Goal: Task Accomplishment & Management: Use online tool/utility

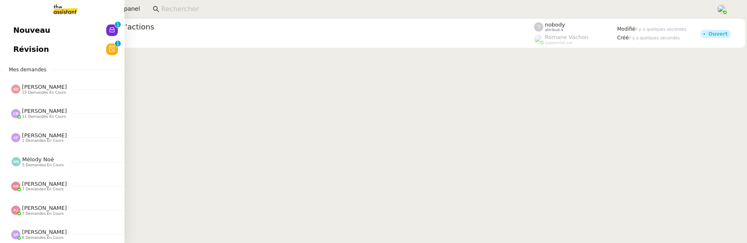
click at [20, 51] on span "Révision" at bounding box center [31, 49] width 36 height 12
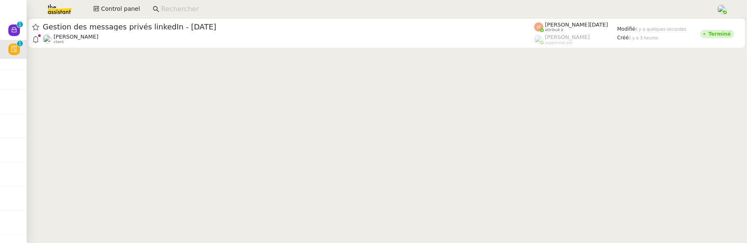
click at [239, 48] on div at bounding box center [387, 34] width 721 height 32
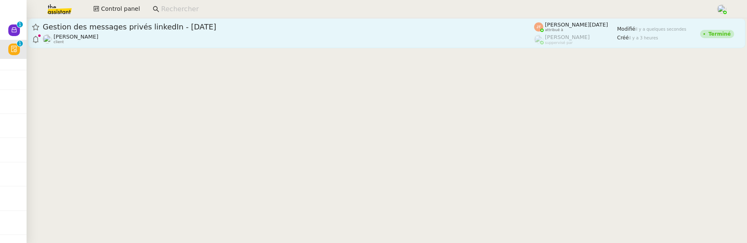
click at [254, 38] on div "Hugo Bentz client" at bounding box center [288, 39] width 491 height 11
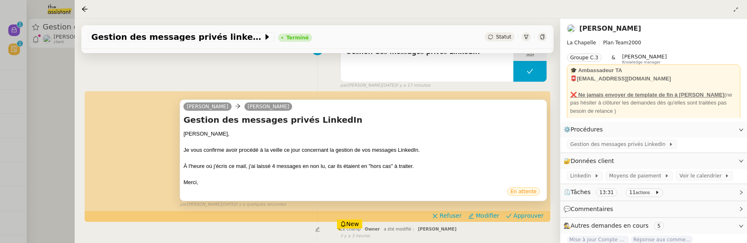
scroll to position [131, 0]
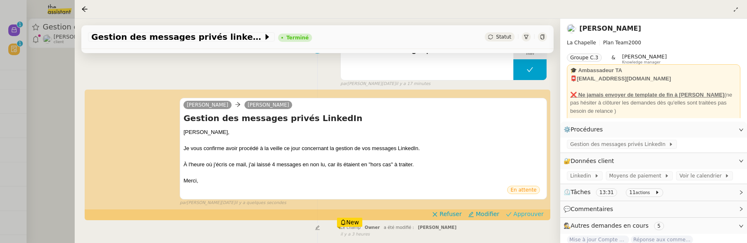
click at [537, 214] on span "Approuver" at bounding box center [528, 214] width 30 height 8
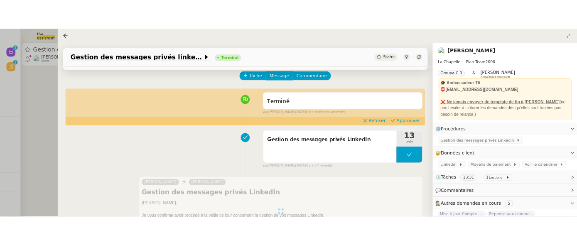
scroll to position [0, 0]
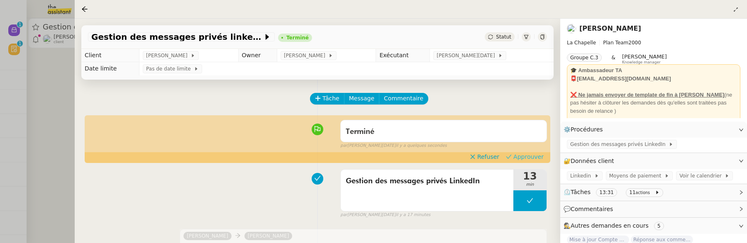
click at [537, 157] on span "Approuver" at bounding box center [528, 157] width 30 height 8
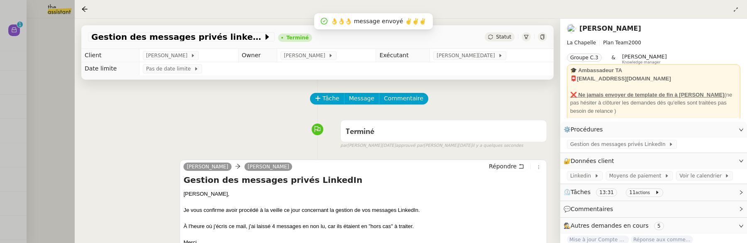
click at [62, 118] on div at bounding box center [373, 121] width 747 height 243
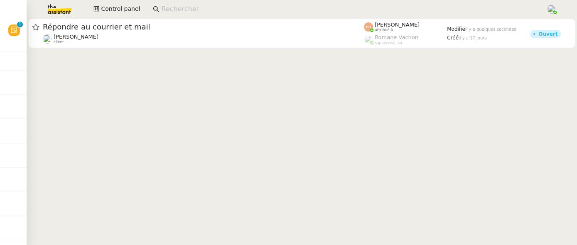
click at [204, 9] on input at bounding box center [349, 9] width 376 height 11
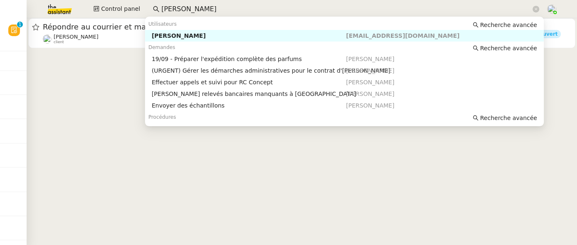
click at [213, 35] on div "[PERSON_NAME]" at bounding box center [248, 35] width 194 height 7
type input "[PERSON_NAME]"
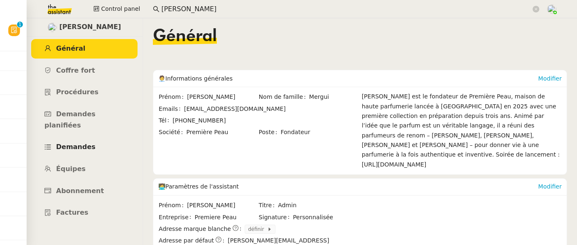
click at [76, 143] on span "Demandes" at bounding box center [75, 147] width 39 height 8
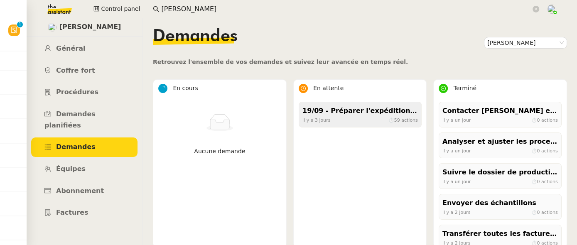
click at [354, 119] on div "il y a 3 jours ⏱ 59 actions" at bounding box center [359, 119] width 115 height 7
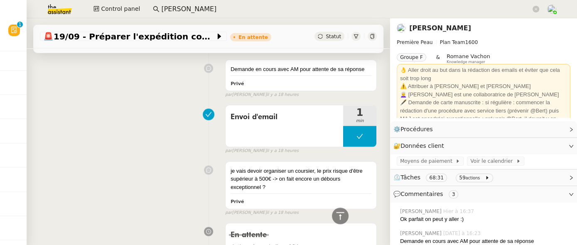
scroll to position [1279, 0]
click at [431, 26] on link "[PERSON_NAME]" at bounding box center [440, 28] width 62 height 8
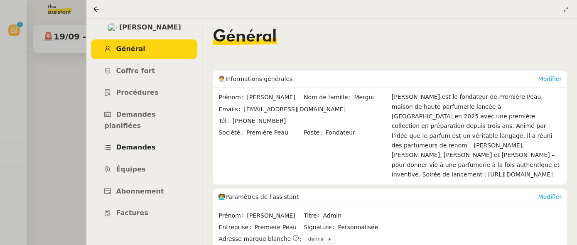
click at [154, 138] on link "Demandes" at bounding box center [144, 148] width 106 height 20
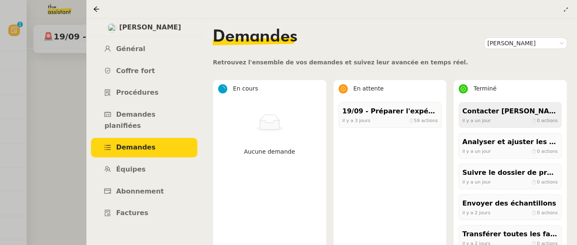
click at [486, 119] on span "il y a un jour" at bounding box center [476, 119] width 29 height 5
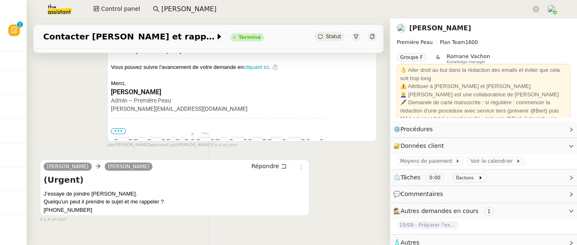
scroll to position [176, 0]
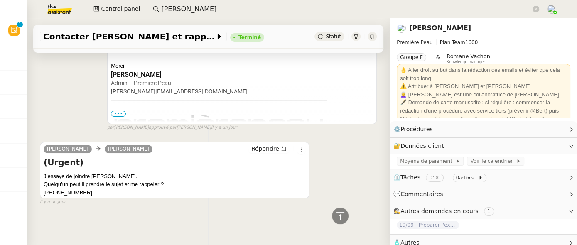
click at [439, 24] on link "Pierre Mergui" at bounding box center [440, 28] width 62 height 8
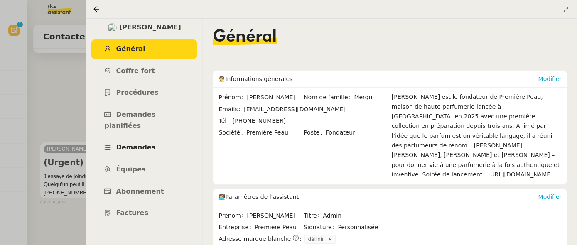
click at [134, 143] on span "Demandes" at bounding box center [135, 147] width 39 height 8
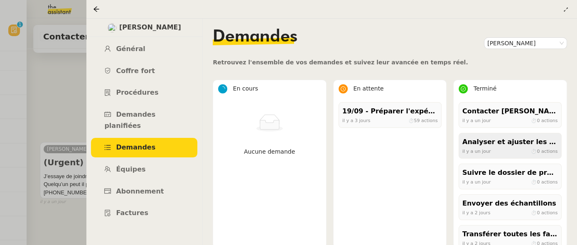
click at [493, 144] on div "Analyser et ajuster les processus inefficaces" at bounding box center [509, 142] width 95 height 11
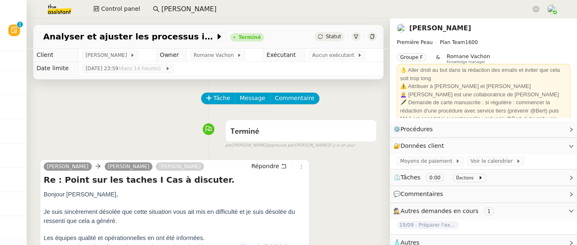
click at [443, 26] on link "Pierre Mergui" at bounding box center [440, 28] width 62 height 8
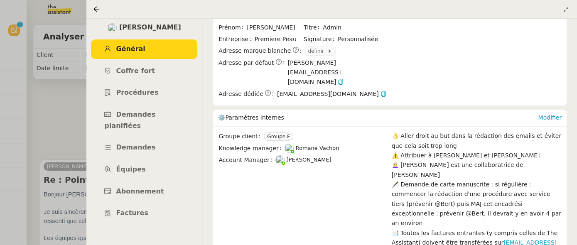
scroll to position [221, 0]
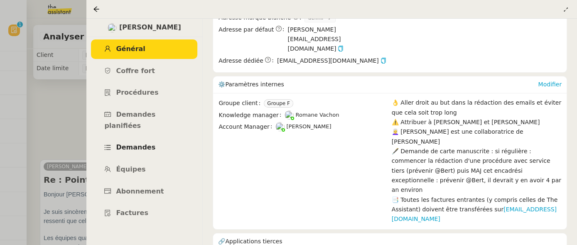
click at [145, 143] on span "Demandes" at bounding box center [135, 147] width 39 height 8
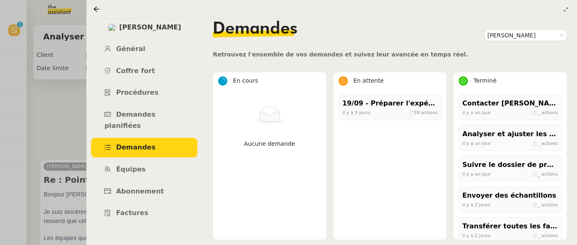
scroll to position [7, 0]
click at [483, 171] on span "il y a un jour" at bounding box center [476, 174] width 29 height 7
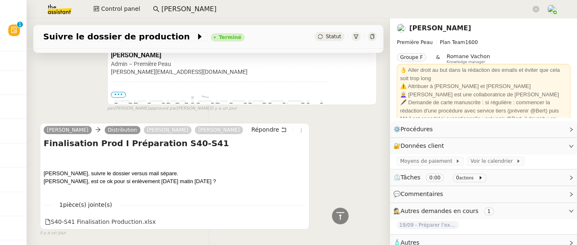
scroll to position [268, 0]
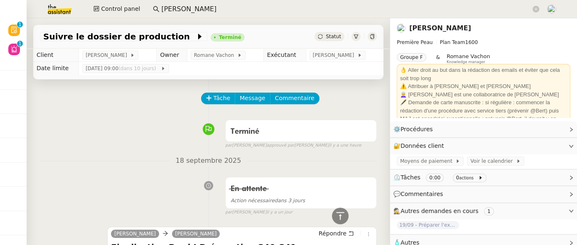
scroll to position [268, 0]
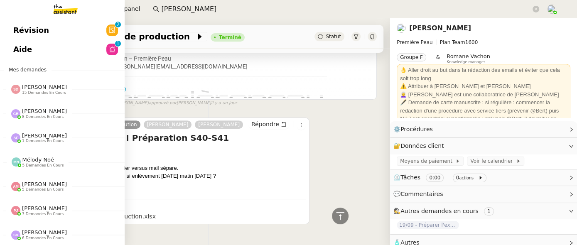
click at [23, 51] on span "Aide" at bounding box center [22, 49] width 19 height 12
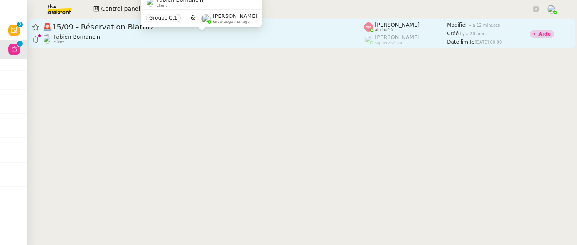
click at [181, 35] on div "Fabien Bornancin client" at bounding box center [203, 39] width 321 height 11
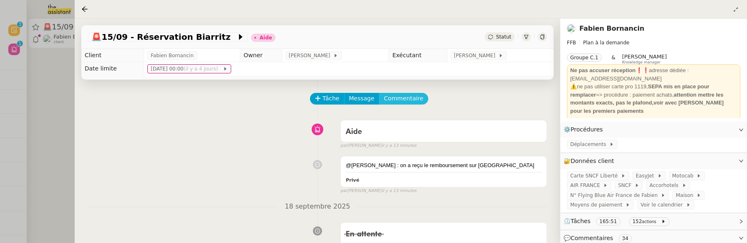
click at [405, 98] on span "Commentaire" at bounding box center [403, 99] width 39 height 10
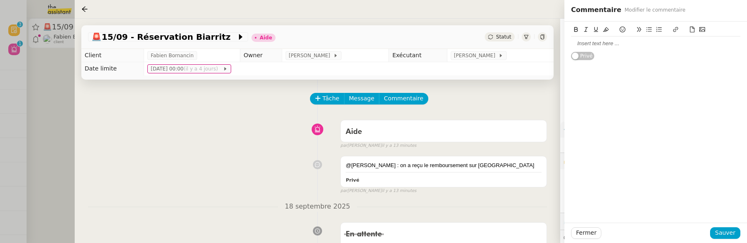
click at [576, 46] on div at bounding box center [655, 43] width 169 height 7
click at [576, 237] on span "Sauver" at bounding box center [725, 233] width 20 height 10
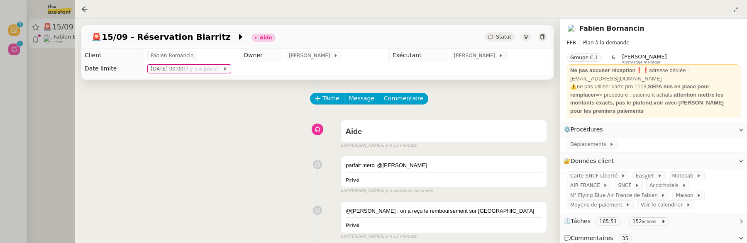
click at [501, 39] on span "Statut" at bounding box center [503, 37] width 15 height 6
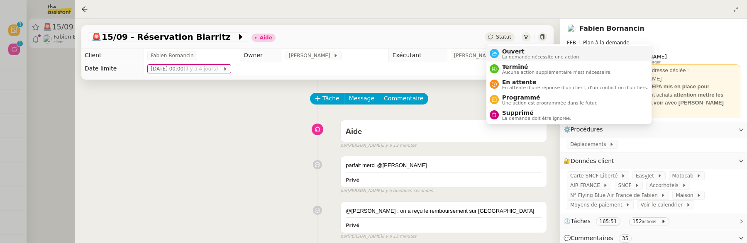
click at [508, 48] on span "Ouvert" at bounding box center [540, 51] width 77 height 7
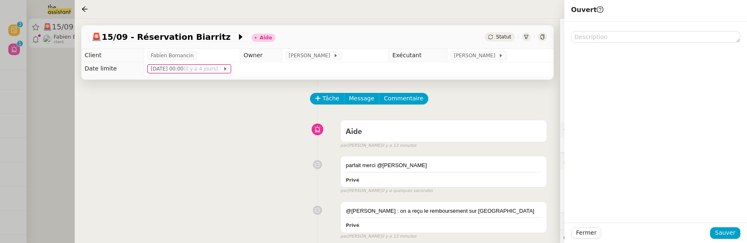
click at [576, 239] on div "Fermer Sauver" at bounding box center [655, 233] width 183 height 20
click at [576, 237] on span "Sauver" at bounding box center [725, 233] width 20 height 10
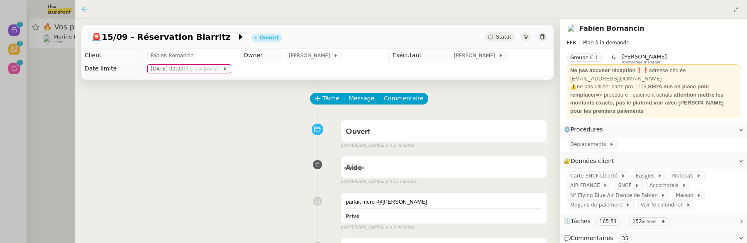
click at [86, 10] on icon at bounding box center [84, 9] width 7 height 7
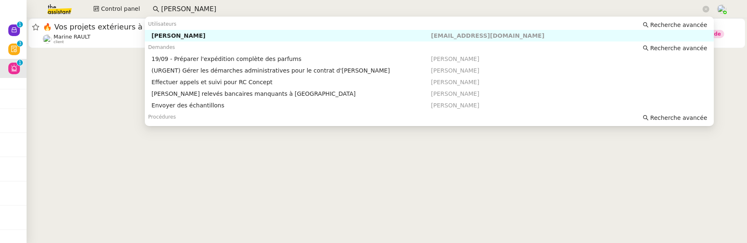
click at [194, 9] on input "[PERSON_NAME]" at bounding box center [431, 9] width 540 height 11
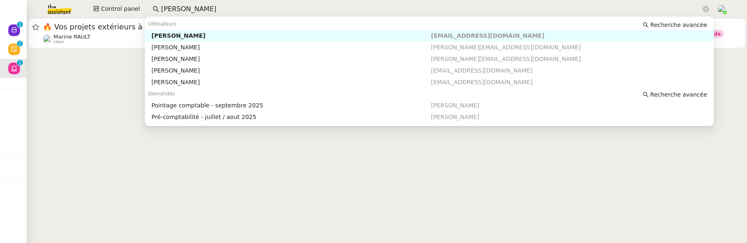
click at [275, 35] on div "Arthur Combalbert" at bounding box center [290, 35] width 279 height 7
type input "arthur c"
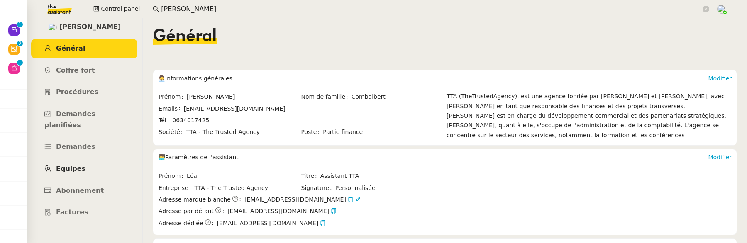
scroll to position [1, 0]
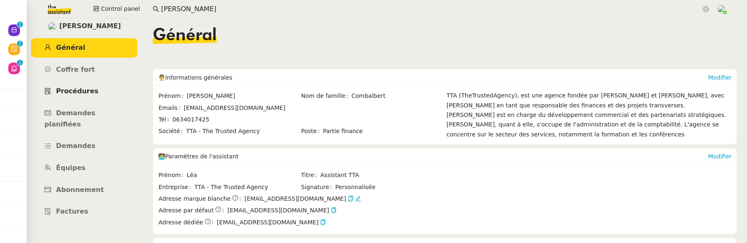
click at [85, 96] on link "Procédures" at bounding box center [84, 92] width 106 height 20
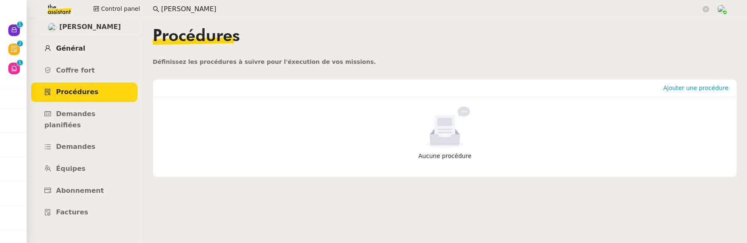
click at [82, 46] on link "Général" at bounding box center [84, 49] width 106 height 20
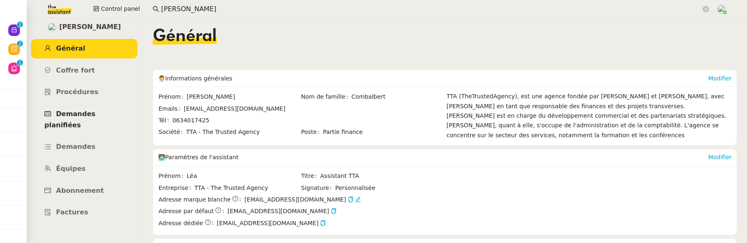
click at [88, 116] on span "Demandes planifiées" at bounding box center [69, 119] width 51 height 19
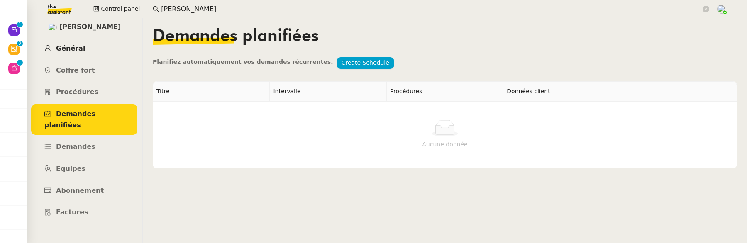
click at [71, 45] on span "Général" at bounding box center [70, 48] width 29 height 8
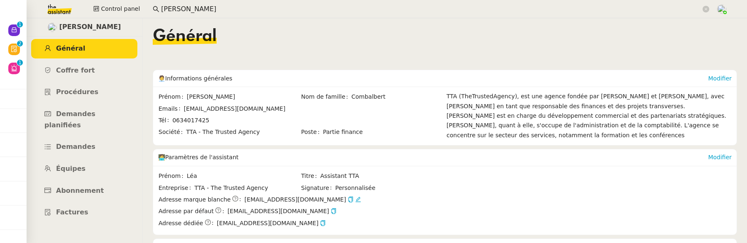
scroll to position [99, 0]
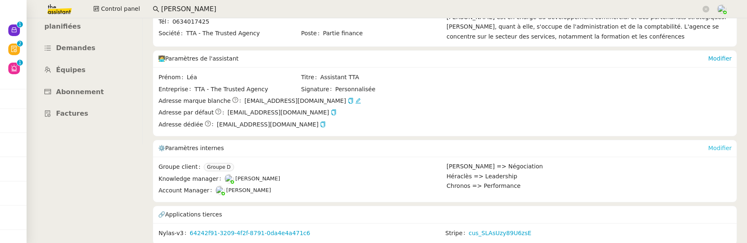
click at [576, 149] on link "Modifier" at bounding box center [720, 148] width 24 height 7
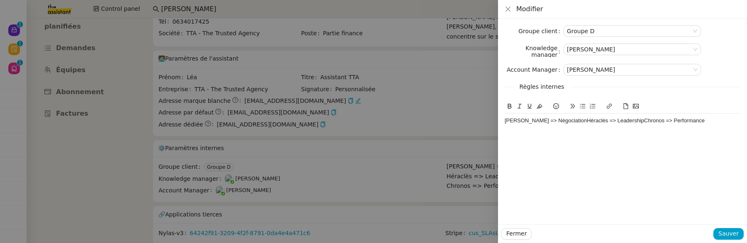
click at [505, 121] on div "Hermione => NégociationHéraclès => LeadershipChronos => Performance" at bounding box center [623, 120] width 236 height 7
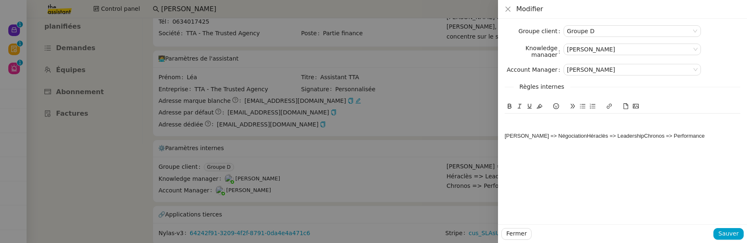
click at [516, 118] on div at bounding box center [623, 120] width 236 height 7
click at [564, 137] on div "Hermione => NégociationHéraclès => LeadershipChronos => Performance" at bounding box center [623, 135] width 236 height 7
click at [563, 142] on div "Héraclès => LeadershipChronos => Performance" at bounding box center [623, 143] width 236 height 7
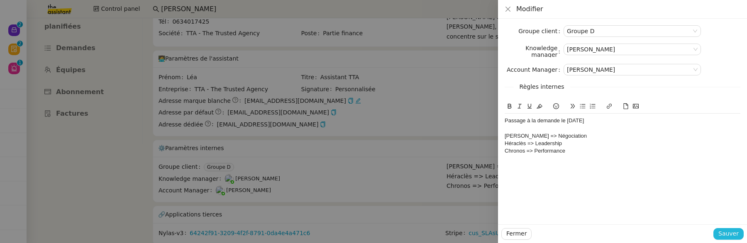
click at [576, 229] on button "Sauver" at bounding box center [729, 234] width 30 height 12
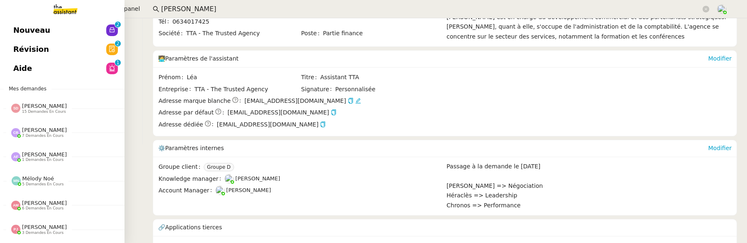
click at [17, 39] on link "Nouveau 0 1 2 3 4 5 6 7 8 9" at bounding box center [62, 30] width 125 height 19
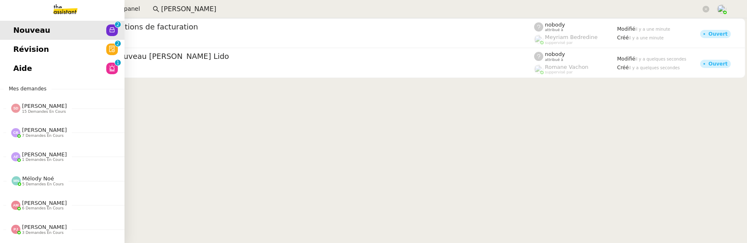
click at [35, 56] on link "Révision 0 1 2 3 4 5 6 7 8 9" at bounding box center [62, 49] width 125 height 19
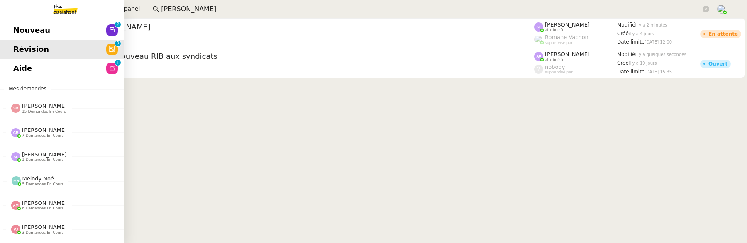
click at [18, 73] on span "Aide" at bounding box center [22, 68] width 19 height 12
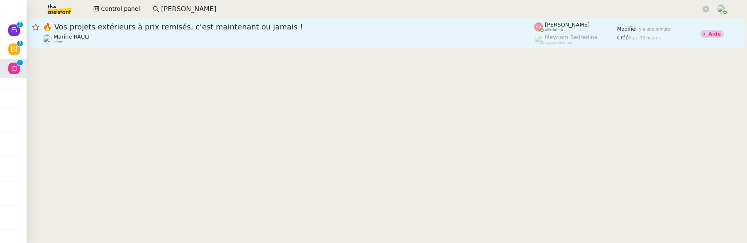
click at [234, 37] on div "Marine RAULT client" at bounding box center [288, 39] width 491 height 11
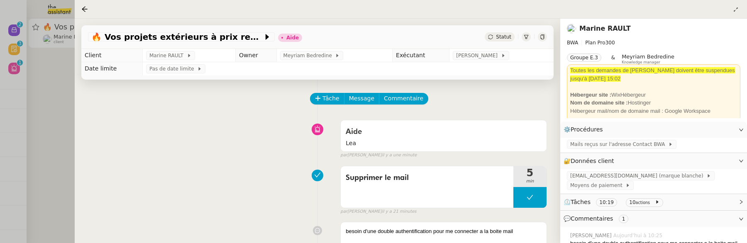
click at [63, 137] on div at bounding box center [373, 121] width 747 height 243
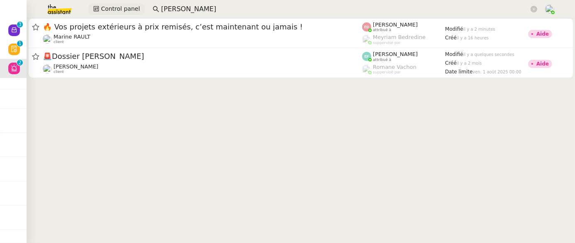
click at [112, 13] on span "Control panel" at bounding box center [120, 9] width 39 height 10
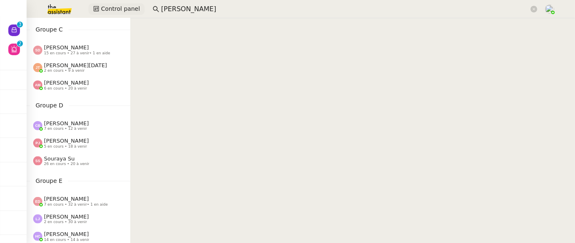
scroll to position [171, 0]
click at [63, 10] on img at bounding box center [53, 9] width 64 height 18
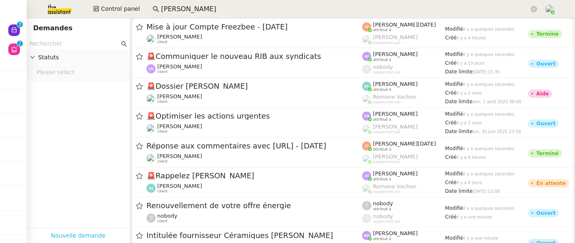
click at [84, 237] on link "Nouvelle demande" at bounding box center [78, 236] width 55 height 10
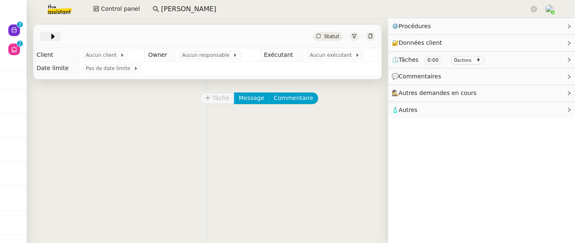
click at [49, 38] on icon at bounding box center [53, 36] width 8 height 8
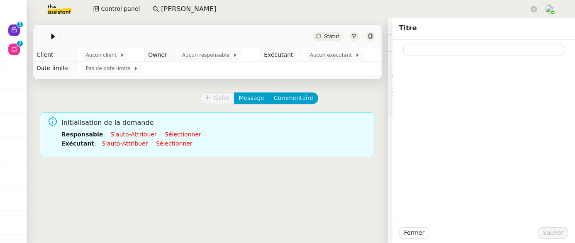
click at [474, 43] on div at bounding box center [483, 48] width 169 height 16
click at [474, 50] on input at bounding box center [483, 50] width 161 height 12
paste input "Appel de suivi [PERSON_NAME] ON LINE"
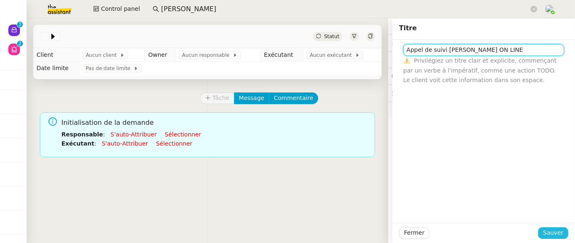
type input "Appel de suivi [PERSON_NAME] ON LINE"
click at [555, 238] on span "Sauver" at bounding box center [553, 233] width 20 height 10
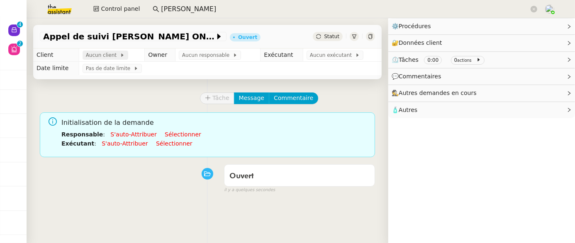
click at [93, 56] on span "Aucun client" at bounding box center [103, 55] width 34 height 8
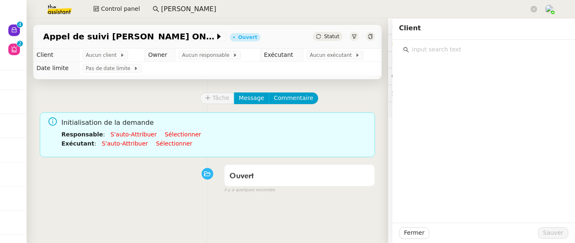
click at [468, 49] on input "text" at bounding box center [486, 49] width 155 height 11
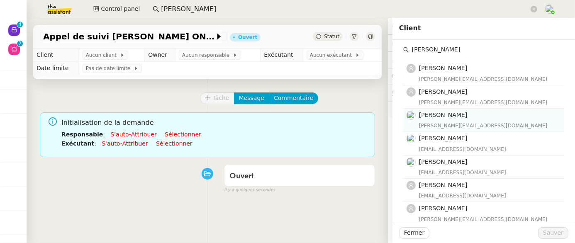
type input "florian"
click at [459, 116] on h4 "[PERSON_NAME]" at bounding box center [489, 115] width 140 height 10
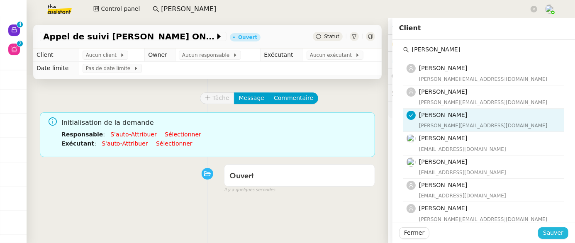
click at [547, 233] on span "Sauver" at bounding box center [553, 233] width 20 height 10
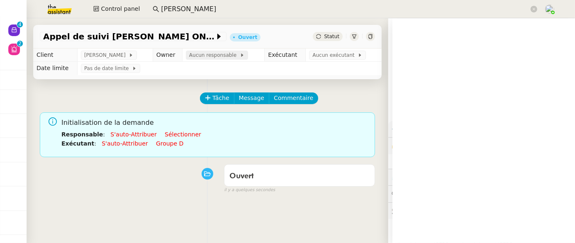
click at [214, 55] on span "Aucun responsable" at bounding box center [214, 55] width 51 height 8
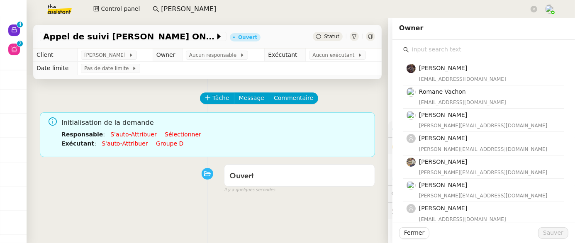
click at [472, 49] on input "text" at bounding box center [486, 49] width 155 height 11
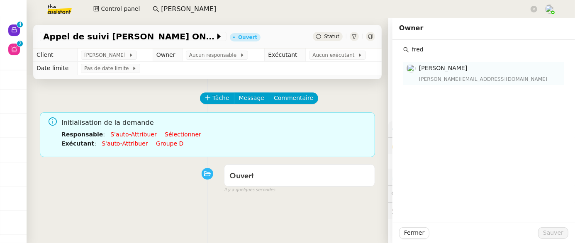
type input "fred"
click at [465, 75] on div "[PERSON_NAME][EMAIL_ADDRESS][DOMAIN_NAME]" at bounding box center [489, 79] width 140 height 8
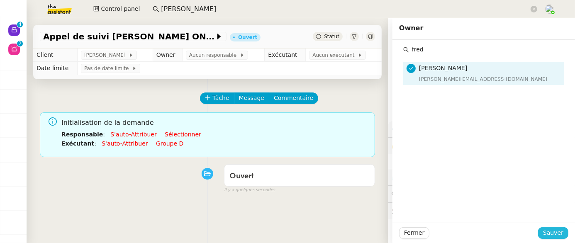
click at [549, 232] on span "Sauver" at bounding box center [553, 233] width 20 height 10
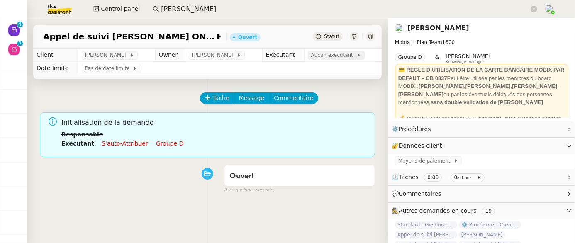
click at [317, 58] on span "Aucun exécutant" at bounding box center [333, 55] width 45 height 8
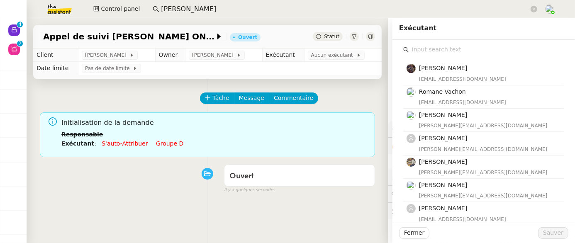
click at [494, 48] on input "text" at bounding box center [486, 49] width 155 height 11
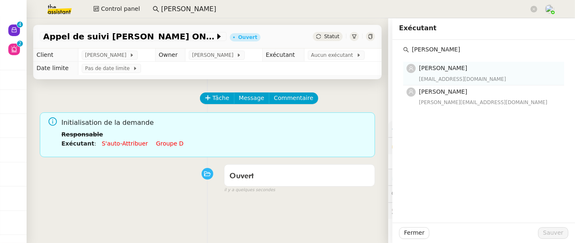
type input "pauline"
click at [481, 78] on div "[EMAIL_ADDRESS][DOMAIN_NAME]" at bounding box center [489, 79] width 140 height 8
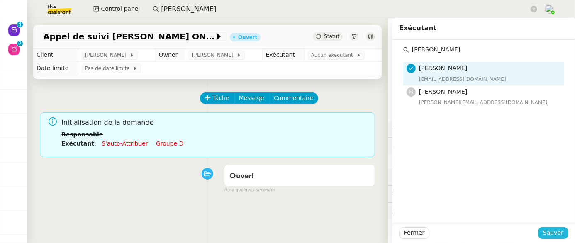
click at [550, 235] on span "Sauver" at bounding box center [553, 233] width 20 height 10
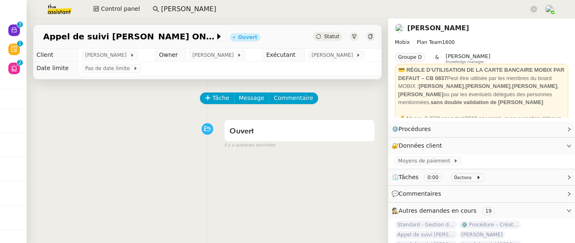
click at [371, 36] on icon at bounding box center [370, 36] width 5 height 5
click at [128, 7] on span "Control panel" at bounding box center [120, 9] width 39 height 10
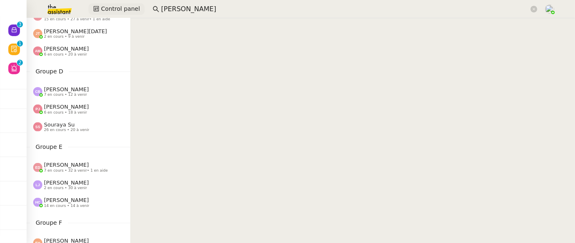
scroll to position [254, 0]
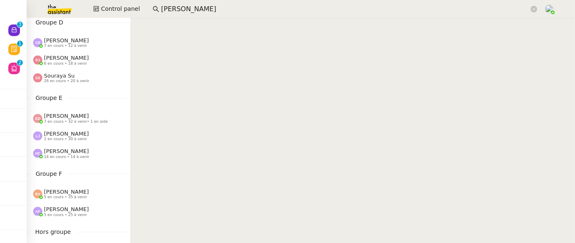
click at [73, 81] on span "26 en cours • 20 à venir" at bounding box center [66, 81] width 45 height 5
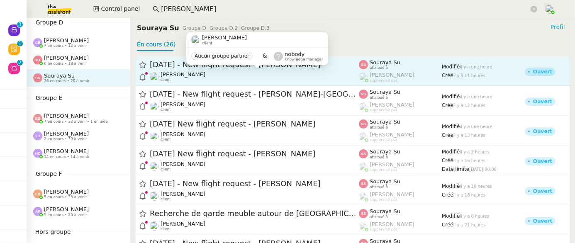
click at [237, 78] on div "Louis Frei client" at bounding box center [254, 76] width 209 height 11
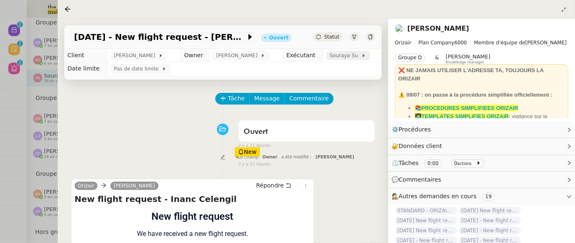
click at [346, 54] on span "Souraya Su" at bounding box center [346, 55] width 32 height 8
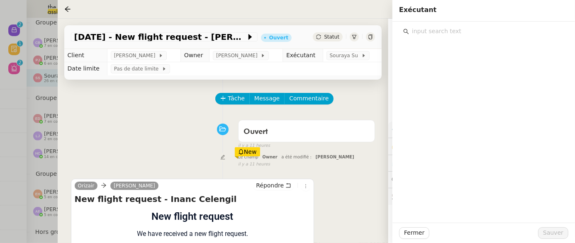
click at [489, 34] on input "text" at bounding box center [486, 31] width 155 height 11
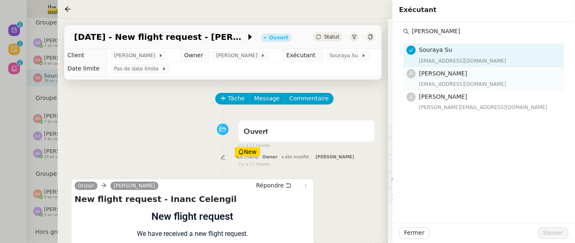
type input "pauli"
click at [478, 76] on h4 "[PERSON_NAME]" at bounding box center [489, 74] width 140 height 10
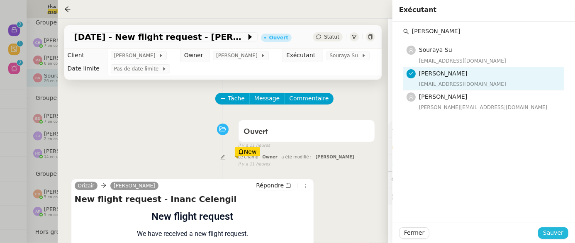
click at [552, 238] on span "Sauver" at bounding box center [553, 233] width 20 height 10
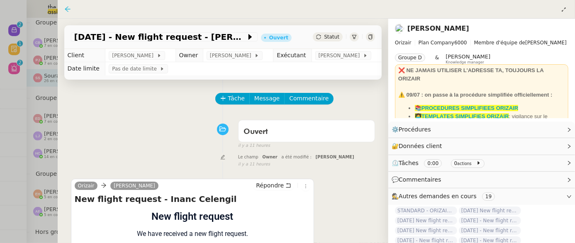
click at [67, 7] on icon at bounding box center [67, 9] width 7 height 7
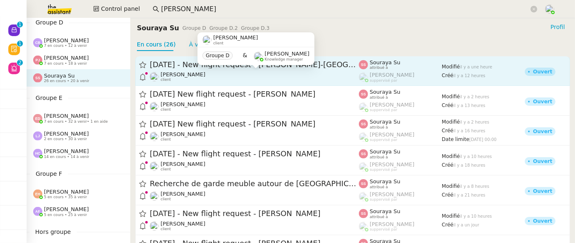
click at [296, 79] on div "Louis Frei client" at bounding box center [254, 76] width 209 height 11
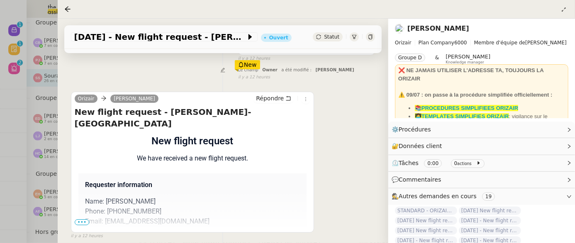
scroll to position [123, 0]
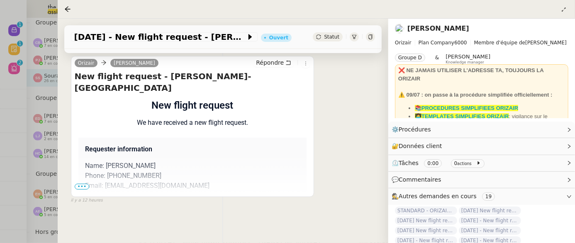
click at [79, 187] on span "•••" at bounding box center [82, 187] width 15 height 6
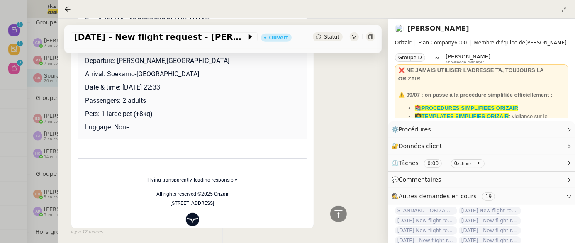
scroll to position [0, 0]
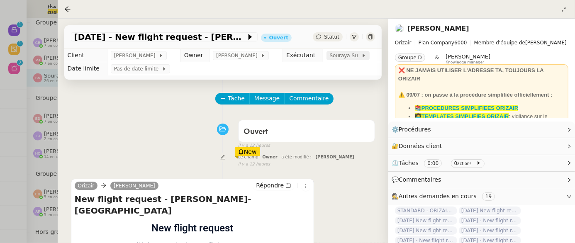
click at [338, 58] on span "Souraya Su" at bounding box center [346, 55] width 32 height 8
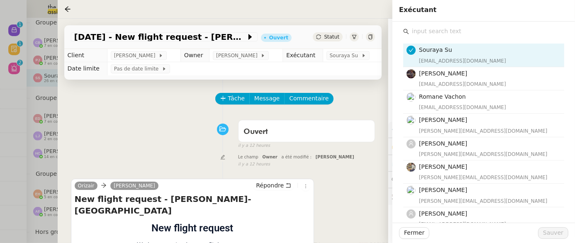
click at [448, 32] on input "text" at bounding box center [486, 31] width 155 height 11
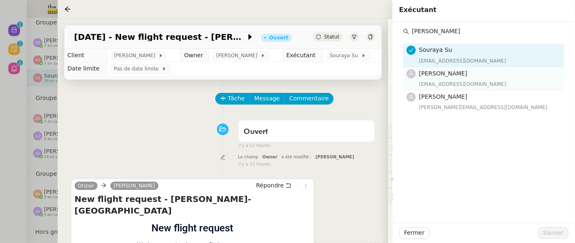
type input "pauline"
click at [459, 70] on span "[PERSON_NAME]" at bounding box center [443, 73] width 48 height 7
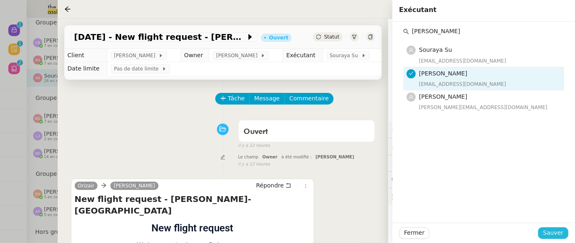
click at [554, 236] on span "Sauver" at bounding box center [553, 233] width 20 height 10
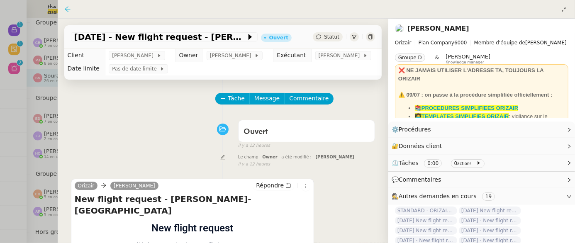
click at [66, 7] on icon at bounding box center [67, 9] width 7 height 7
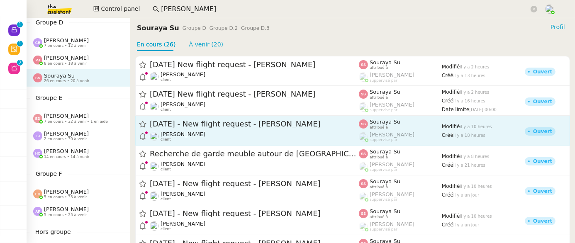
click at [314, 125] on span "[DATE] - New flight request - [PERSON_NAME]" at bounding box center [254, 124] width 209 height 7
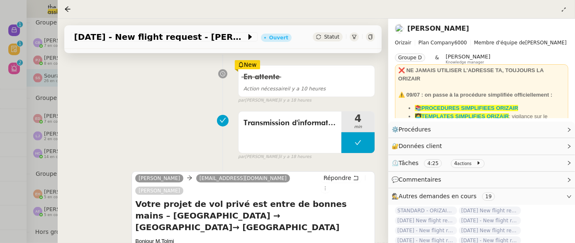
scroll to position [115, 0]
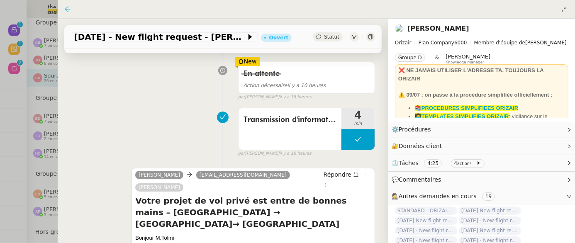
click at [69, 10] on icon at bounding box center [67, 9] width 7 height 7
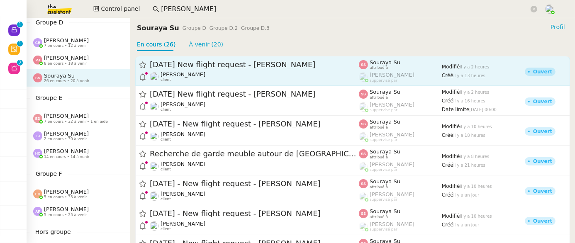
click at [290, 69] on div "25th September 2025 New flight request - Stelian Dudau" at bounding box center [254, 65] width 209 height 10
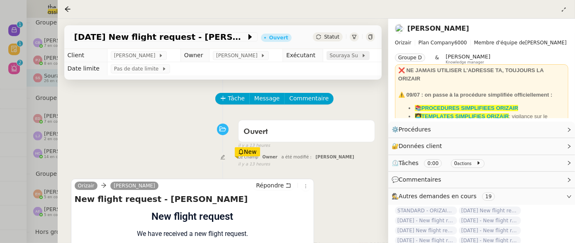
click at [333, 58] on span "Souraya Su" at bounding box center [346, 55] width 32 height 8
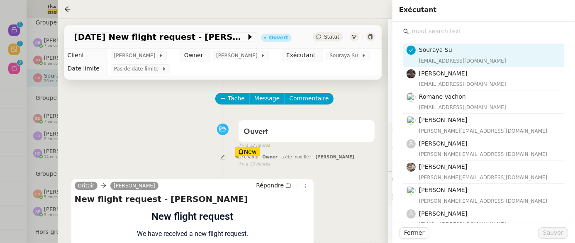
click at [484, 31] on input "text" at bounding box center [486, 31] width 155 height 11
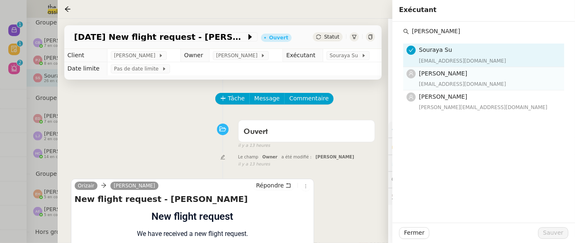
type input "pauline"
click at [468, 83] on div "[EMAIL_ADDRESS][DOMAIN_NAME]" at bounding box center [489, 84] width 140 height 8
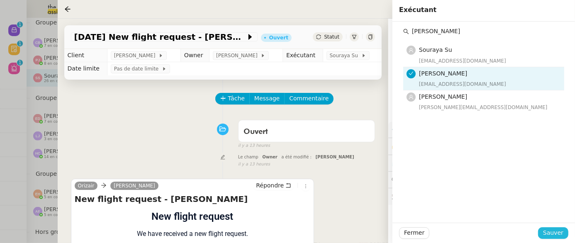
click at [549, 230] on span "Sauver" at bounding box center [553, 233] width 20 height 10
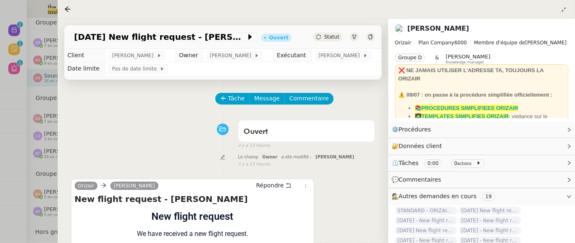
scroll to position [123, 0]
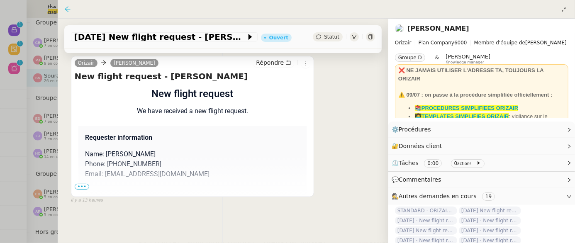
click at [68, 10] on icon at bounding box center [67, 9] width 7 height 7
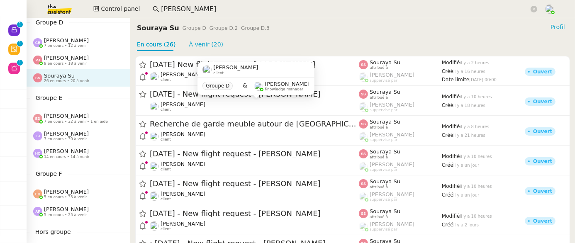
click at [303, 78] on div "Groupe D & Frédérique Albert Knowledge manager" at bounding box center [256, 86] width 117 height 17
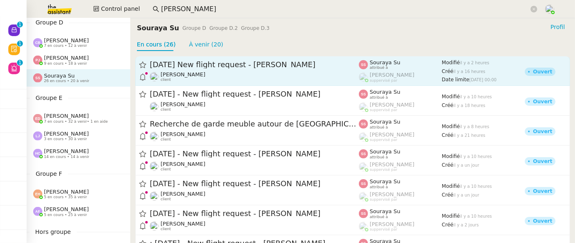
click at [366, 70] on div "Souraya Su attribué à" at bounding box center [400, 64] width 83 height 11
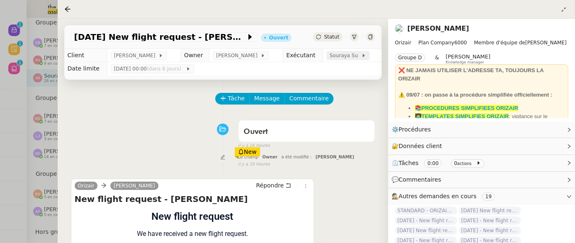
click at [336, 55] on span "Souraya Su" at bounding box center [346, 55] width 32 height 8
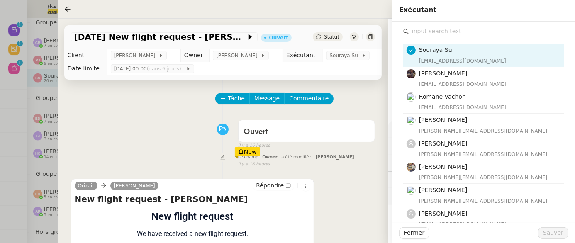
click at [490, 30] on input "text" at bounding box center [486, 31] width 155 height 11
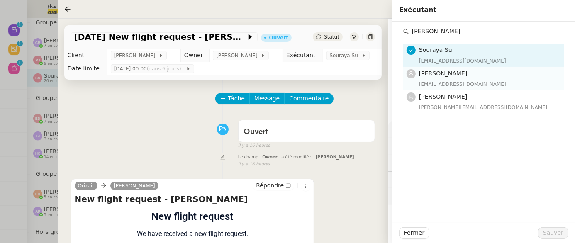
type input "paul"
click at [477, 69] on h4 "[PERSON_NAME]" at bounding box center [489, 74] width 140 height 10
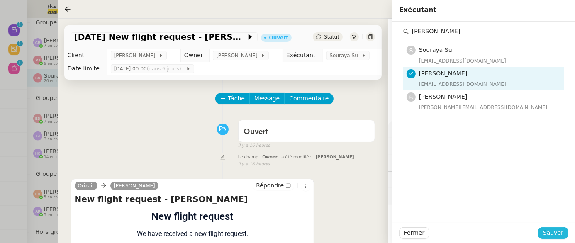
click at [548, 234] on span "Sauver" at bounding box center [553, 233] width 20 height 10
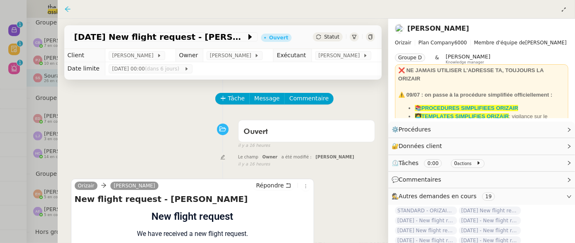
click at [66, 8] on icon at bounding box center [67, 9] width 7 height 7
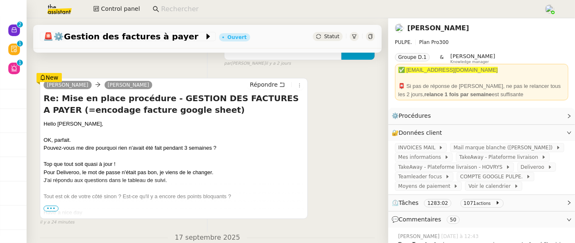
scroll to position [163, 0]
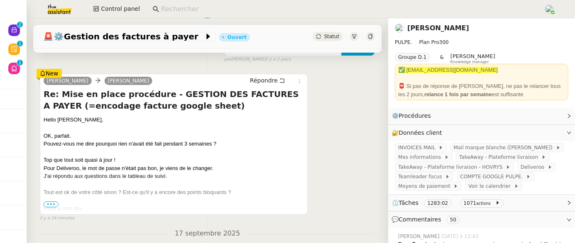
click at [45, 204] on span "•••" at bounding box center [51, 205] width 15 height 6
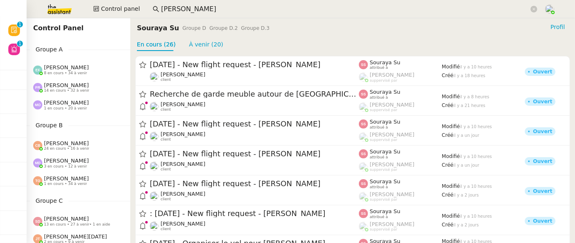
scroll to position [254, 0]
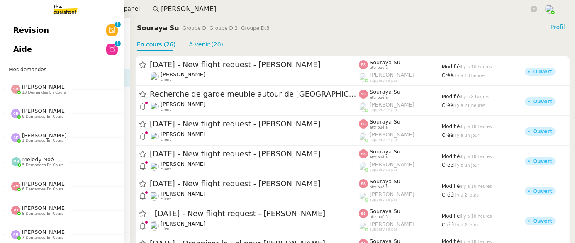
click at [25, 34] on span "Révision" at bounding box center [31, 30] width 36 height 12
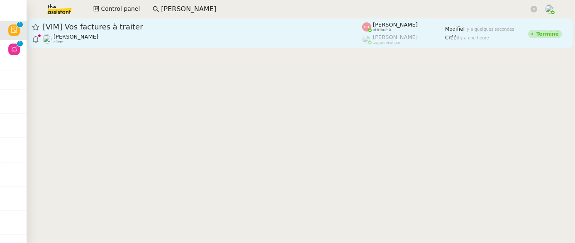
click at [210, 38] on div "David Berrebi client" at bounding box center [203, 39] width 320 height 11
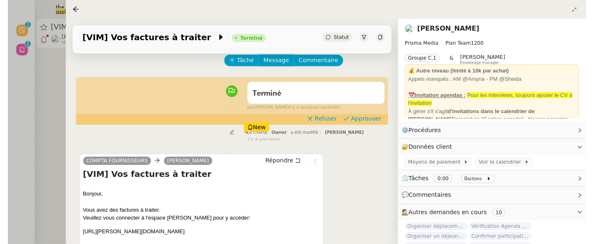
scroll to position [51, 0]
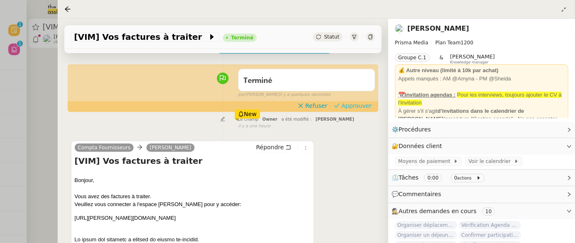
click at [358, 110] on span "Approuver" at bounding box center [357, 106] width 30 height 8
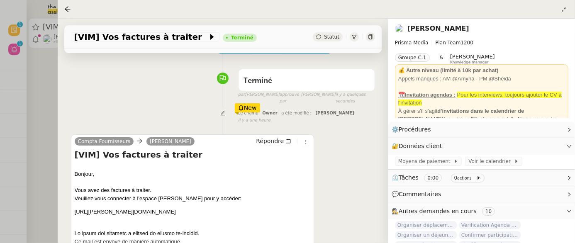
click at [40, 83] on div at bounding box center [287, 121] width 575 height 243
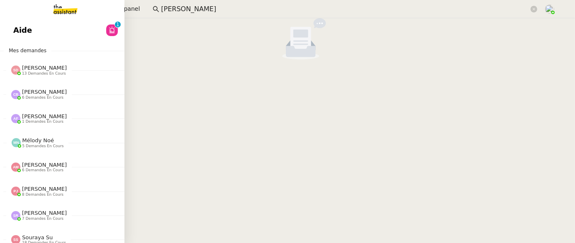
click at [21, 27] on span "Aide" at bounding box center [22, 30] width 19 height 12
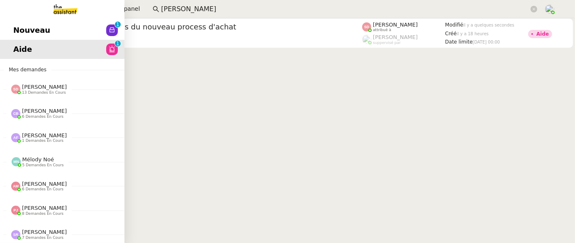
click at [17, 32] on span "Nouveau" at bounding box center [31, 30] width 37 height 12
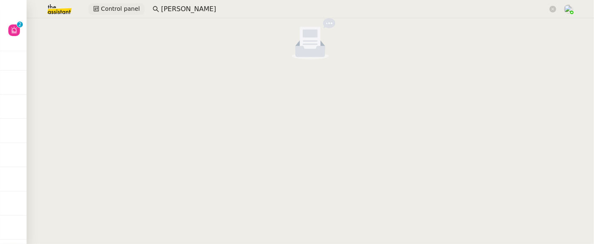
click at [111, 7] on span "Control panel" at bounding box center [120, 9] width 39 height 10
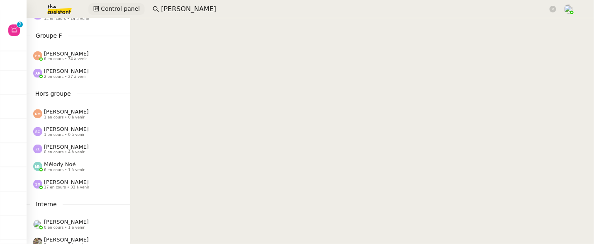
scroll to position [470, 0]
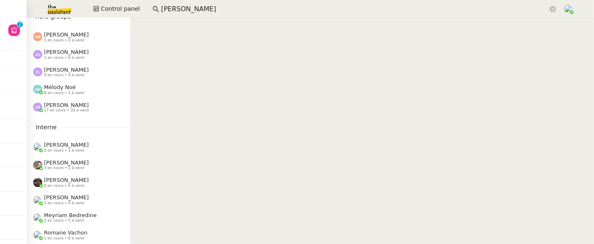
click at [196, 7] on input "arthur c" at bounding box center [354, 9] width 387 height 11
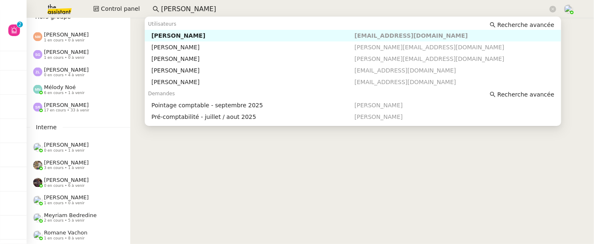
click at [196, 7] on input "arthur c" at bounding box center [354, 9] width 387 height 11
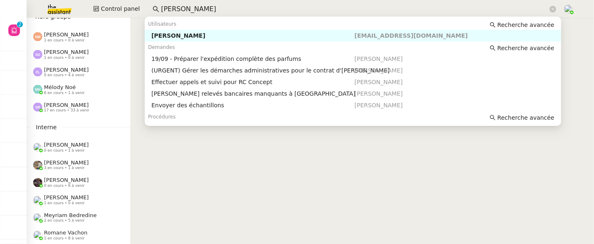
click at [222, 34] on div "Pierre Mergui" at bounding box center [252, 35] width 203 height 7
type input "[PERSON_NAME]"
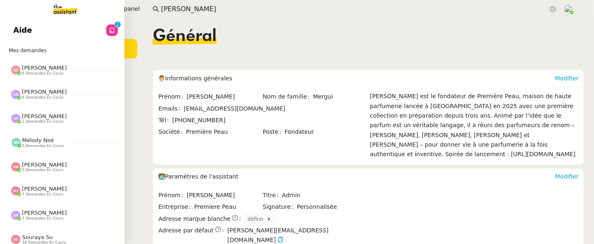
click at [20, 28] on span "Aide" at bounding box center [22, 30] width 19 height 12
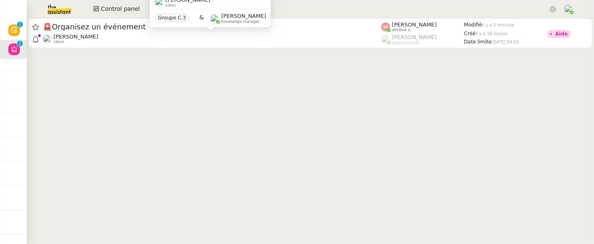
click at [198, 30] on div "Maurice N'Diaye client Groupe C.3 & Frédérique Albert Knowledge manager" at bounding box center [210, 14] width 121 height 39
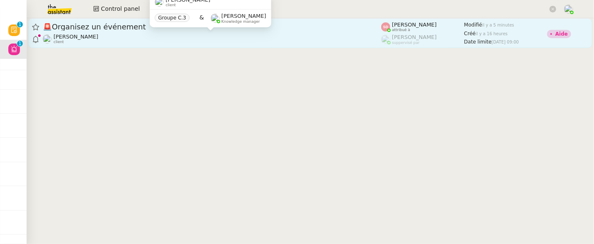
click at [201, 39] on div "Maurice N'Diaye client" at bounding box center [212, 39] width 339 height 11
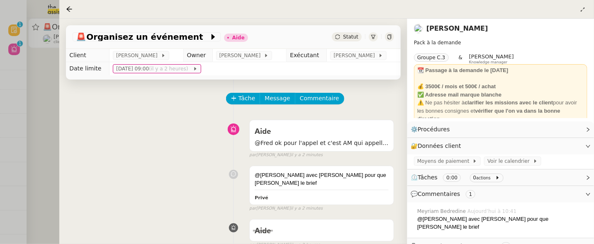
click at [34, 78] on div at bounding box center [297, 122] width 594 height 244
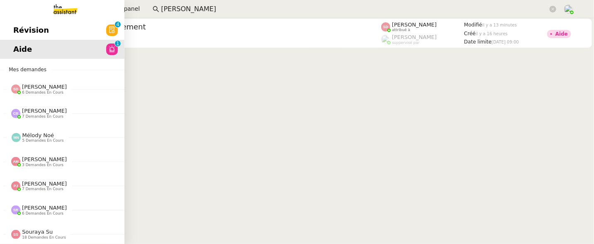
click at [13, 31] on span "Révision" at bounding box center [31, 30] width 36 height 12
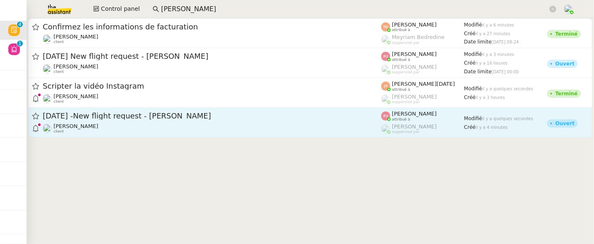
click at [202, 125] on div "[PERSON_NAME] client" at bounding box center [212, 128] width 339 height 11
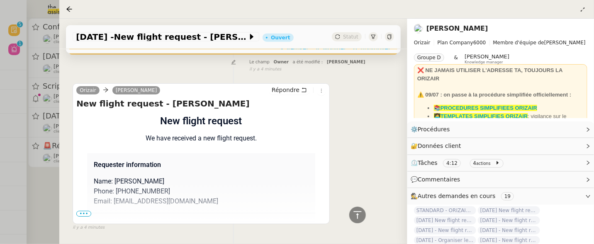
scroll to position [326, 0]
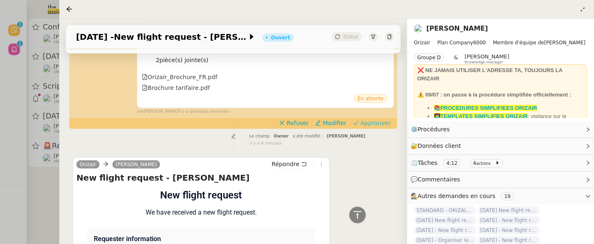
click at [382, 126] on span "Approuver" at bounding box center [376, 123] width 30 height 8
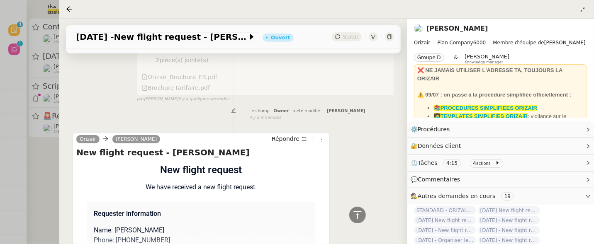
click at [45, 185] on div at bounding box center [297, 122] width 594 height 244
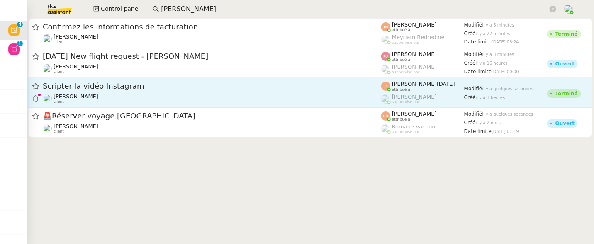
click at [140, 95] on div "Hugo Bentz client" at bounding box center [212, 98] width 339 height 11
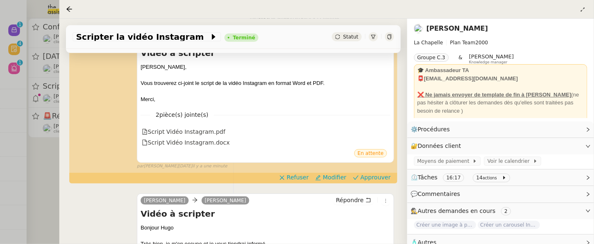
scroll to position [205, 0]
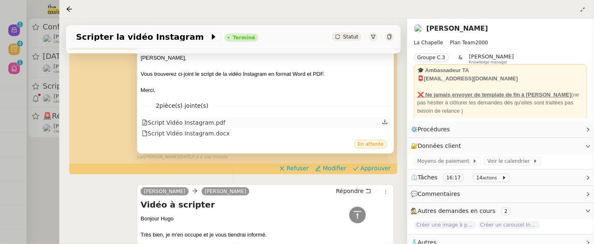
click at [204, 122] on div "Script Vidéo Instagram.pdf" at bounding box center [183, 123] width 83 height 10
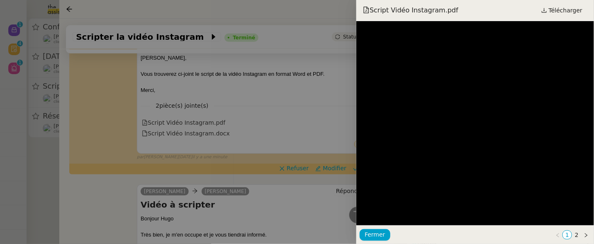
click at [314, 123] on div at bounding box center [297, 122] width 594 height 244
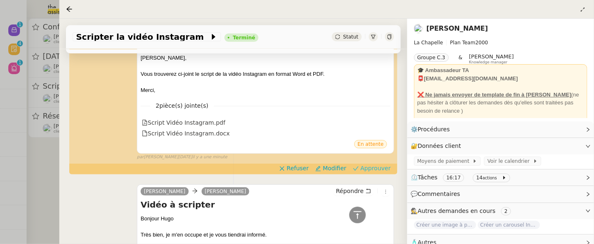
click at [379, 168] on span "Approuver" at bounding box center [376, 168] width 30 height 8
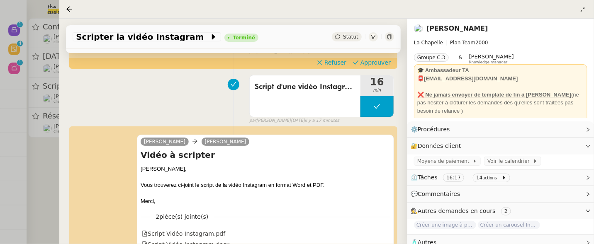
scroll to position [0, 0]
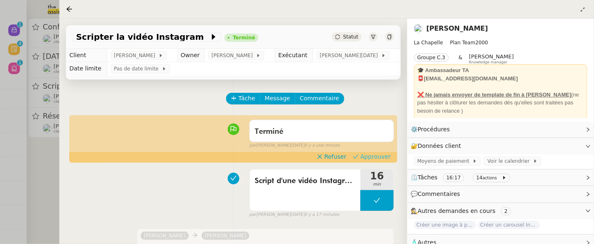
click at [385, 160] on span "Approuver" at bounding box center [376, 157] width 30 height 8
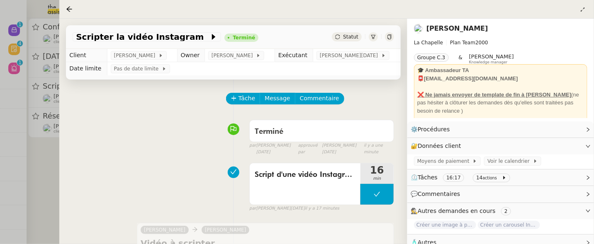
click at [49, 161] on div at bounding box center [297, 122] width 594 height 244
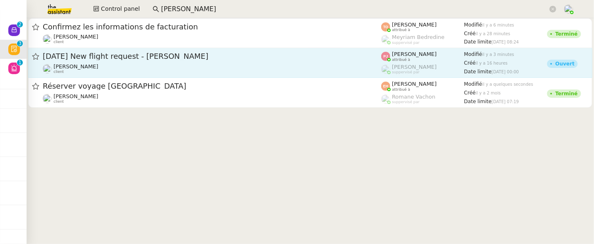
click at [129, 56] on span "[DATE] New flight request - [PERSON_NAME]" at bounding box center [212, 56] width 339 height 7
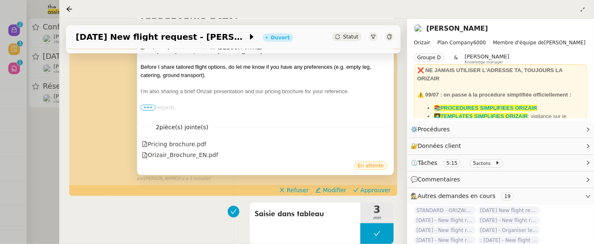
scroll to position [215, 0]
click at [371, 186] on span "Approuver" at bounding box center [376, 190] width 30 height 8
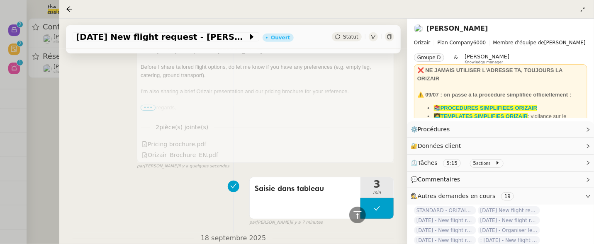
click at [54, 126] on div at bounding box center [297, 122] width 594 height 244
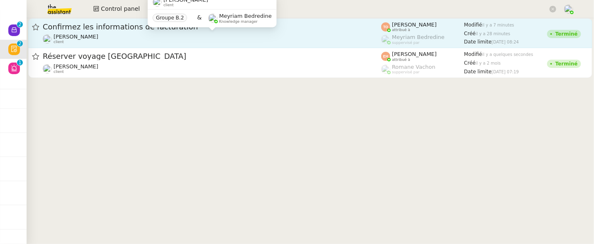
click at [166, 38] on div "[PERSON_NAME] client" at bounding box center [212, 39] width 339 height 11
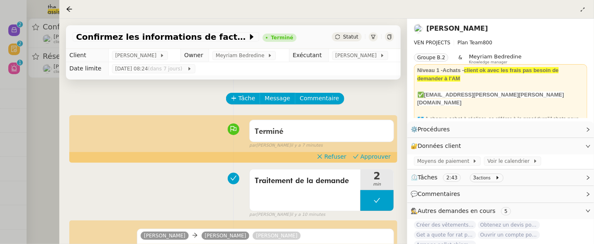
click at [58, 115] on div at bounding box center [297, 122] width 594 height 244
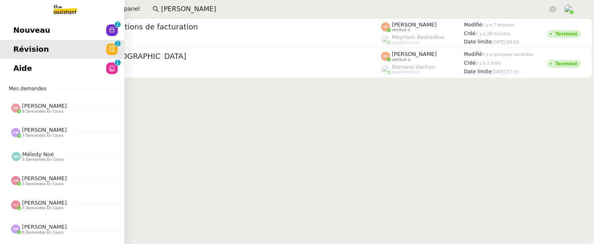
click at [25, 36] on span "Nouveau" at bounding box center [31, 30] width 37 height 12
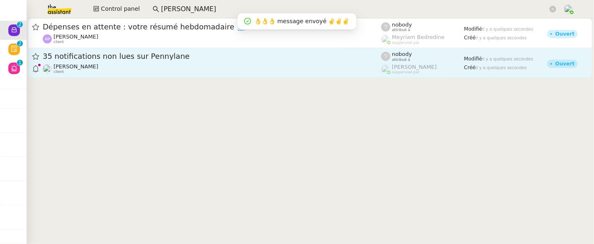
click at [166, 50] on link "35 notifications non lues sur [PERSON_NAME] [PERSON_NAME] client nobody attribu…" at bounding box center [310, 63] width 564 height 30
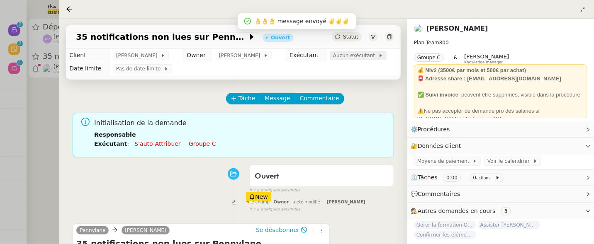
click at [355, 55] on span "Aucun exécutant" at bounding box center [355, 55] width 45 height 8
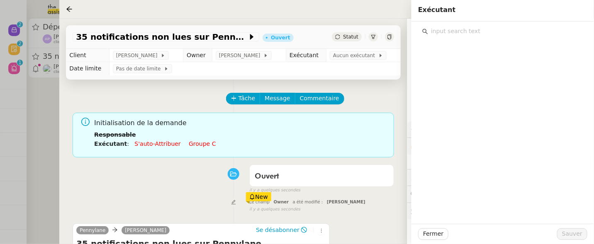
click at [468, 35] on input "text" at bounding box center [505, 31] width 155 height 11
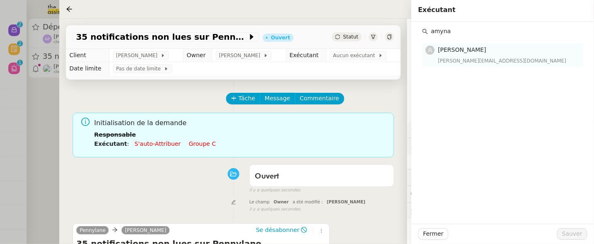
type input "amyna"
click at [482, 57] on div "[PERSON_NAME][EMAIL_ADDRESS][DOMAIN_NAME]" at bounding box center [508, 61] width 140 height 8
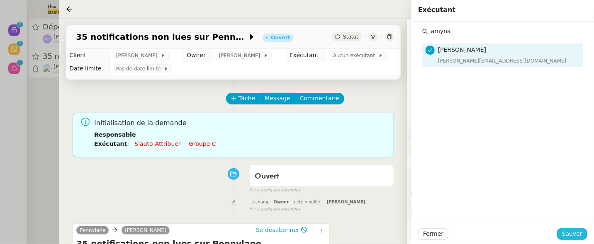
click at [573, 233] on span "Sauver" at bounding box center [572, 235] width 20 height 10
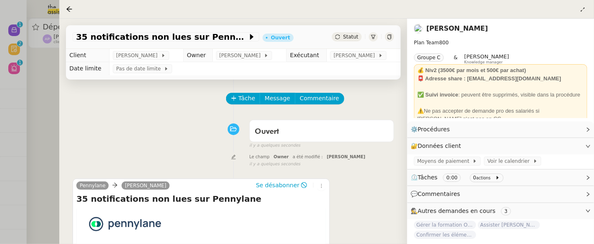
click at [42, 105] on div at bounding box center [297, 122] width 594 height 244
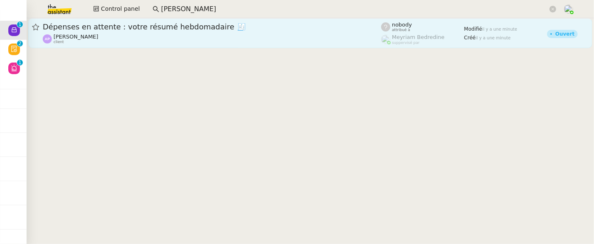
click at [102, 44] on div "[PERSON_NAME] client" at bounding box center [212, 39] width 339 height 11
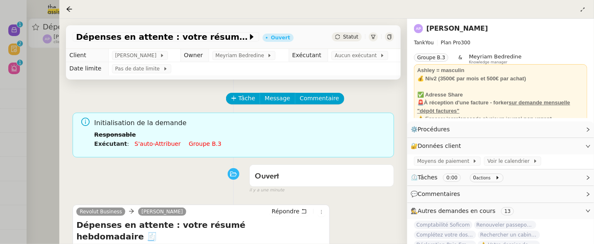
click at [48, 71] on div at bounding box center [297, 122] width 594 height 244
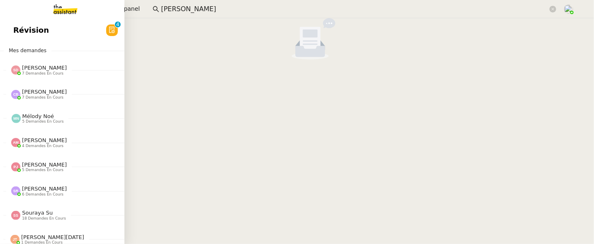
click at [24, 26] on span "Révision" at bounding box center [31, 30] width 36 height 12
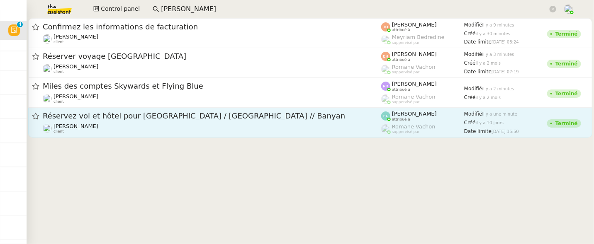
click at [261, 113] on span "Réservez vol et hôtel pour [GEOGRAPHIC_DATA] / [GEOGRAPHIC_DATA] // Banyan" at bounding box center [212, 115] width 339 height 7
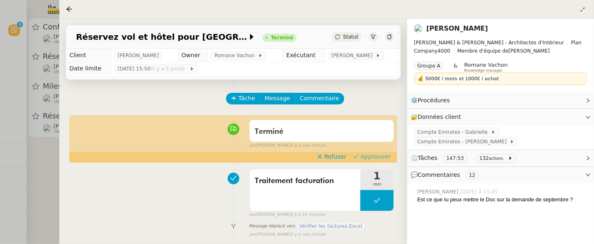
click at [385, 160] on span "Approuver" at bounding box center [376, 157] width 30 height 8
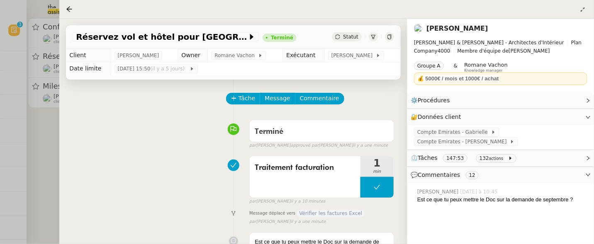
click at [47, 190] on div at bounding box center [297, 122] width 594 height 244
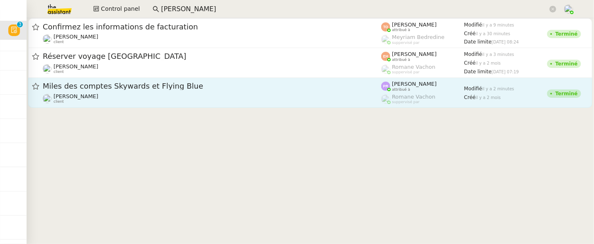
click at [193, 89] on span "Miles des comptes Skywards et Flying Blue" at bounding box center [212, 86] width 339 height 7
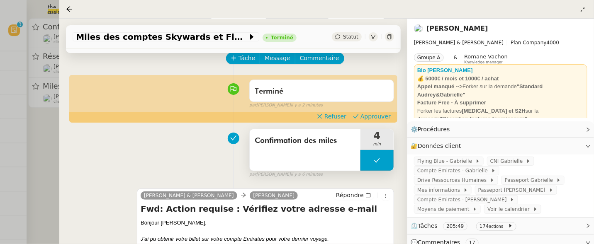
scroll to position [35, 0]
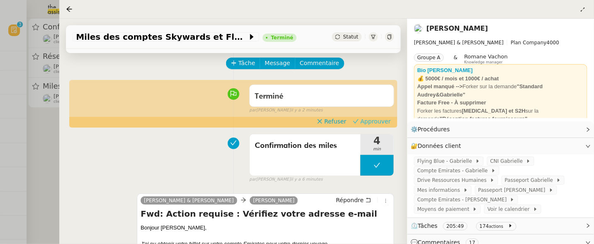
click at [381, 123] on span "Approuver" at bounding box center [376, 121] width 30 height 8
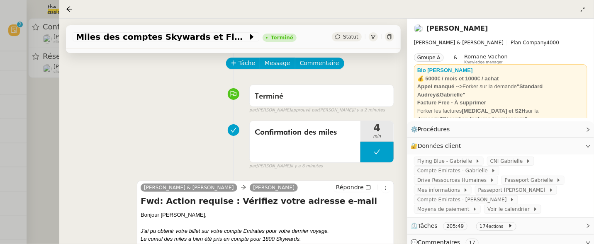
click at [50, 131] on div at bounding box center [297, 122] width 594 height 244
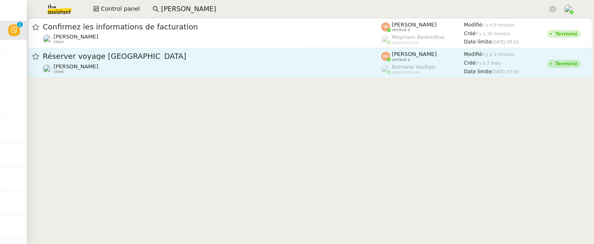
click at [176, 64] on div "Céline MAS client" at bounding box center [212, 69] width 339 height 11
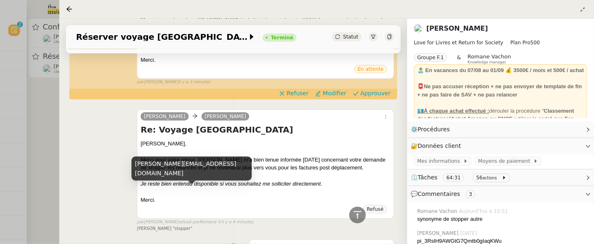
scroll to position [287, 0]
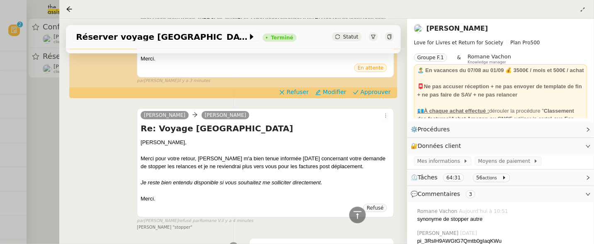
click at [41, 118] on div at bounding box center [297, 122] width 594 height 244
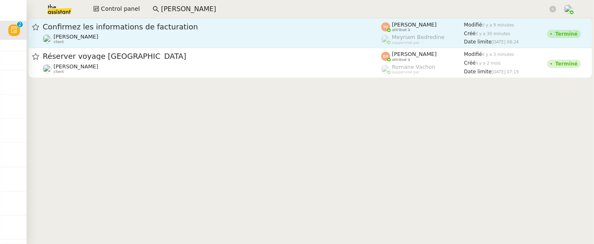
click at [178, 29] on span "Confirmez les informations de facturation" at bounding box center [212, 26] width 339 height 7
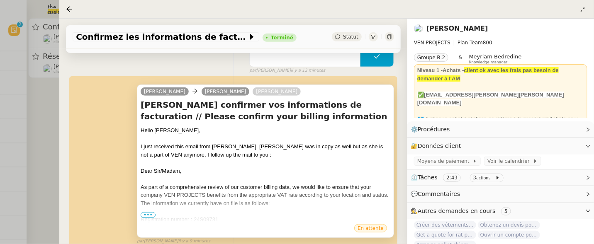
scroll to position [145, 0]
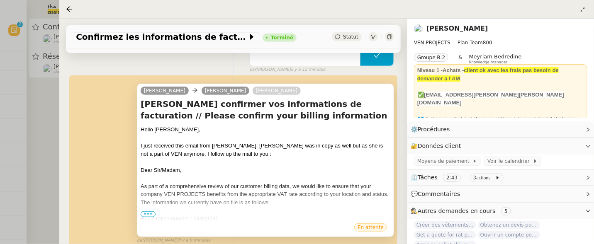
click at [147, 215] on span "•••" at bounding box center [148, 215] width 15 height 6
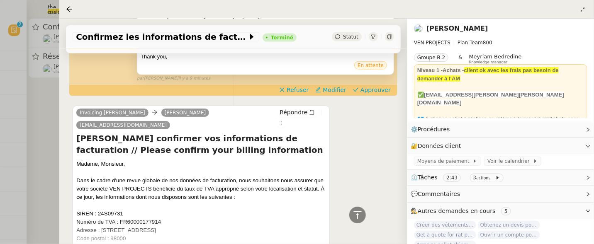
scroll to position [438, 0]
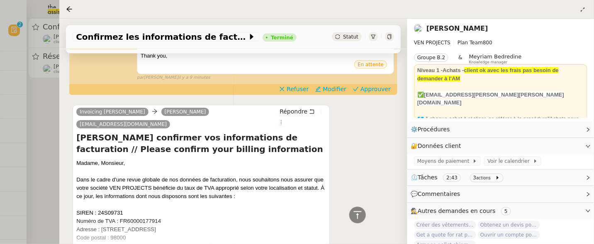
click at [44, 140] on div at bounding box center [297, 122] width 594 height 244
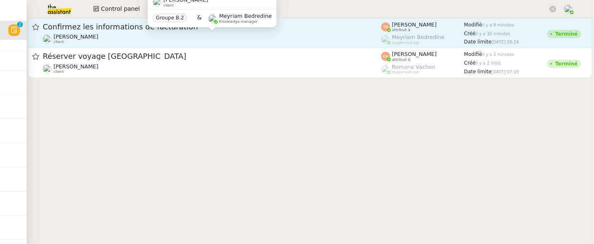
click at [183, 36] on div "Charles Medlicott client" at bounding box center [212, 39] width 339 height 11
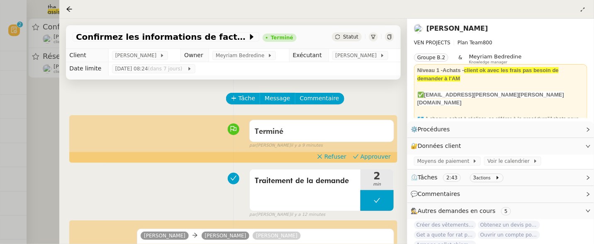
click at [44, 120] on div at bounding box center [297, 122] width 594 height 244
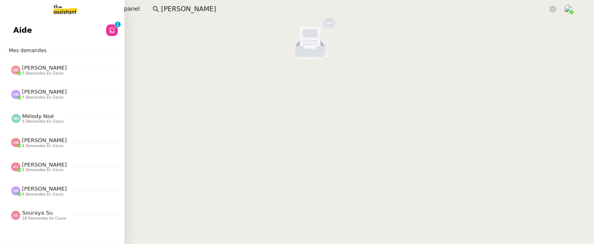
click at [46, 28] on link "Aide 0 1 2 3 4 5 6 7 8 9" at bounding box center [62, 30] width 125 height 19
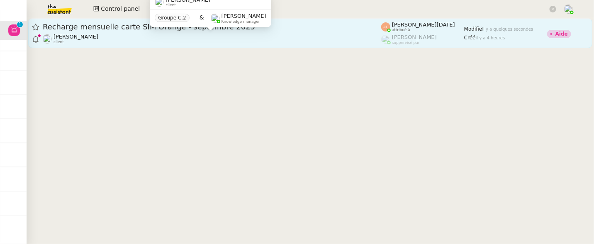
click at [308, 41] on div "David Le Souder client" at bounding box center [212, 39] width 339 height 11
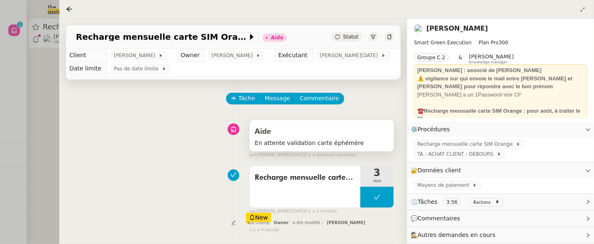
scroll to position [66, 0]
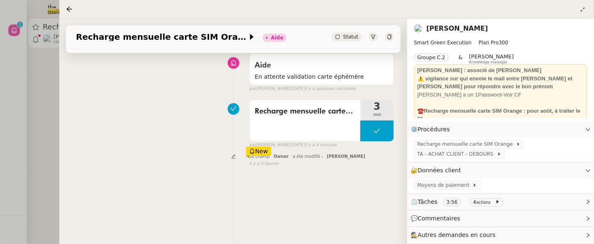
click at [456, 28] on link "[PERSON_NAME]" at bounding box center [458, 28] width 62 height 8
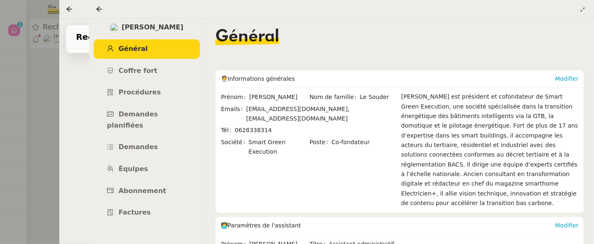
scroll to position [289, 0]
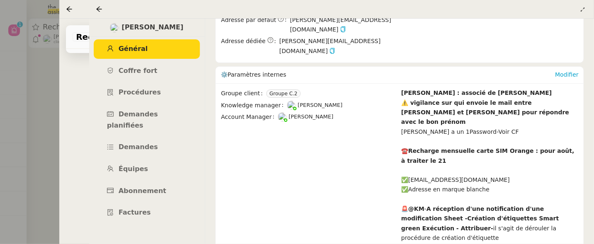
click at [100, 10] on icon at bounding box center [99, 9] width 7 height 7
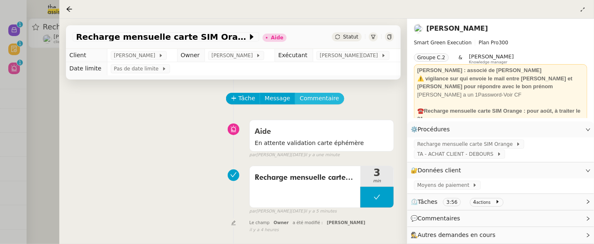
click at [327, 97] on span "Commentaire" at bounding box center [319, 99] width 39 height 10
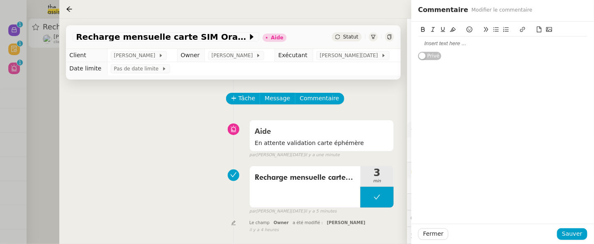
click at [551, 30] on icon at bounding box center [550, 30] width 6 height 6
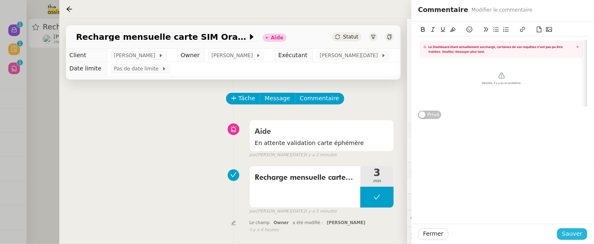
click at [575, 235] on span "Sauver" at bounding box center [572, 235] width 20 height 10
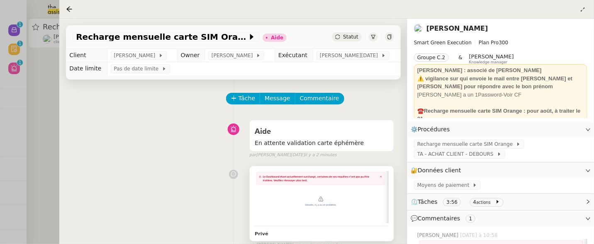
click at [309, 200] on img at bounding box center [322, 197] width 134 height 53
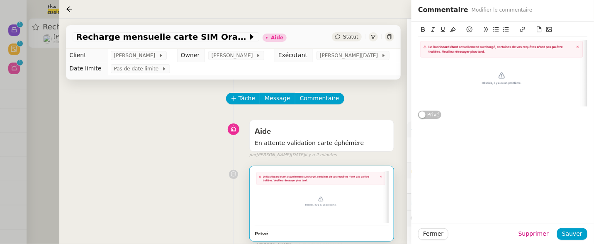
click at [464, 76] on img at bounding box center [502, 73] width 169 height 66
click at [434, 86] on img at bounding box center [502, 73] width 169 height 66
click at [414, 84] on div "Privé" at bounding box center [503, 71] width 183 height 98
click at [420, 93] on div at bounding box center [502, 73] width 169 height 66
click at [550, 136] on div "Privé" at bounding box center [503, 123] width 183 height 203
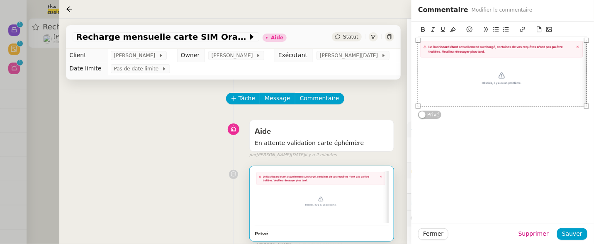
click at [590, 96] on div "Privé" at bounding box center [503, 71] width 183 height 98
click at [584, 122] on div "Privé" at bounding box center [503, 123] width 183 height 203
click at [552, 133] on div "Privé" at bounding box center [503, 123] width 183 height 203
click at [479, 48] on img at bounding box center [502, 73] width 169 height 66
click at [577, 231] on span "Sauver" at bounding box center [572, 235] width 20 height 10
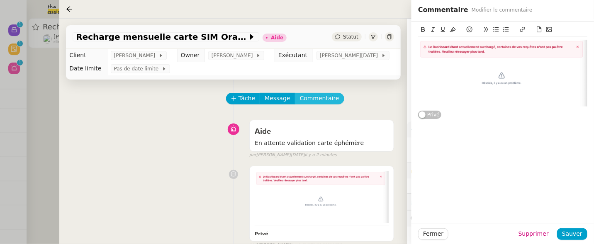
click at [310, 103] on span "Commentaire" at bounding box center [319, 99] width 39 height 10
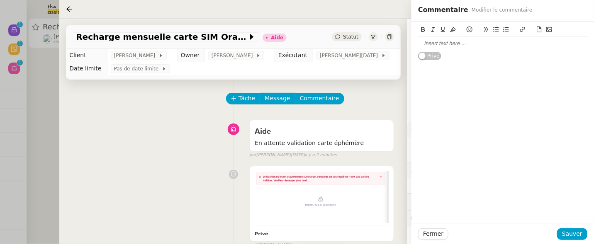
click at [476, 45] on div at bounding box center [502, 43] width 169 height 7
click at [577, 237] on span "Sauver" at bounding box center [572, 235] width 20 height 10
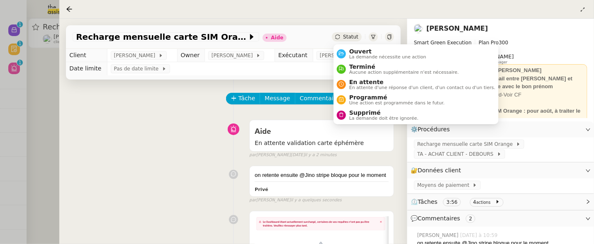
click at [357, 36] on span "Statut" at bounding box center [350, 37] width 15 height 6
click at [364, 50] on span "Ouvert" at bounding box center [387, 51] width 77 height 7
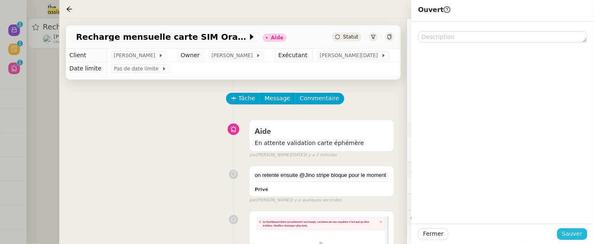
click at [565, 234] on span "Sauver" at bounding box center [572, 235] width 20 height 10
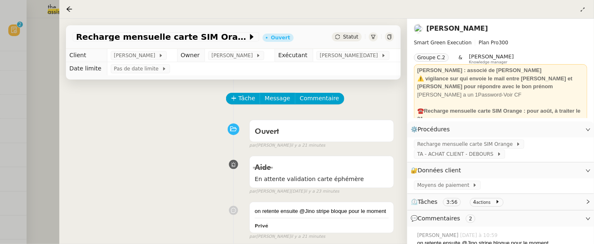
click at [52, 99] on div at bounding box center [297, 122] width 594 height 244
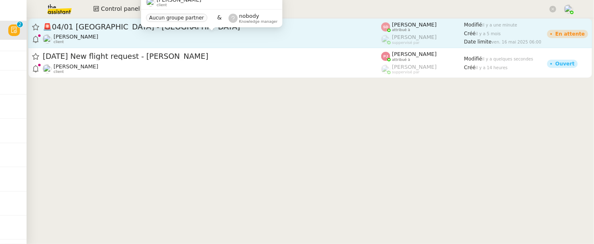
click at [167, 37] on div "Ian Rogers client" at bounding box center [212, 39] width 339 height 11
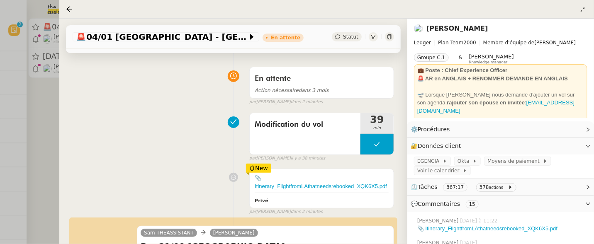
scroll to position [198, 0]
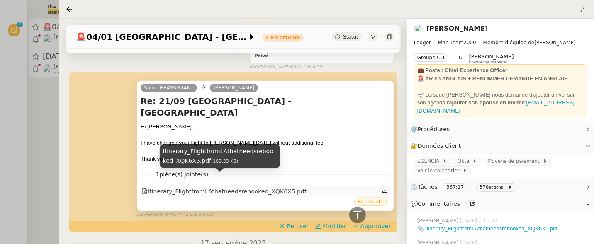
click at [278, 187] on div "Itinerary_FlightfromLAthatneedsrebooked_XQK6X5.pdf" at bounding box center [224, 192] width 165 height 10
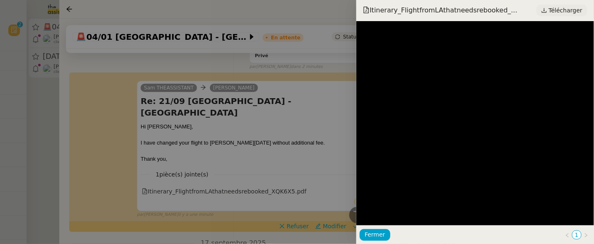
click at [568, 7] on span "Télécharger" at bounding box center [566, 10] width 34 height 11
click at [271, 129] on div at bounding box center [297, 122] width 594 height 244
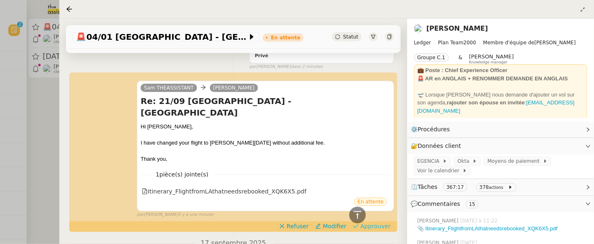
click at [379, 222] on span "Approuver" at bounding box center [376, 226] width 30 height 8
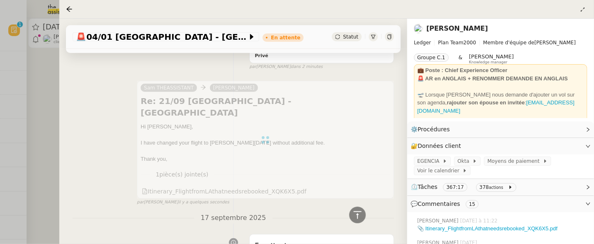
click at [44, 116] on div at bounding box center [297, 122] width 594 height 244
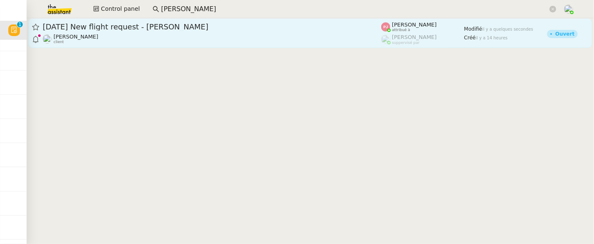
click at [161, 37] on div "Louis Frei client" at bounding box center [212, 39] width 339 height 11
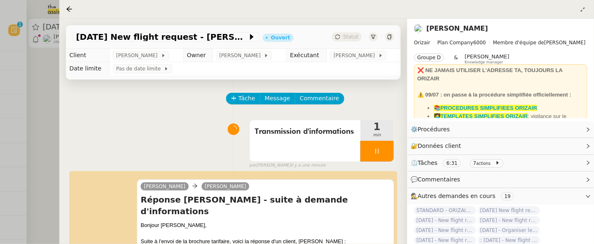
scroll to position [123, 0]
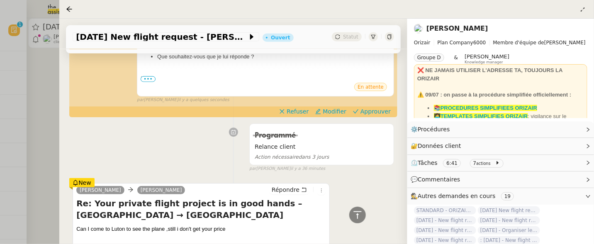
scroll to position [181, 0]
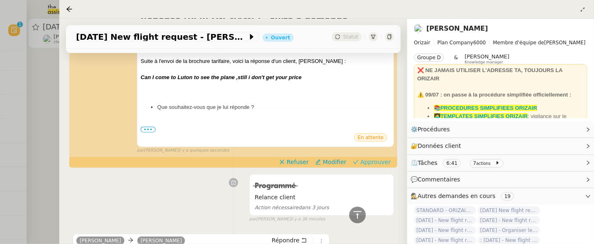
click at [375, 158] on span "Approuver" at bounding box center [376, 162] width 30 height 8
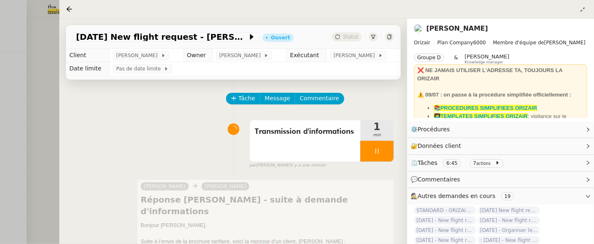
click at [44, 104] on div at bounding box center [297, 122] width 594 height 244
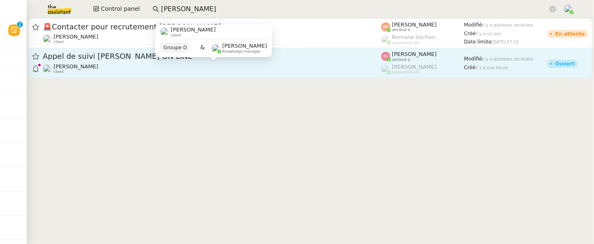
click at [244, 64] on div "[PERSON_NAME] client" at bounding box center [212, 69] width 339 height 11
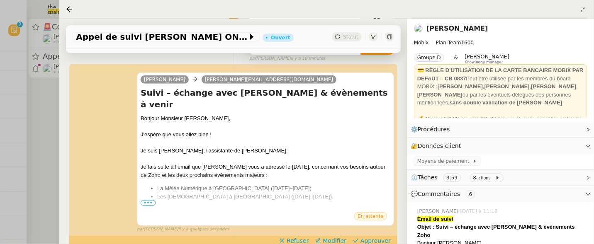
scroll to position [108, 0]
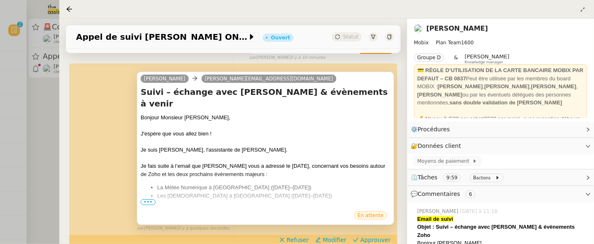
click at [148, 203] on span "•••" at bounding box center [148, 203] width 15 height 6
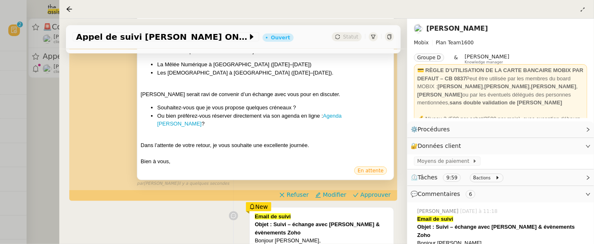
scroll to position [245, 0]
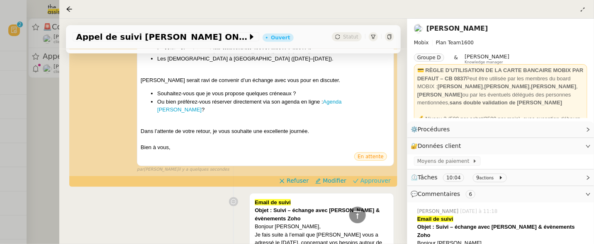
click at [378, 177] on span "Approuver" at bounding box center [376, 181] width 30 height 8
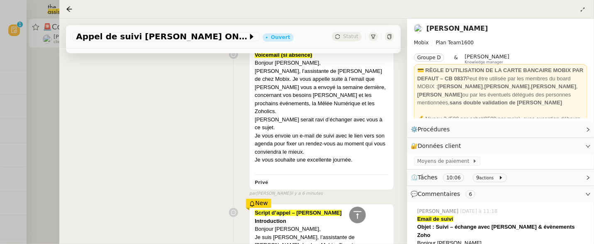
scroll to position [586, 0]
click at [50, 111] on div at bounding box center [297, 122] width 594 height 244
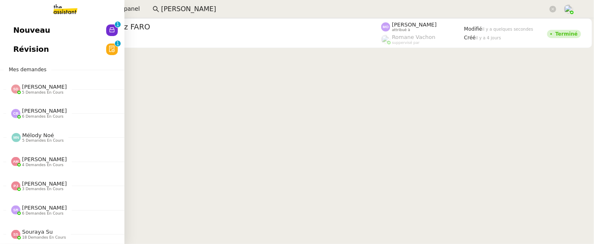
click at [5, 32] on link "Nouveau 0 1 2 3 4 5 6 7 8 9" at bounding box center [62, 30] width 125 height 19
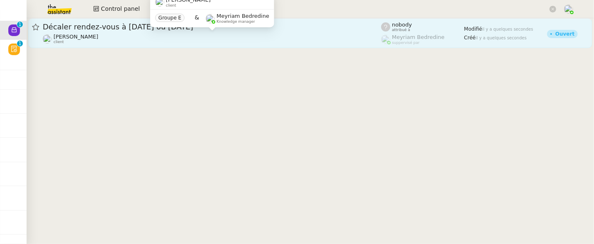
click at [229, 39] on div "[PERSON_NAME] client" at bounding box center [212, 39] width 339 height 11
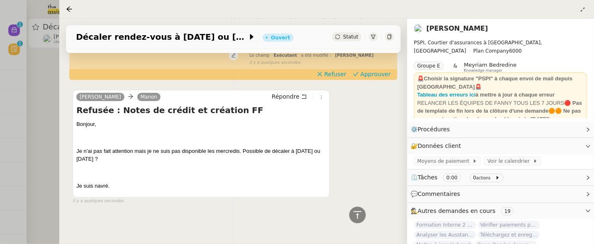
scroll to position [171, 0]
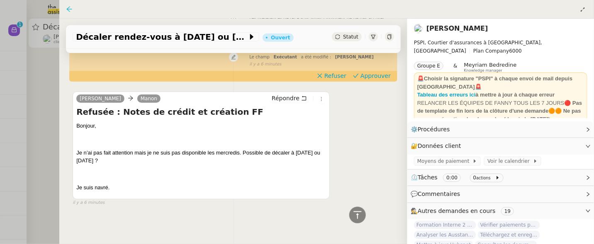
click at [71, 9] on icon at bounding box center [69, 9] width 7 height 7
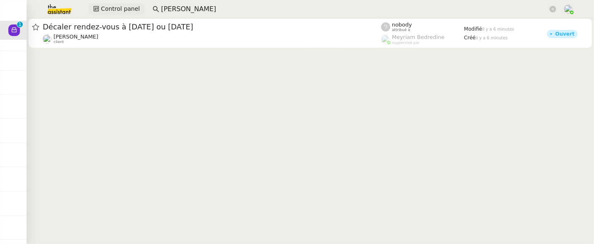
click at [111, 6] on span "Control panel" at bounding box center [120, 9] width 39 height 10
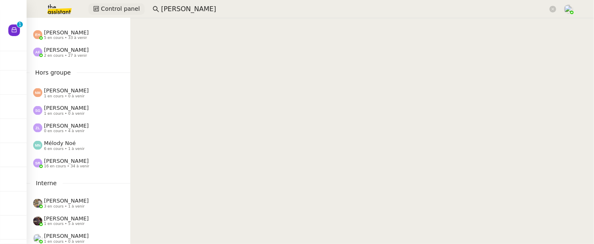
scroll to position [429, 0]
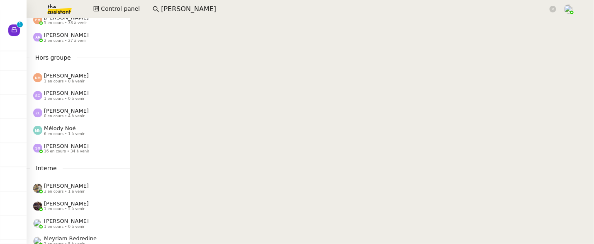
click at [71, 149] on span "[PERSON_NAME]" at bounding box center [66, 146] width 45 height 6
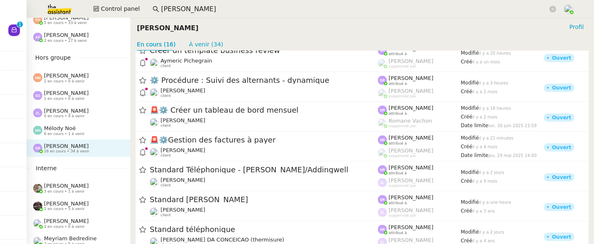
scroll to position [298, 0]
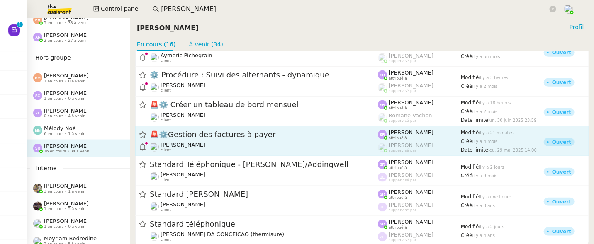
click at [343, 136] on span "🚨 ⚙️Gestion des factures à payer" at bounding box center [264, 135] width 228 height 7
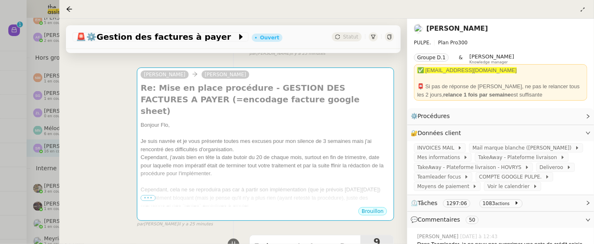
scroll to position [113, 0]
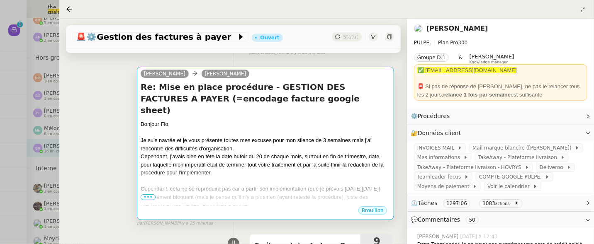
click at [151, 198] on span "•••" at bounding box center [148, 198] width 15 height 6
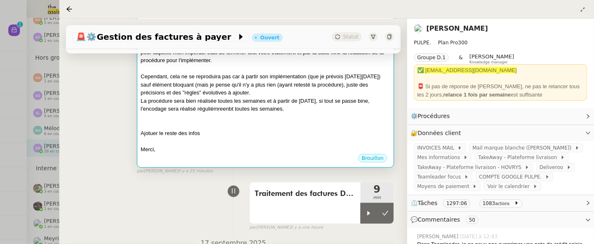
scroll to position [251, 0]
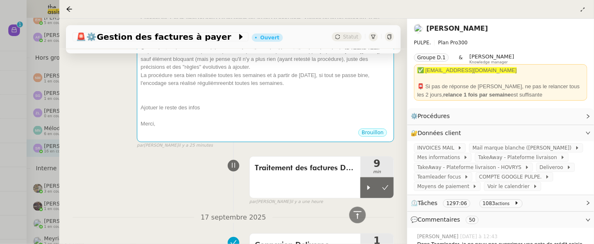
click at [10, 29] on div at bounding box center [297, 122] width 594 height 244
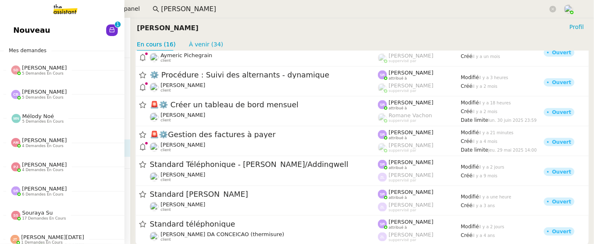
click at [15, 29] on span "Nouveau" at bounding box center [31, 30] width 37 height 12
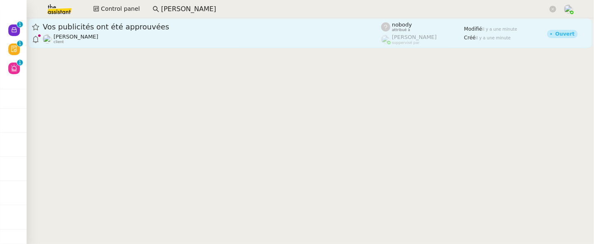
click at [150, 31] on div "Vos publicités ont été approuvées" at bounding box center [212, 27] width 339 height 10
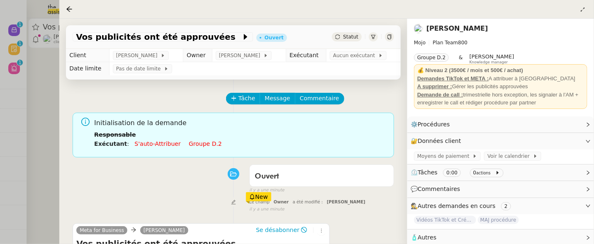
click at [356, 39] on span "Statut" at bounding box center [350, 37] width 15 height 6
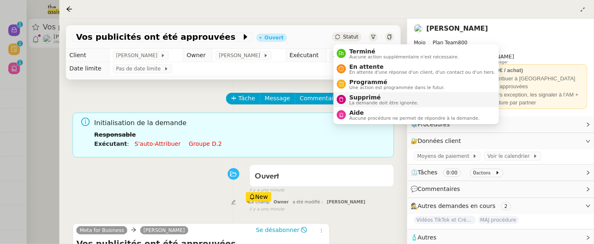
click at [364, 102] on span "La demande doit être ignorée." at bounding box center [383, 103] width 69 height 5
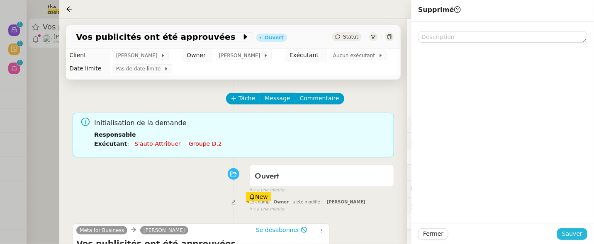
click at [575, 231] on span "Sauver" at bounding box center [572, 235] width 20 height 10
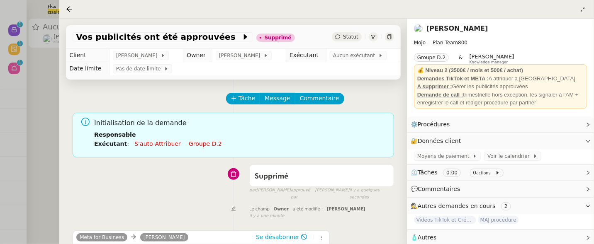
click at [39, 77] on div at bounding box center [297, 122] width 594 height 244
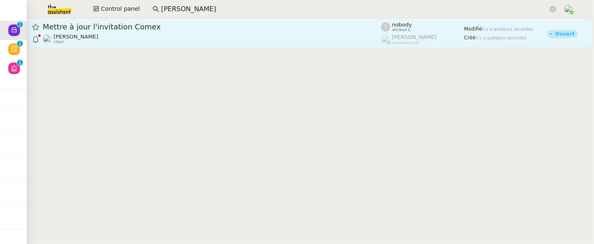
click at [187, 25] on span "Mettre à jour l'invitation Comex" at bounding box center [212, 26] width 339 height 7
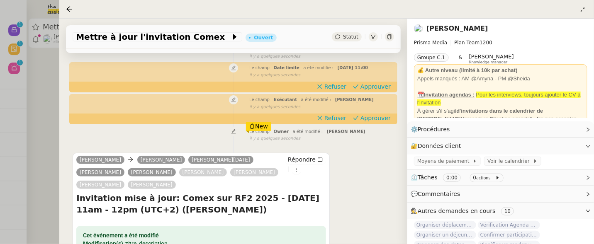
scroll to position [90, 0]
click at [388, 116] on span "Approuver" at bounding box center [376, 118] width 30 height 8
click at [384, 87] on span "Approuver" at bounding box center [376, 86] width 30 height 8
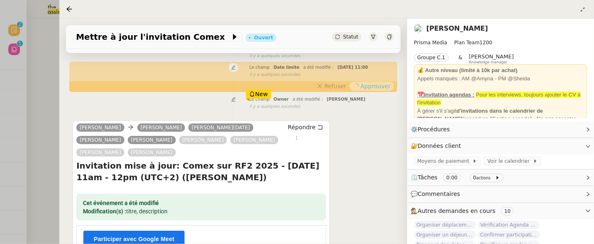
click at [49, 73] on div at bounding box center [297, 122] width 594 height 244
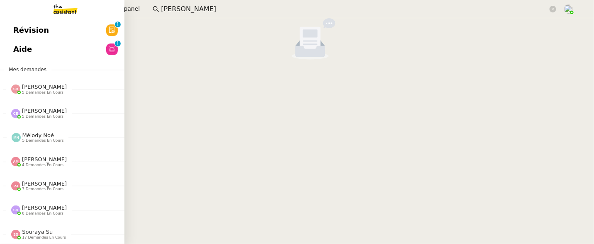
click at [20, 31] on span "Révision" at bounding box center [31, 30] width 36 height 12
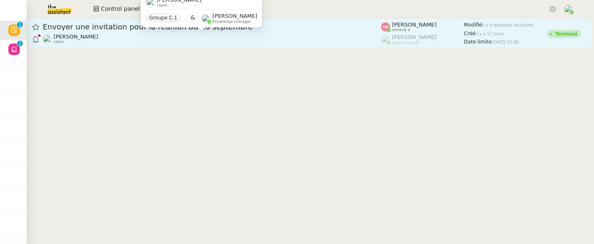
click at [235, 34] on div "[PERSON_NAME] client" at bounding box center [212, 39] width 339 height 11
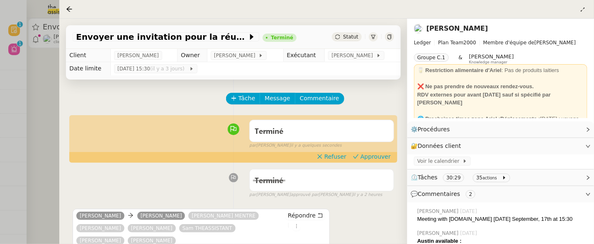
scroll to position [86, 0]
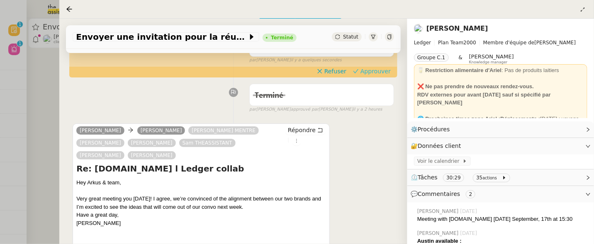
click at [378, 74] on span "Approuver" at bounding box center [376, 71] width 30 height 8
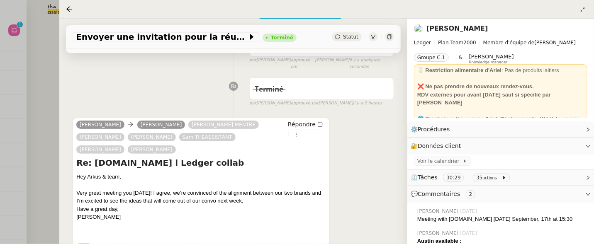
click at [43, 94] on div at bounding box center [297, 122] width 594 height 244
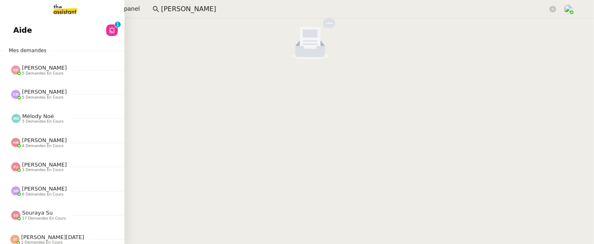
click at [17, 32] on span "Aide" at bounding box center [22, 30] width 19 height 12
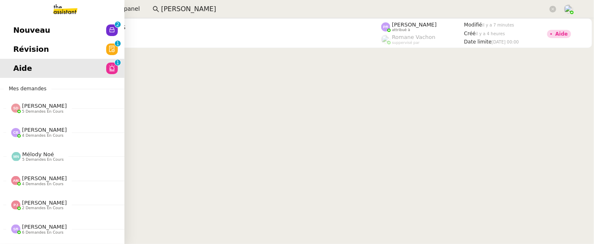
click at [20, 46] on span "Révision" at bounding box center [31, 49] width 36 height 12
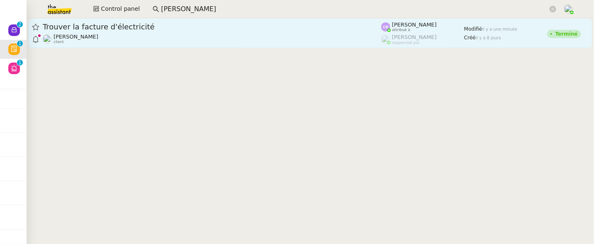
click at [233, 45] on link "Trouver la facture d'électricité [PERSON_NAME] client [PERSON_NAME] attribué à …" at bounding box center [310, 33] width 564 height 30
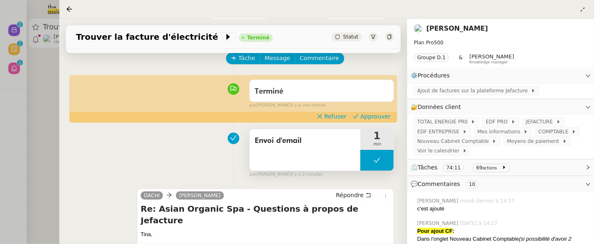
scroll to position [41, 0]
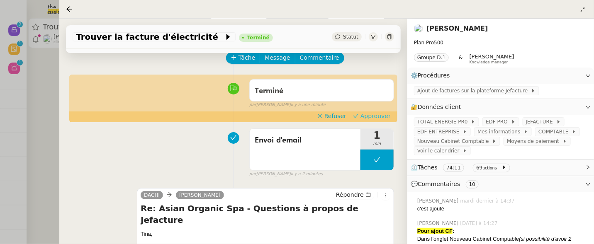
click at [380, 116] on span "Approuver" at bounding box center [376, 116] width 30 height 8
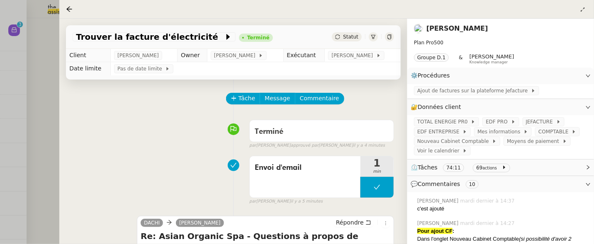
scroll to position [41, 0]
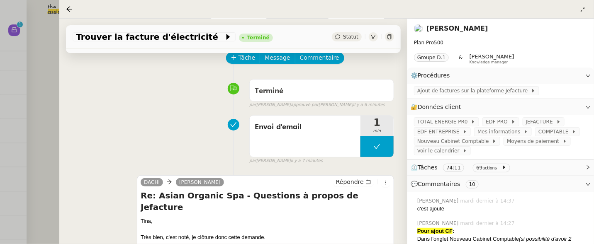
click at [29, 61] on div at bounding box center [297, 122] width 594 height 244
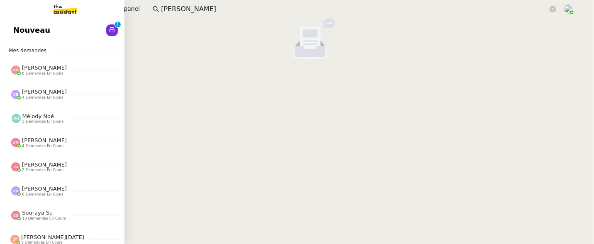
click at [13, 24] on link "Nouveau 0 1 2 3 4 5 6 7 8 9" at bounding box center [62, 30] width 125 height 19
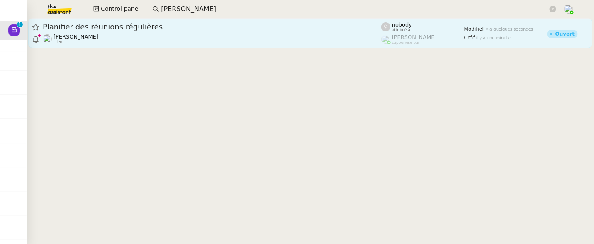
click at [173, 31] on div "Planifier des réunions régulières" at bounding box center [212, 27] width 339 height 10
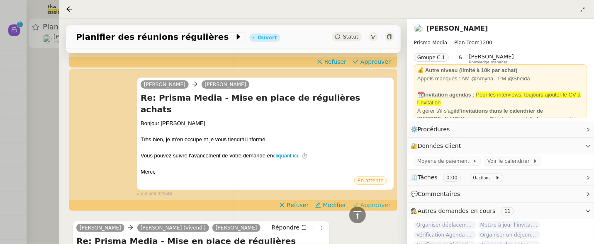
scroll to position [169, 0]
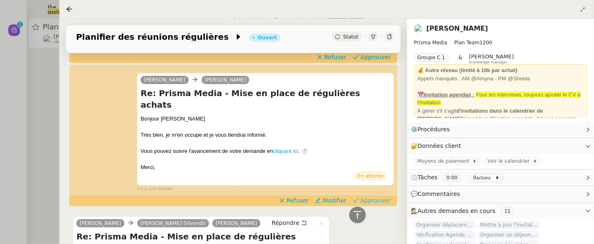
click at [376, 197] on span "Approuver" at bounding box center [376, 201] width 30 height 8
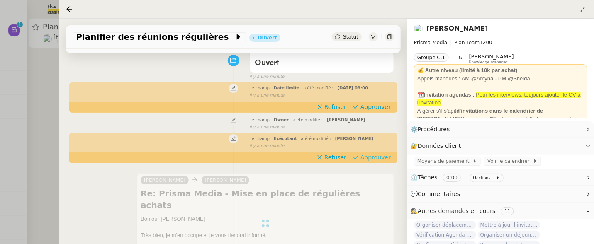
click at [386, 157] on span "Approuver" at bounding box center [376, 158] width 30 height 8
click at [384, 110] on span "Approuver" at bounding box center [376, 107] width 30 height 8
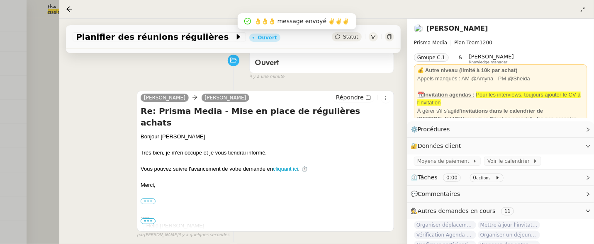
click at [29, 81] on div at bounding box center [297, 122] width 594 height 244
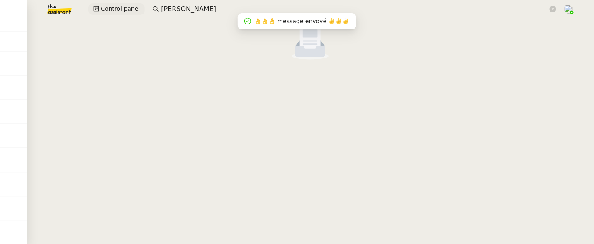
click at [110, 7] on span "Control panel" at bounding box center [120, 9] width 39 height 10
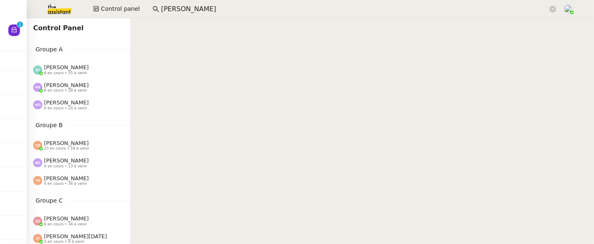
click at [188, 9] on input "[PERSON_NAME]" at bounding box center [354, 9] width 387 height 11
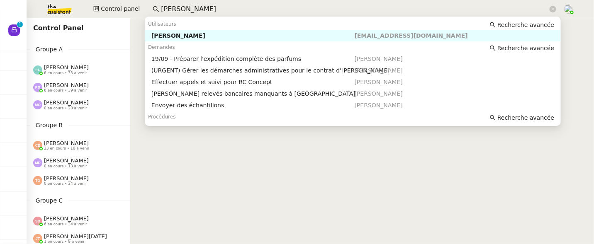
click at [188, 9] on input "[PERSON_NAME]" at bounding box center [354, 9] width 387 height 11
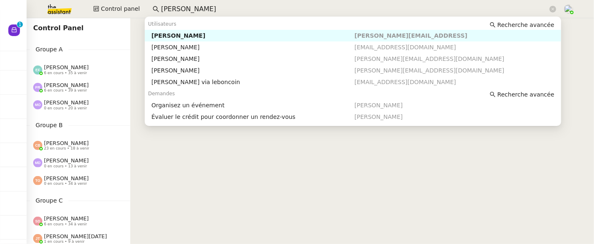
click at [215, 38] on div "[PERSON_NAME]" at bounding box center [252, 35] width 203 height 7
type input "[PERSON_NAME]"
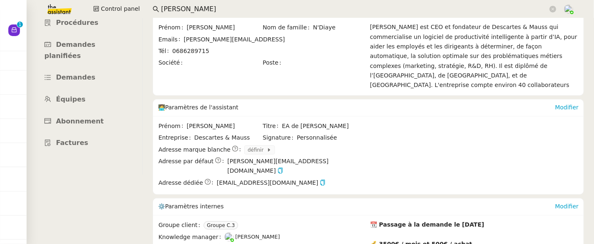
scroll to position [64, 0]
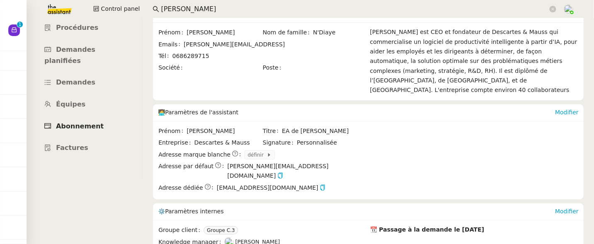
click at [95, 122] on span "Abonnement" at bounding box center [80, 126] width 48 height 8
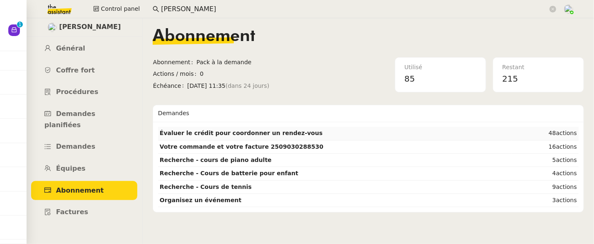
click at [275, 130] on strong "Évaluer le crédit pour coordonner un rendez-vous" at bounding box center [241, 133] width 163 height 7
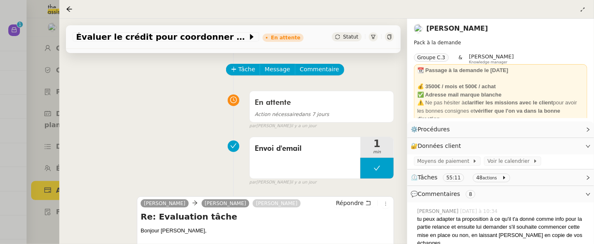
scroll to position [53, 0]
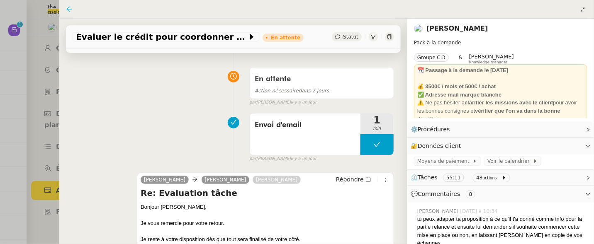
click at [68, 9] on icon at bounding box center [69, 9] width 7 height 7
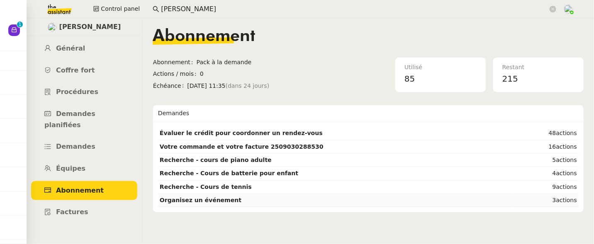
click at [205, 202] on strong "Organisez un événement" at bounding box center [201, 200] width 82 height 7
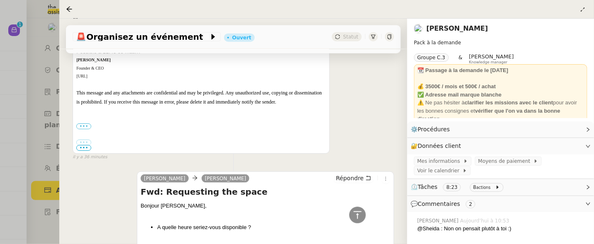
scroll to position [386, 0]
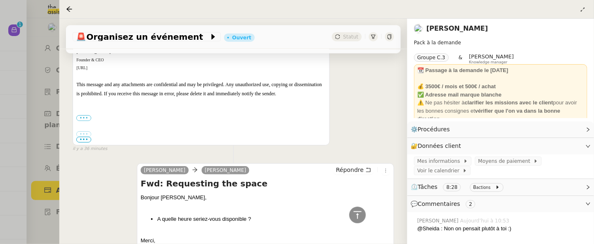
click at [6, 36] on div at bounding box center [297, 122] width 594 height 244
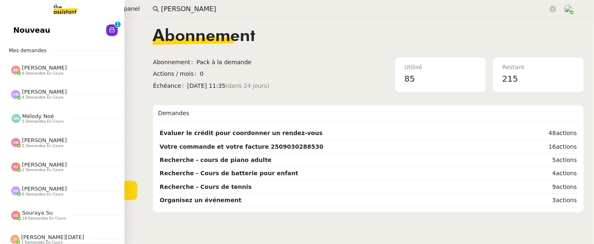
click at [14, 33] on link "Nouveau 0 1 2 3 4 5 6 7 8 9" at bounding box center [62, 30] width 125 height 19
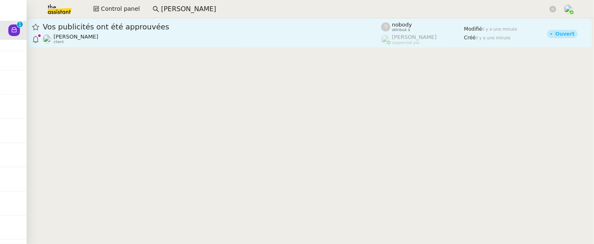
click at [296, 31] on div "Vos publicités ont été approuvées" at bounding box center [212, 27] width 339 height 10
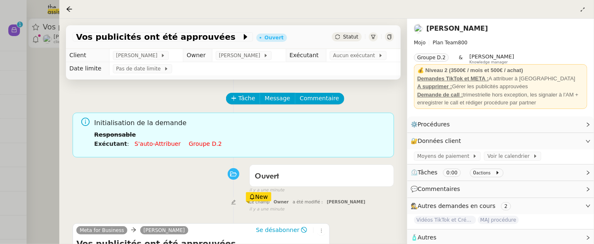
click at [345, 34] on span "Statut" at bounding box center [350, 37] width 15 height 6
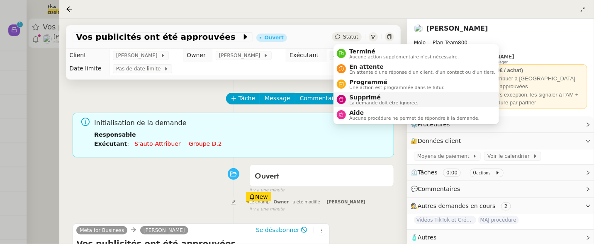
click at [367, 94] on span "Supprimé" at bounding box center [383, 97] width 69 height 7
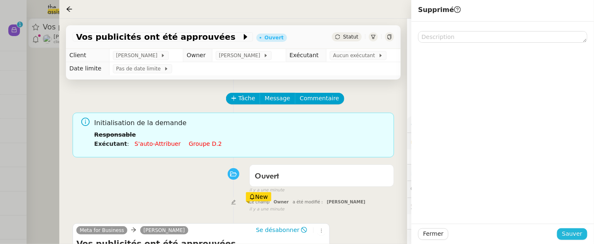
click at [578, 235] on span "Sauver" at bounding box center [572, 235] width 20 height 10
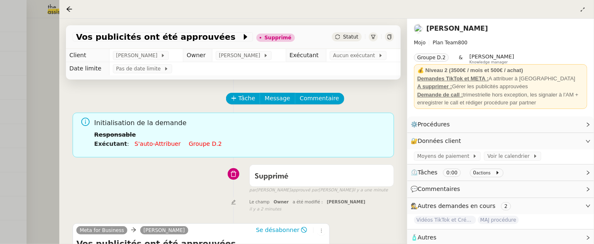
click at [46, 104] on div at bounding box center [297, 122] width 594 height 244
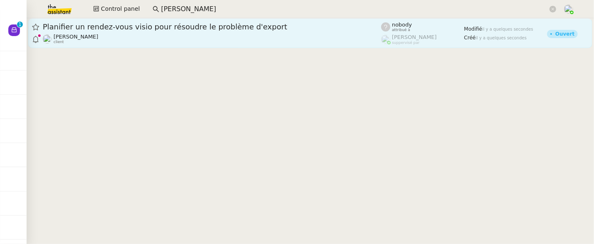
click at [152, 44] on link "Planifier un rendez-vous visio pour résoudre le problème d'export [PERSON_NAME]…" at bounding box center [310, 33] width 564 height 30
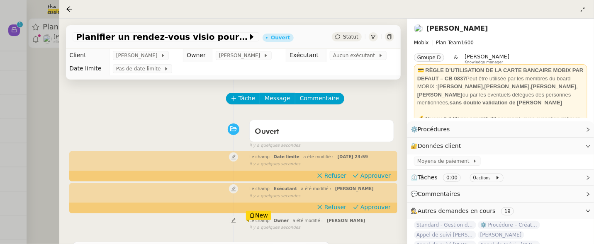
click at [352, 38] on span "Statut" at bounding box center [350, 37] width 15 height 6
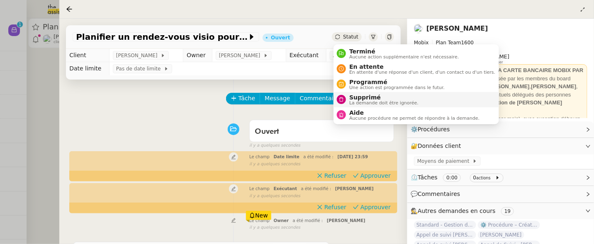
click at [364, 99] on span "Supprimé" at bounding box center [383, 97] width 69 height 7
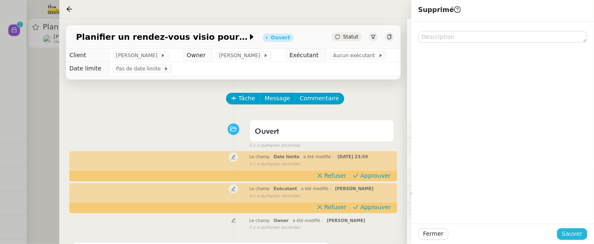
click at [568, 232] on span "Sauver" at bounding box center [572, 235] width 20 height 10
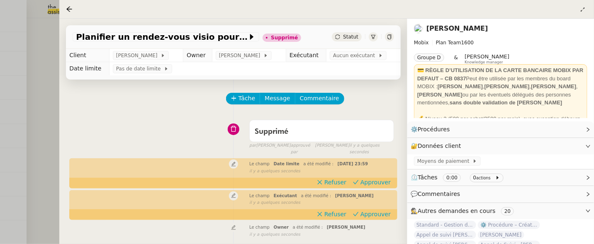
click at [50, 73] on div at bounding box center [297, 122] width 594 height 244
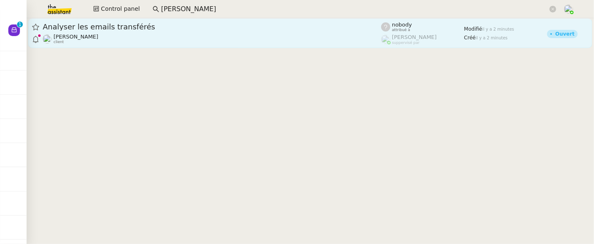
click at [126, 44] on div "[PERSON_NAME]Diaye client" at bounding box center [212, 39] width 339 height 11
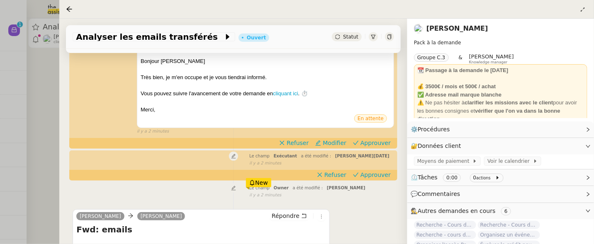
scroll to position [254, 0]
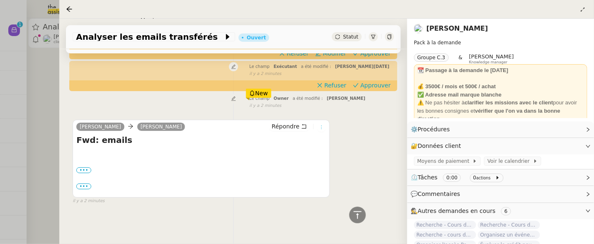
click at [320, 124] on button at bounding box center [321, 127] width 9 height 9
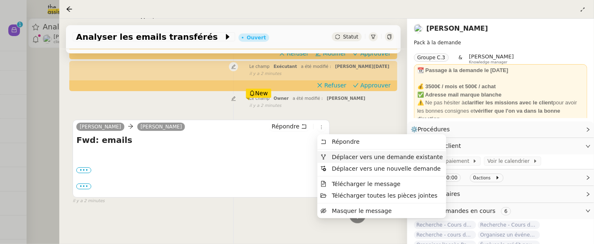
click at [347, 156] on span "Déplacer vers une demande existante" at bounding box center [387, 157] width 111 height 7
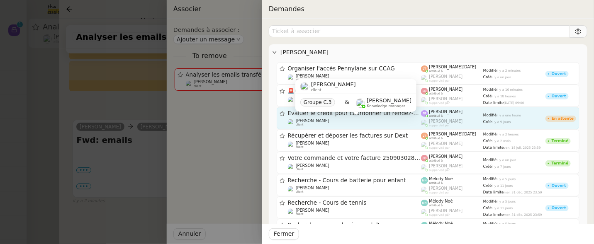
click at [381, 120] on div "[PERSON_NAME]Diaye client" at bounding box center [355, 123] width 134 height 8
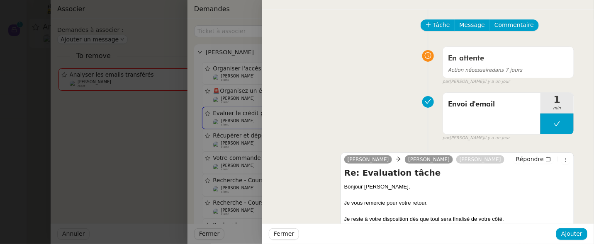
click at [235, 108] on div at bounding box center [297, 122] width 594 height 244
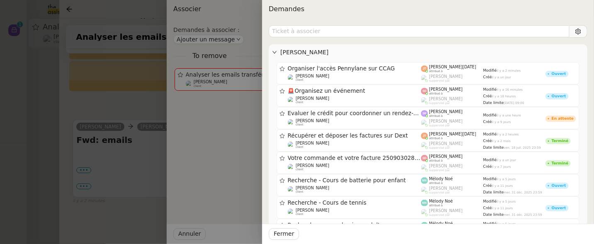
click at [140, 164] on div at bounding box center [297, 122] width 594 height 244
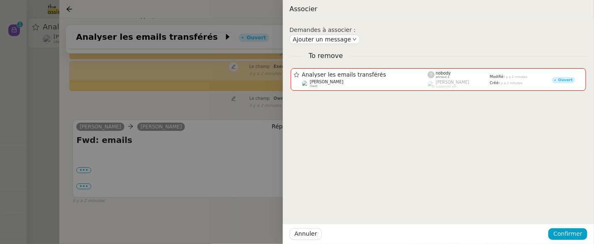
click at [86, 175] on div at bounding box center [297, 122] width 594 height 244
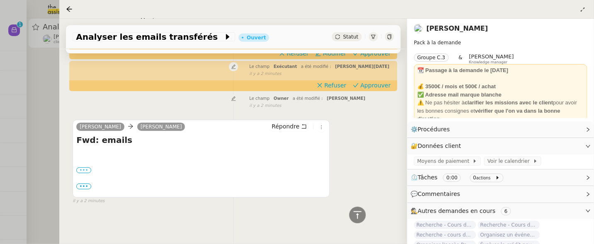
click at [86, 171] on label "•••" at bounding box center [83, 171] width 15 height 6
click at [0, 0] on input "•••" at bounding box center [0, 0] width 0 height 0
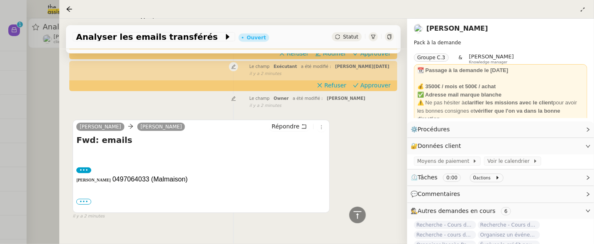
click at [84, 205] on div "••• sophie.dautrenay@mondrianhotels.com Ecjean@inwood-hotels.com info@hotel-mar…" at bounding box center [201, 202] width 250 height 8
click at [82, 196] on div "••• Julie giachero 0497064033 (Malmaison) ••• sophie.dautrenay@mondrianhotels.c…" at bounding box center [201, 178] width 250 height 56
click at [83, 200] on label "•••" at bounding box center [83, 202] width 15 height 6
click at [0, 0] on input "•••" at bounding box center [0, 0] width 0 height 0
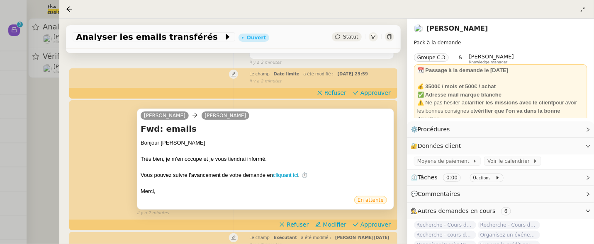
scroll to position [0, 0]
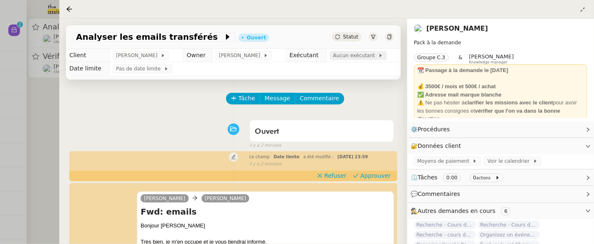
click at [352, 60] on span "Aucun exécutant" at bounding box center [355, 55] width 45 height 8
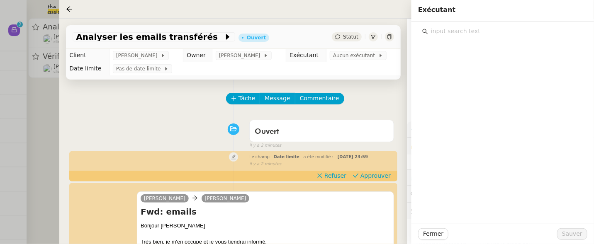
click at [475, 32] on input "text" at bounding box center [505, 31] width 155 height 11
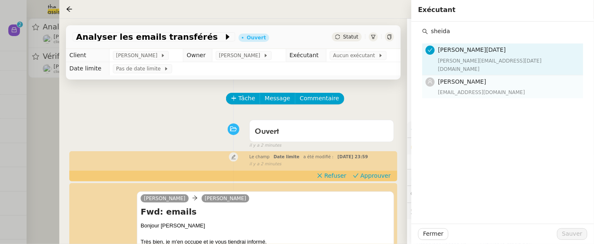
type input "sheida"
click at [481, 77] on h4 "[PERSON_NAME]" at bounding box center [508, 82] width 140 height 10
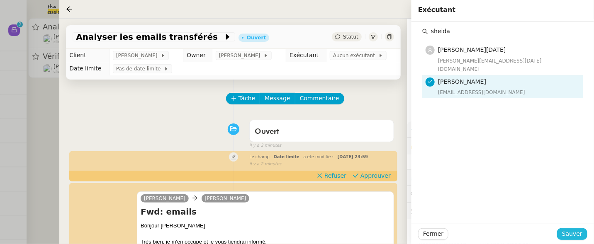
click at [570, 235] on span "Sauver" at bounding box center [572, 235] width 20 height 10
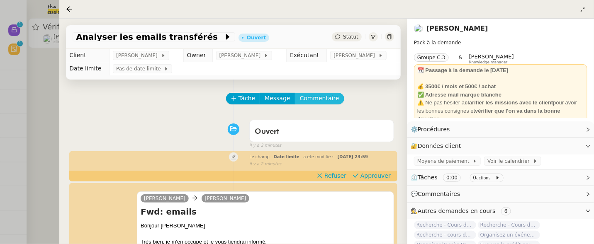
click at [332, 101] on span "Commentaire" at bounding box center [319, 99] width 39 height 10
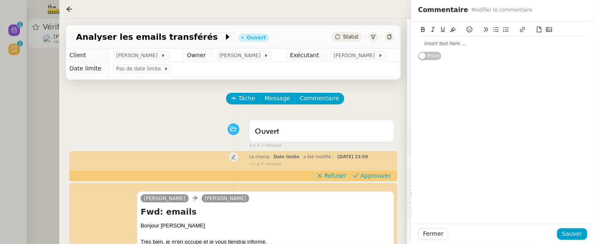
click at [513, 43] on div at bounding box center [502, 43] width 169 height 7
click at [575, 236] on span "Sauver" at bounding box center [572, 235] width 20 height 10
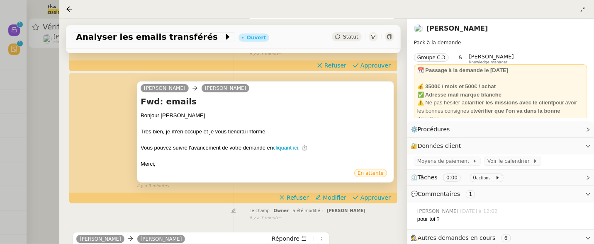
scroll to position [156, 0]
click at [309, 197] on span "Refuser" at bounding box center [298, 197] width 22 height 8
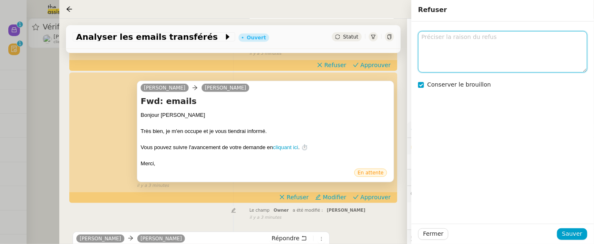
click at [442, 46] on textarea at bounding box center [502, 51] width 169 height 41
type textarea "à forker ?"
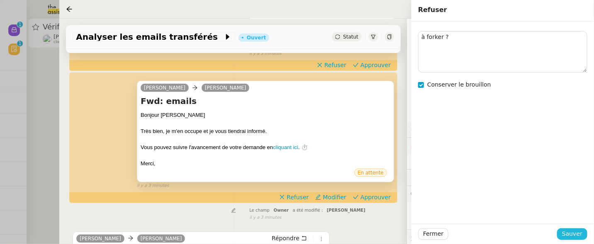
click at [577, 230] on span "Sauver" at bounding box center [572, 235] width 20 height 10
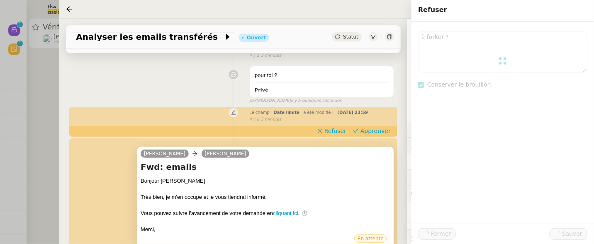
scroll to position [81, 0]
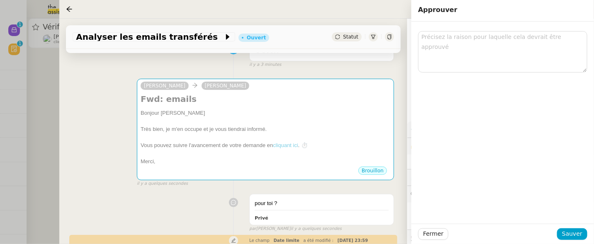
click at [378, 138] on div at bounding box center [266, 138] width 250 height 8
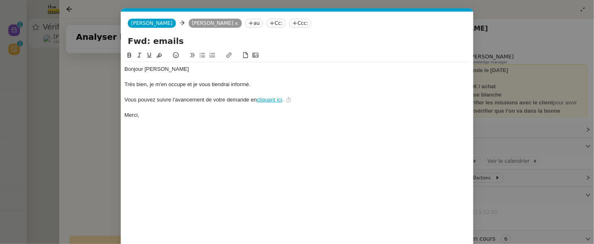
scroll to position [0, 17]
click at [111, 134] on nz-modal-container "Service TA - VOYAGE - PROPOSITION GLOBALE A utiliser dans le cadre de propositi…" at bounding box center [297, 122] width 594 height 244
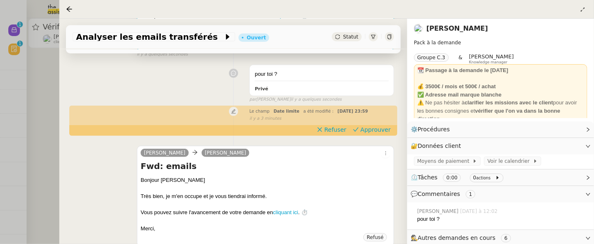
scroll to position [217, 0]
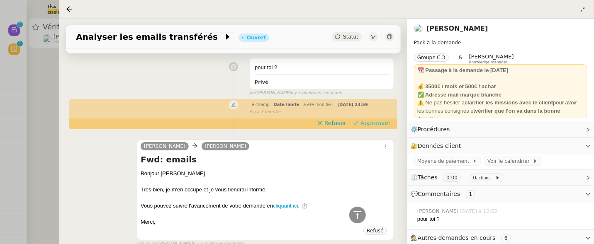
click at [388, 127] on span "Approuver" at bounding box center [376, 123] width 30 height 8
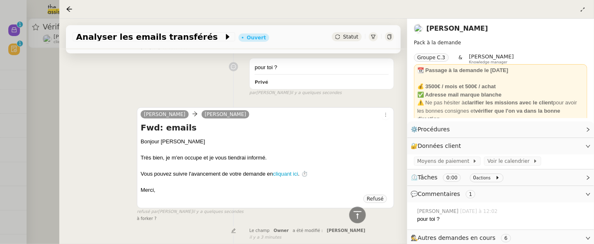
click at [41, 97] on div at bounding box center [297, 122] width 594 height 244
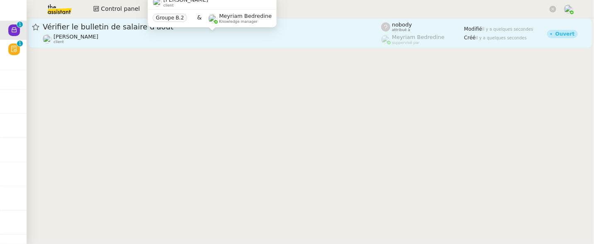
click at [205, 36] on div "Laurence de Nervaux client" at bounding box center [212, 39] width 339 height 11
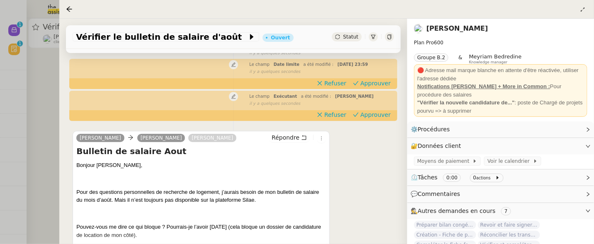
scroll to position [94, 0]
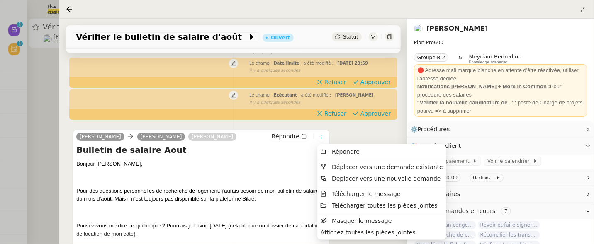
click at [321, 140] on button at bounding box center [321, 137] width 9 height 9
click at [355, 165] on span "Déplacer vers une demande existante" at bounding box center [387, 167] width 111 height 7
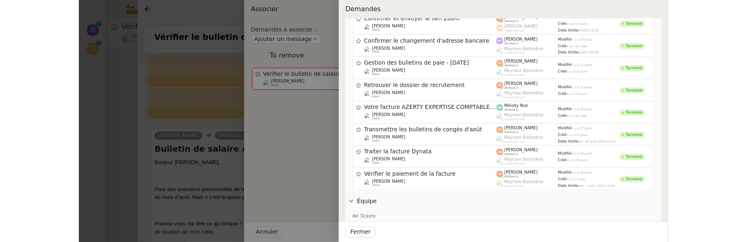
scroll to position [338, 0]
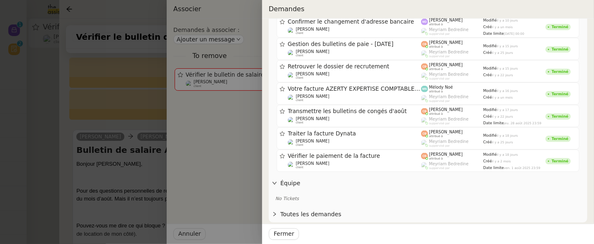
click at [296, 228] on div "Fermer" at bounding box center [428, 234] width 332 height 20
click at [292, 233] on span "Fermer" at bounding box center [284, 235] width 20 height 10
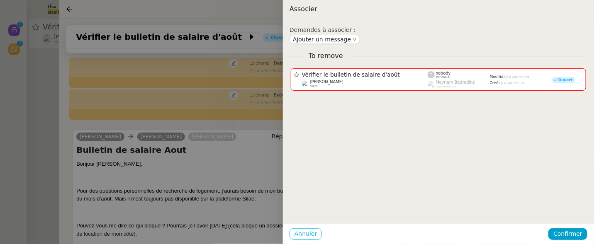
click at [295, 232] on span "Annuler" at bounding box center [306, 235] width 22 height 10
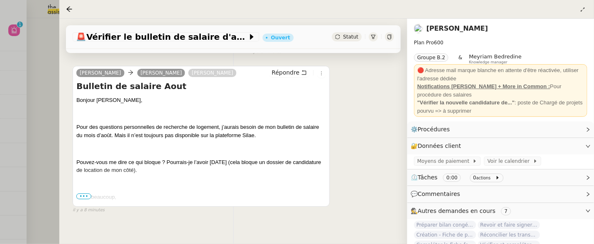
click at [50, 81] on div at bounding box center [297, 122] width 594 height 244
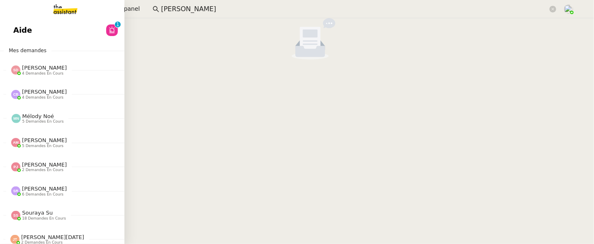
click at [20, 32] on span "Aide" at bounding box center [22, 30] width 19 height 12
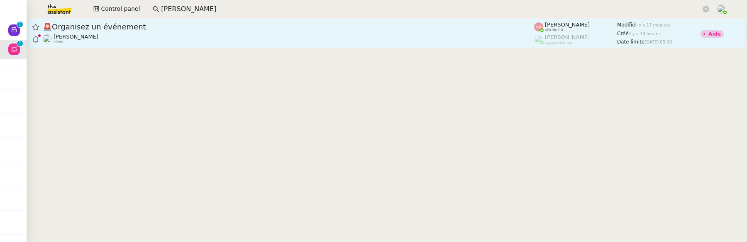
click at [171, 31] on div "🚨 Organisez un événement" at bounding box center [288, 27] width 491 height 10
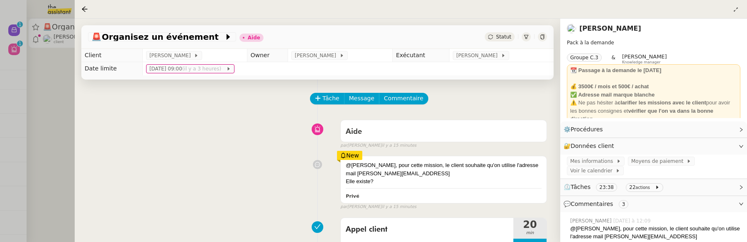
click at [607, 29] on link "[PERSON_NAME]" at bounding box center [610, 28] width 62 height 8
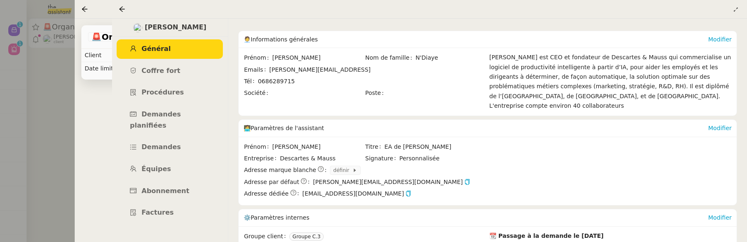
scroll to position [42, 0]
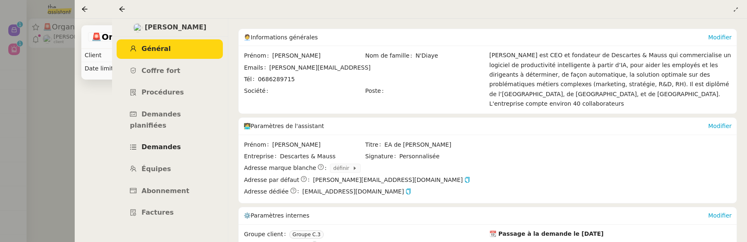
click at [165, 143] on span "Demandes" at bounding box center [161, 147] width 39 height 8
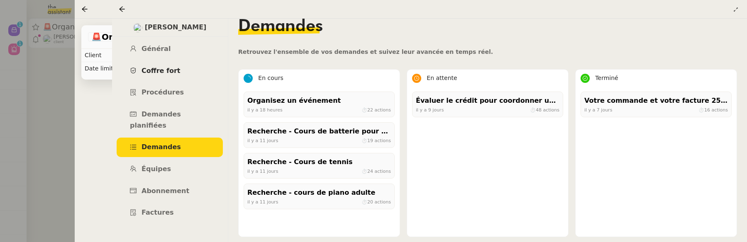
click at [174, 73] on span "Coffre fort" at bounding box center [161, 71] width 39 height 8
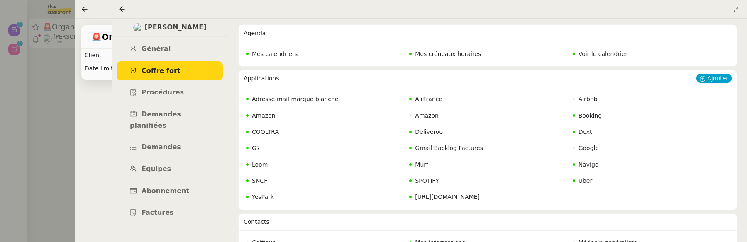
scroll to position [56, 0]
click at [420, 147] on span "Gmail Backlog Factures" at bounding box center [449, 147] width 68 height 7
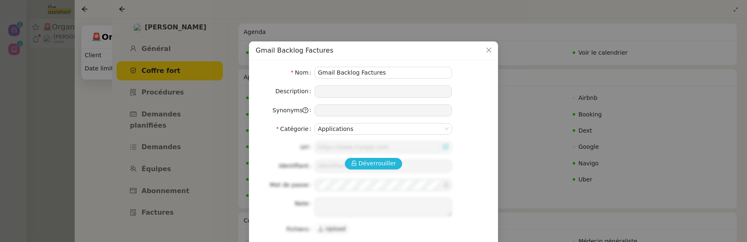
click at [374, 163] on span "Déverrouiller" at bounding box center [378, 164] width 38 height 10
type input "[DOMAIN_NAME][EMAIL_ADDRESS][DOMAIN_NAME]"
type textarea "Utiliser 0615483513 (anydesk)"
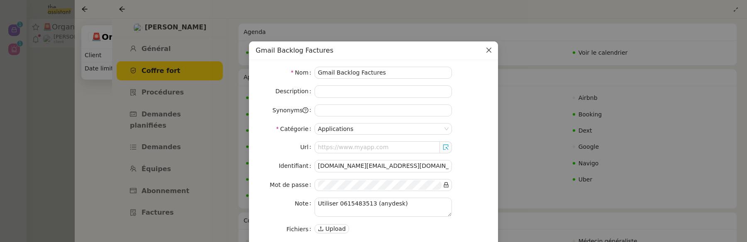
click at [488, 49] on icon "Close" at bounding box center [489, 50] width 7 height 7
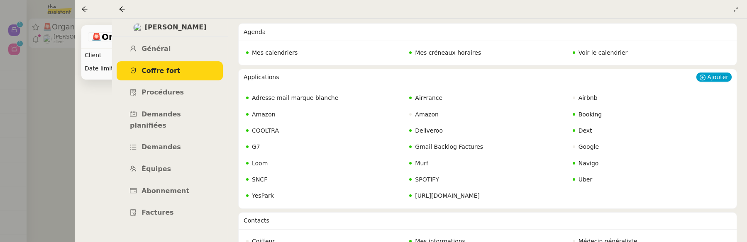
scroll to position [39, 0]
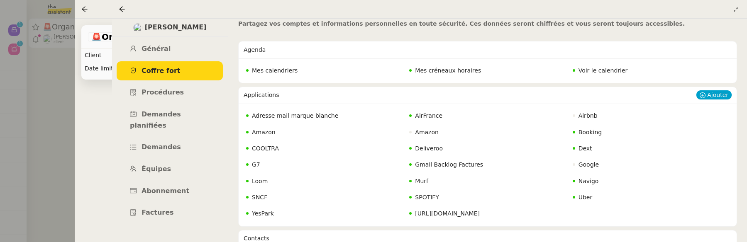
click at [327, 115] on span "Adresse mail marque blanche" at bounding box center [295, 115] width 86 height 7
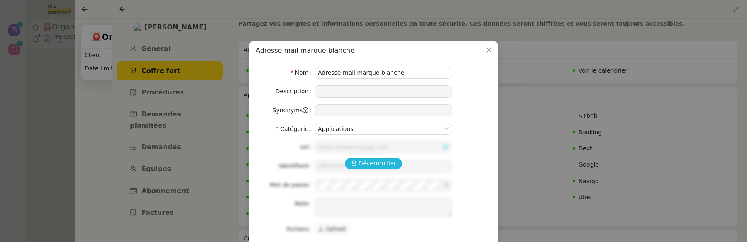
click at [387, 163] on span "Déverrouiller" at bounding box center [378, 164] width 38 height 10
type input "[URL][DOMAIN_NAME]"
type input "[PERSON_NAME][EMAIL_ADDRESS]"
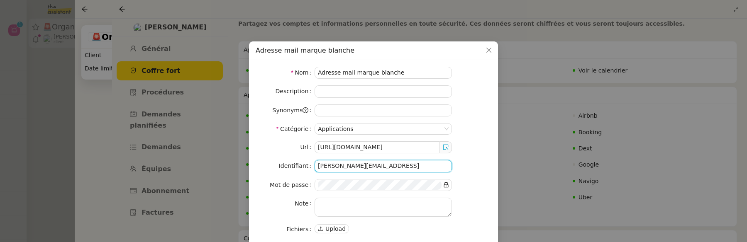
drag, startPoint x: 437, startPoint y: 164, endPoint x: 314, endPoint y: 165, distance: 123.7
click at [314, 165] on nz-form-item "Identifiant [PERSON_NAME][EMAIL_ADDRESS]" at bounding box center [374, 166] width 236 height 12
click at [490, 51] on icon "Close" at bounding box center [488, 50] width 5 height 5
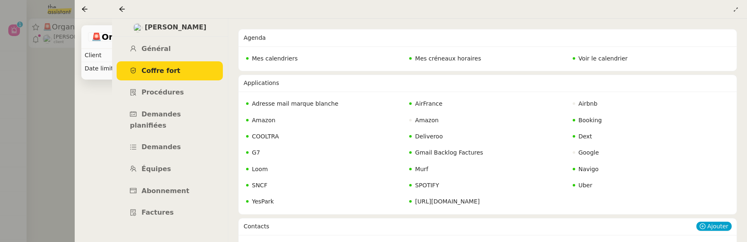
scroll to position [51, 0]
click at [123, 9] on icon at bounding box center [122, 9] width 7 height 7
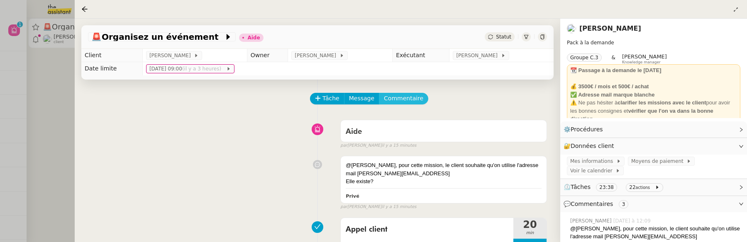
click at [399, 100] on span "Commentaire" at bounding box center [403, 99] width 39 height 10
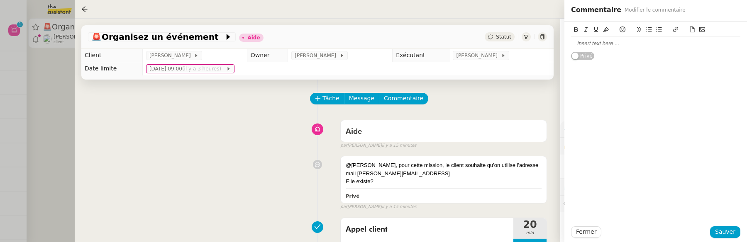
click at [588, 44] on div at bounding box center [655, 43] width 169 height 7
click at [653, 43] on div "je vois celle ci en marque blanche : [PERSON_NAME][EMAIL_ADDRESS]" at bounding box center [655, 47] width 169 height 15
click at [728, 232] on span "Sauver" at bounding box center [725, 232] width 20 height 10
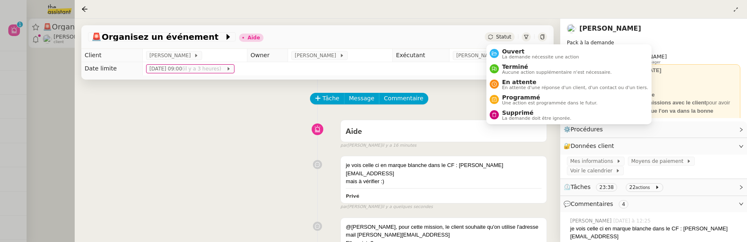
click at [501, 35] on span "Statut" at bounding box center [503, 37] width 15 height 6
click at [504, 47] on li "Ouvert La demande nécessite une action" at bounding box center [568, 53] width 165 height 15
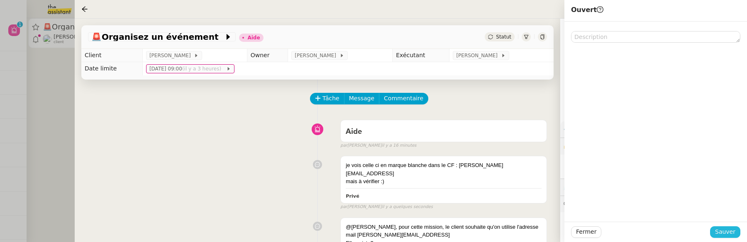
click at [718, 228] on span "Sauver" at bounding box center [725, 232] width 20 height 10
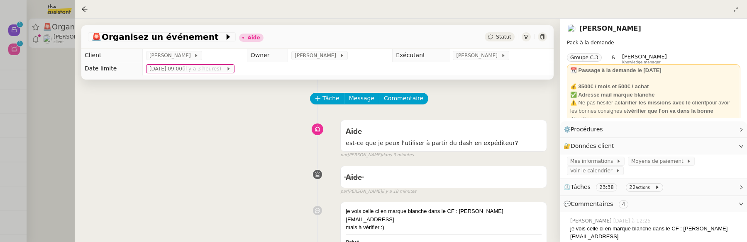
click at [41, 134] on div at bounding box center [373, 121] width 747 height 242
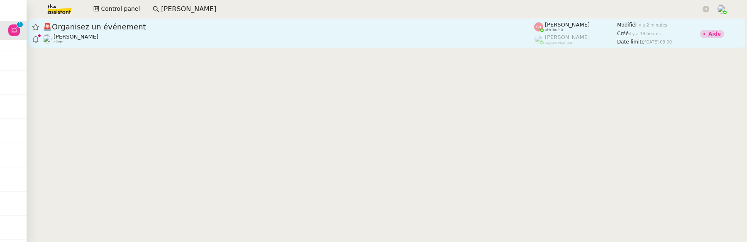
click at [159, 43] on div "[PERSON_NAME]Diaye client" at bounding box center [288, 39] width 491 height 11
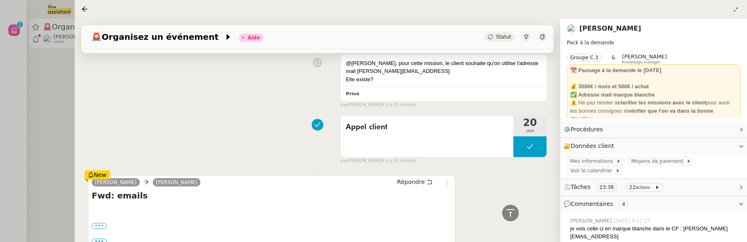
scroll to position [246, 0]
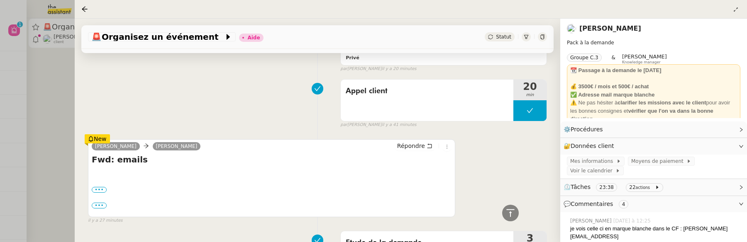
click at [117, 143] on link "[PERSON_NAME]" at bounding box center [116, 146] width 48 height 7
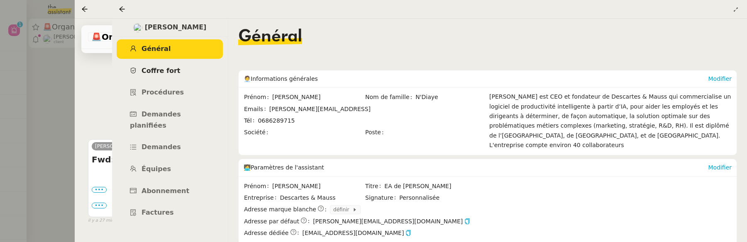
click at [169, 71] on span "Coffre fort" at bounding box center [161, 71] width 39 height 8
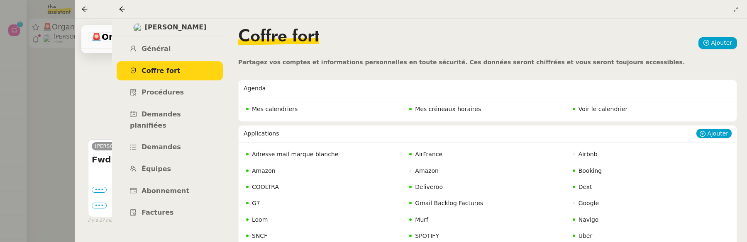
click at [320, 157] on span "Adresse mail marque blanche" at bounding box center [295, 154] width 86 height 7
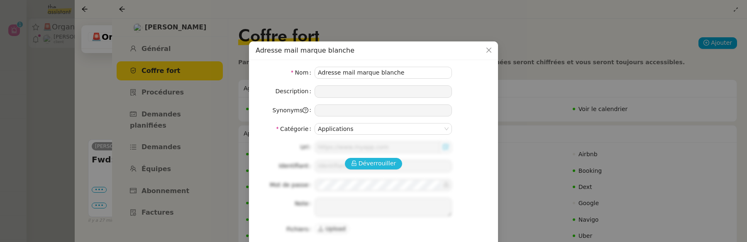
click at [381, 159] on span "Déverrouiller" at bounding box center [378, 164] width 38 height 10
type input "[URL][DOMAIN_NAME]"
type input "[PERSON_NAME][EMAIL_ADDRESS]"
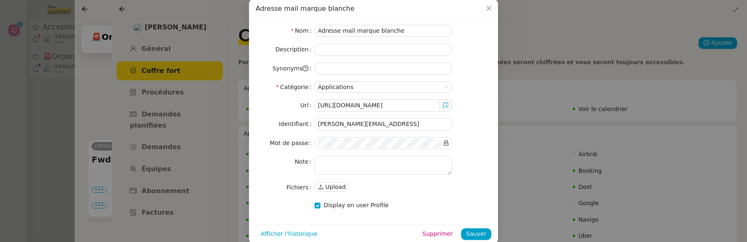
scroll to position [51, 0]
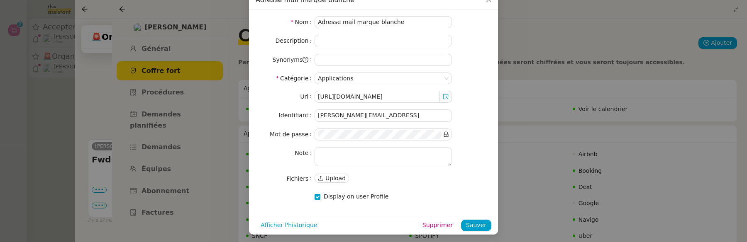
click at [555, 61] on nz-modal-container "Adresse mail marque blanche Nom Adresse mail marque blanche Description Synonym…" at bounding box center [373, 121] width 747 height 242
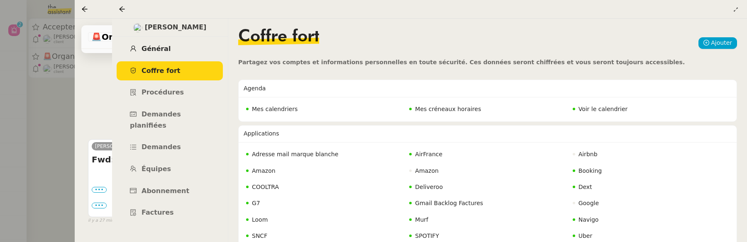
click at [162, 47] on span "Général" at bounding box center [156, 49] width 29 height 8
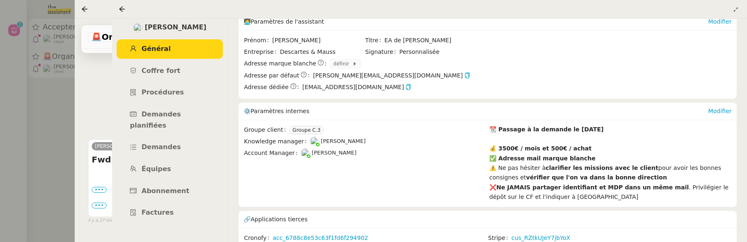
scroll to position [145, 0]
click at [121, 12] on icon at bounding box center [122, 9] width 7 height 7
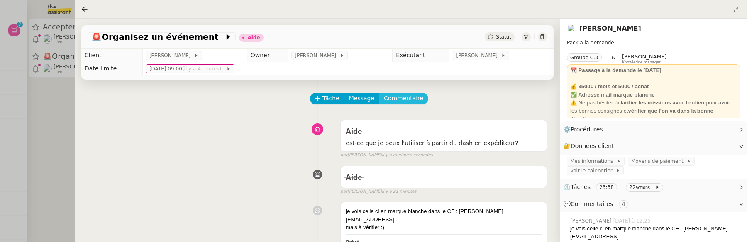
click at [415, 101] on span "Commentaire" at bounding box center [403, 99] width 39 height 10
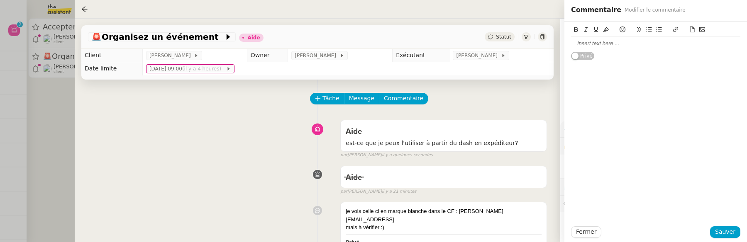
click at [625, 45] on div at bounding box center [655, 43] width 169 height 7
click at [585, 44] on div "non car il est à la demande, donc il n'a plus la fonctionnalité" at bounding box center [655, 43] width 169 height 7
click at [0, 0] on lt-span ", car" at bounding box center [0, 0] width 0 height 0
click at [720, 45] on div "non, car il est à la demande, donc il n'a plus la fonctionnalité" at bounding box center [655, 43] width 169 height 7
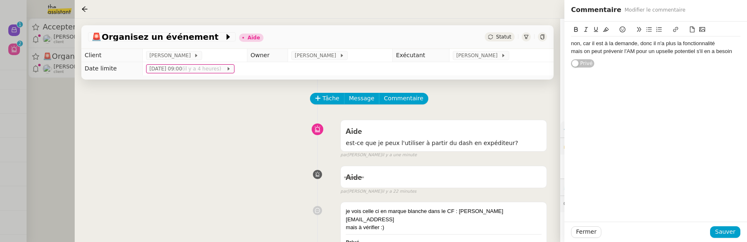
click at [571, 51] on div "mais on peut prévenir l'AM pour un upselle potentiel s'il en a besoin" at bounding box center [655, 51] width 169 height 7
click at [0, 0] on lt-div at bounding box center [0, 0] width 0 height 0
click at [744, 42] on div "non, car il est à la demande, donc il n'a plus la fonctionnalité (mais on peut …" at bounding box center [655, 45] width 183 height 47
click at [736, 45] on div "non, car il est à la demande, donc il n'a plus la fonctionnalité" at bounding box center [655, 43] width 169 height 7
click at [0, 0] on lt-div at bounding box center [0, 0] width 0 height 0
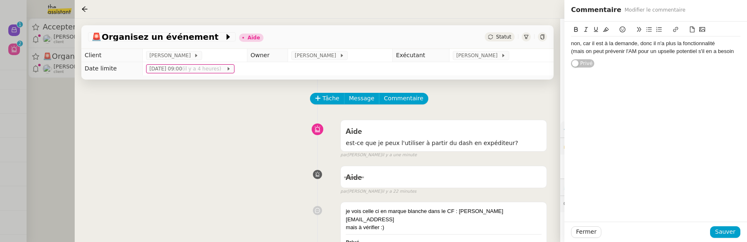
click at [712, 41] on div "non, car il est à la demande, donc il n'a plus la fonctionnalité" at bounding box center [655, 43] width 169 height 7
click at [682, 54] on div "(mais on peut prévenir l'AM pour un upselle potentiel s'il en a besoin" at bounding box center [655, 51] width 169 height 7
click at [674, 54] on div "(mais on peut prévenir l'AM pour un upselle potentiel s'il en a besoin" at bounding box center [655, 51] width 169 height 7
click at [725, 233] on span "Sauver" at bounding box center [725, 232] width 20 height 10
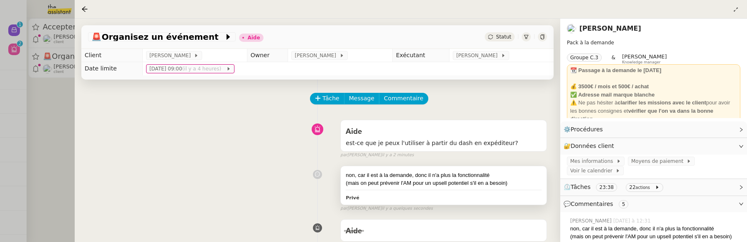
click at [505, 183] on div "(mais on peut prévenir l'AM pour un upsell potentiel s'il en a besoin)" at bounding box center [444, 183] width 196 height 8
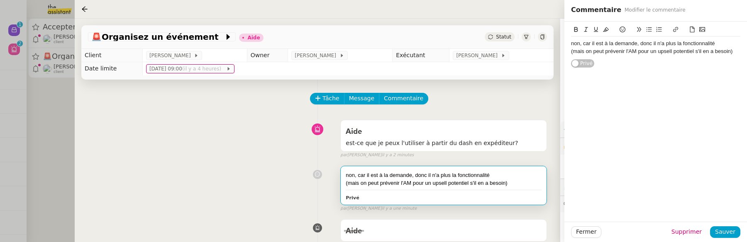
click at [731, 51] on div "(mais on peut prévenir l'AM pour un upsell potentiel s'il en a besoin)" at bounding box center [655, 51] width 169 height 7
click at [729, 232] on span "Sauver" at bounding box center [725, 232] width 20 height 10
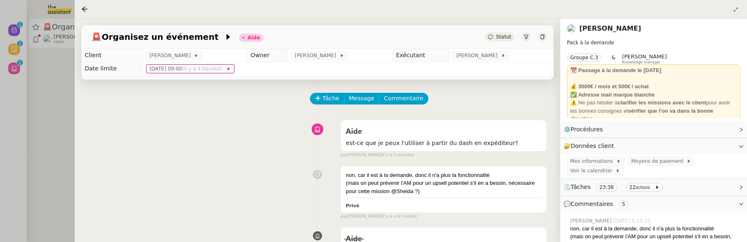
click at [499, 34] on span "Statut" at bounding box center [503, 37] width 15 height 6
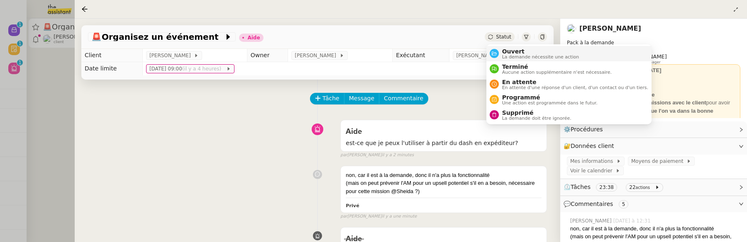
click at [509, 48] on span "Ouvert" at bounding box center [540, 51] width 77 height 7
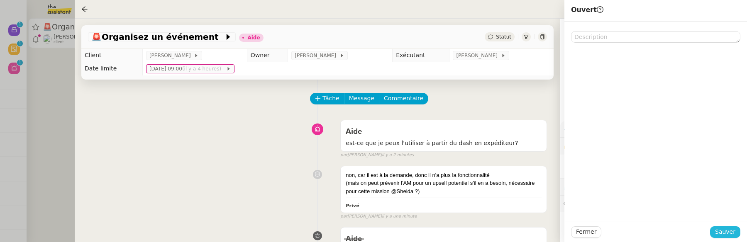
click at [719, 228] on span "Sauver" at bounding box center [725, 232] width 20 height 10
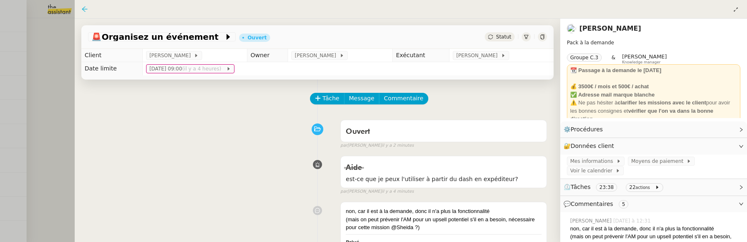
click at [83, 6] on icon at bounding box center [84, 9] width 7 height 7
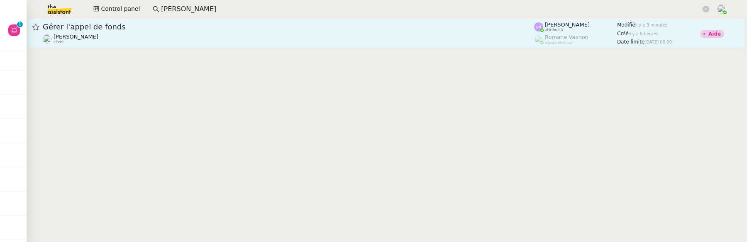
click at [220, 41] on div "[PERSON_NAME] client" at bounding box center [288, 39] width 491 height 11
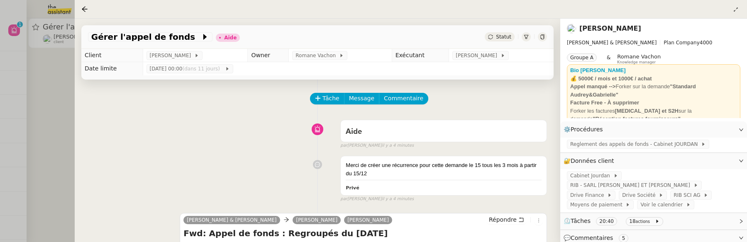
click at [54, 85] on div at bounding box center [373, 121] width 747 height 242
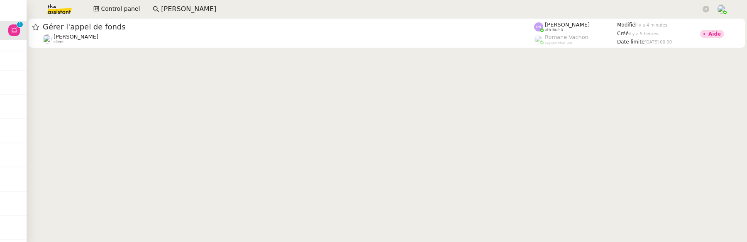
click at [62, 10] on img at bounding box center [53, 9] width 64 height 18
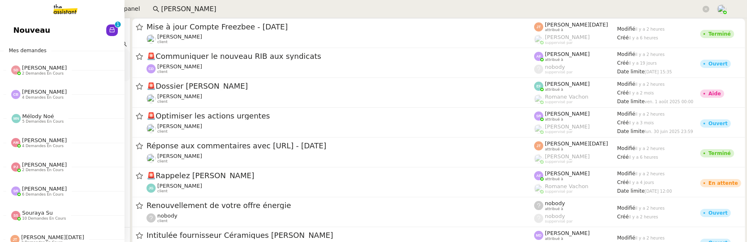
click at [34, 24] on span "Nouveau" at bounding box center [31, 30] width 37 height 12
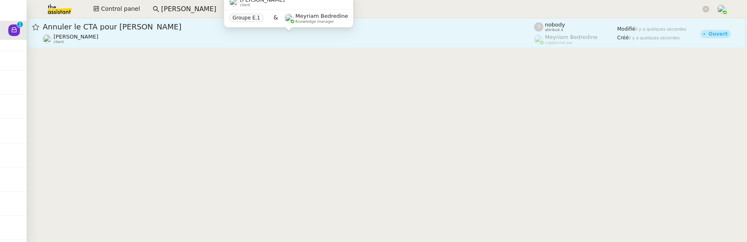
click at [178, 34] on div "Sylvie SUCRA client" at bounding box center [288, 39] width 491 height 11
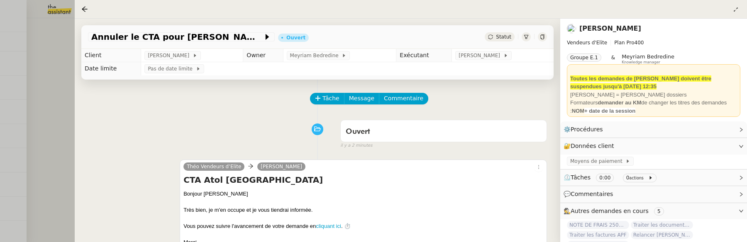
click at [62, 95] on div at bounding box center [373, 121] width 747 height 242
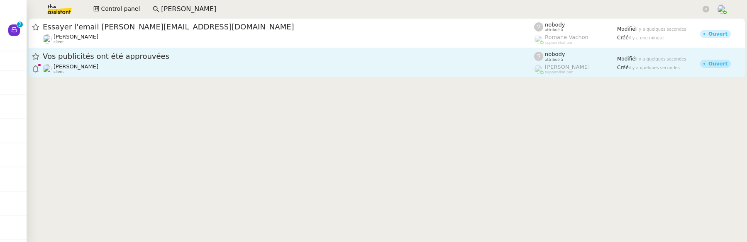
click at [256, 62] on div "Vos publicités ont été approuvées [PERSON_NAME] client" at bounding box center [288, 62] width 491 height 23
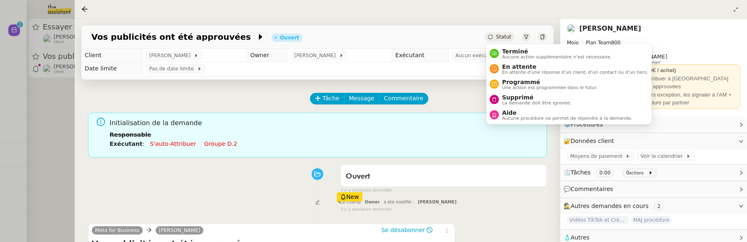
click at [505, 34] on span "Statut" at bounding box center [503, 37] width 15 height 6
click at [519, 93] on li "Supprimé La demande doit être ignorée." at bounding box center [568, 99] width 165 height 15
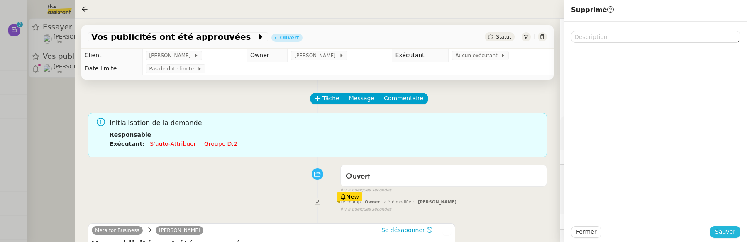
click at [721, 232] on span "Sauver" at bounding box center [725, 232] width 20 height 10
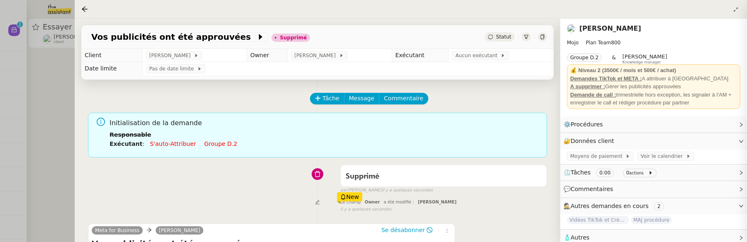
click at [56, 139] on div at bounding box center [373, 121] width 747 height 242
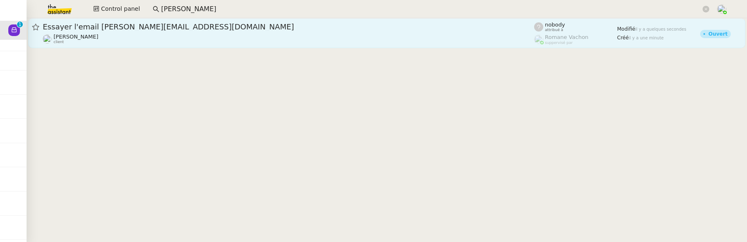
click at [171, 29] on span "Essayer l'email Dagda.ingenierie@free.fr" at bounding box center [288, 26] width 491 height 7
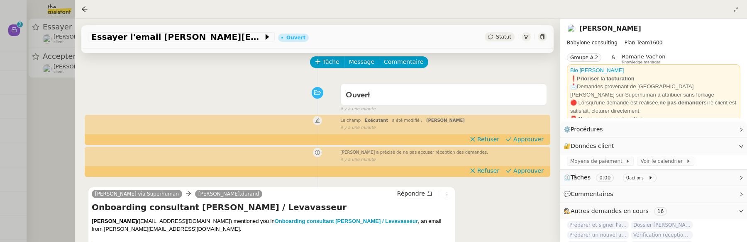
scroll to position [38, 0]
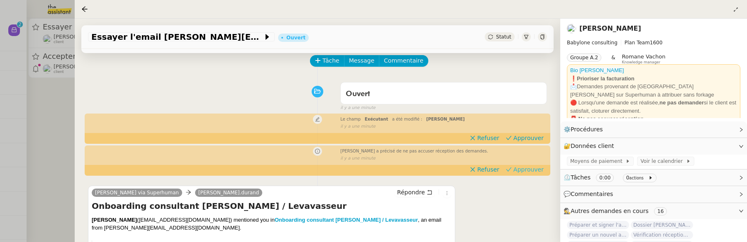
click at [523, 170] on span "Approuver" at bounding box center [528, 170] width 30 height 8
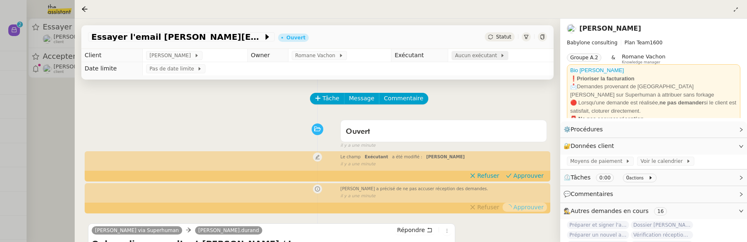
click at [481, 57] on span "Aucun exécutant" at bounding box center [477, 55] width 45 height 8
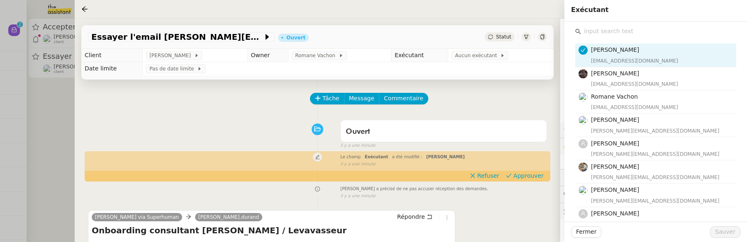
click at [627, 26] on input "text" at bounding box center [658, 31] width 155 height 11
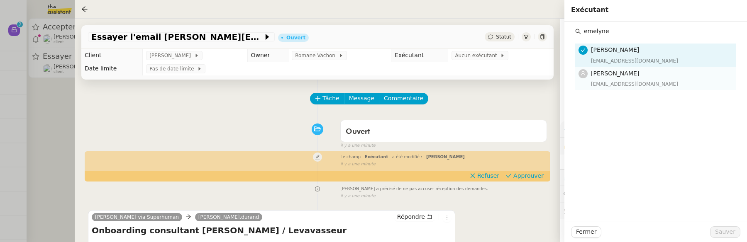
type input "emelyne"
click at [628, 78] on h4 "[PERSON_NAME]" at bounding box center [661, 74] width 140 height 10
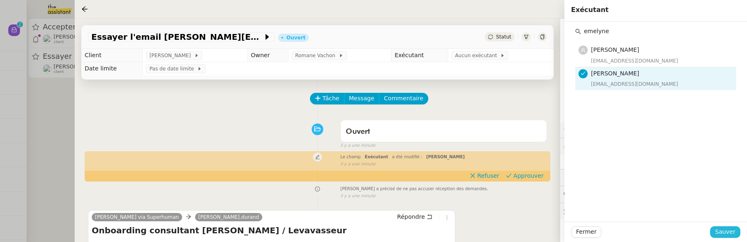
click at [728, 231] on span "Sauver" at bounding box center [725, 232] width 20 height 10
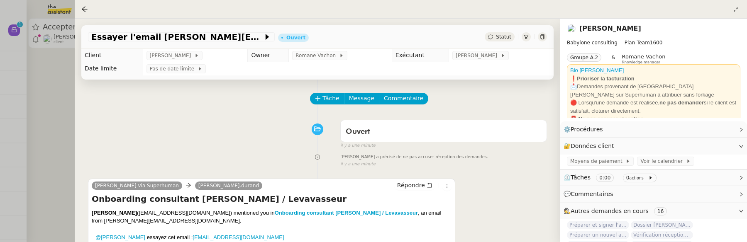
click at [68, 95] on div at bounding box center [373, 121] width 747 height 242
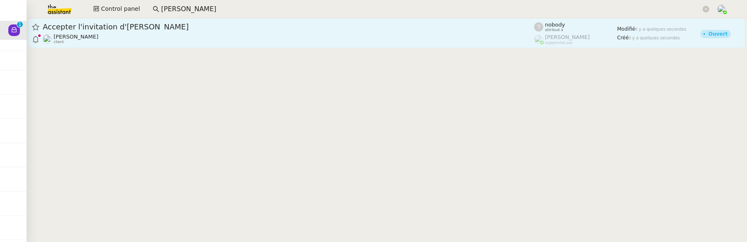
click at [183, 42] on div "Michael Khayat client" at bounding box center [288, 39] width 491 height 11
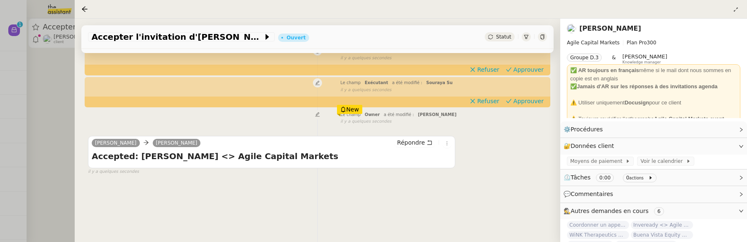
scroll to position [106, 0]
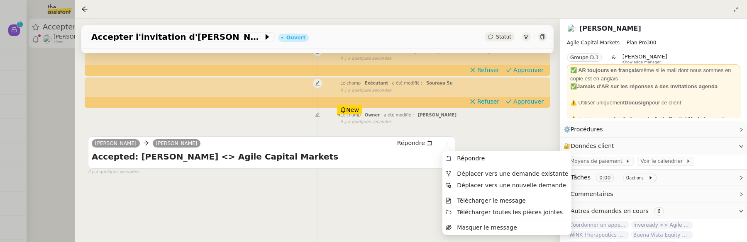
click at [447, 144] on icon at bounding box center [447, 144] width 1 height 4
click at [471, 172] on span "Déplacer vers une demande existante" at bounding box center [512, 174] width 111 height 7
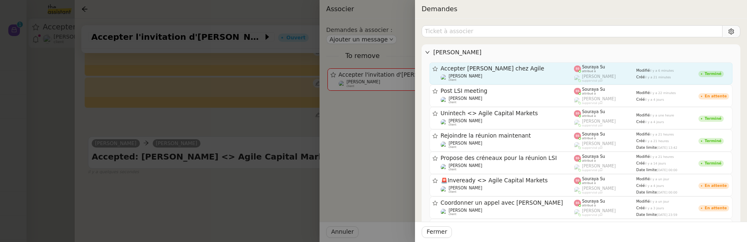
click at [507, 69] on span "Accepter Amir Belson chez Agile" at bounding box center [508, 69] width 134 height 6
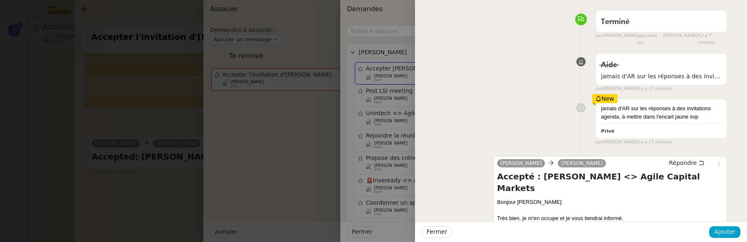
scroll to position [49, 0]
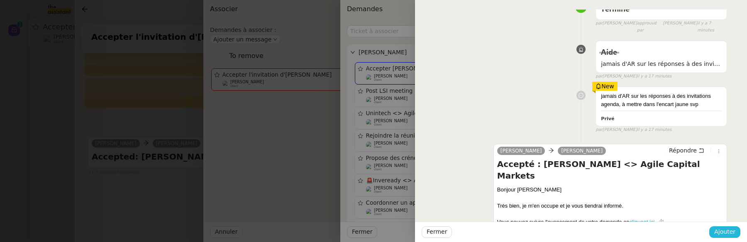
click at [722, 232] on span "Ajouter" at bounding box center [724, 232] width 21 height 10
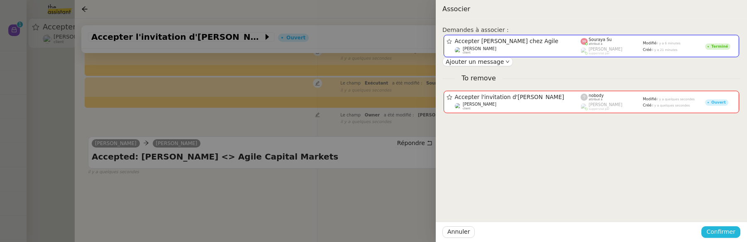
click at [722, 231] on span "Confirmer" at bounding box center [720, 232] width 29 height 10
click at [722, 212] on span "Ajouter" at bounding box center [721, 210] width 21 height 8
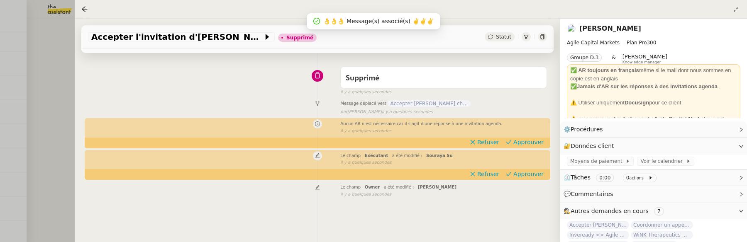
scroll to position [41, 0]
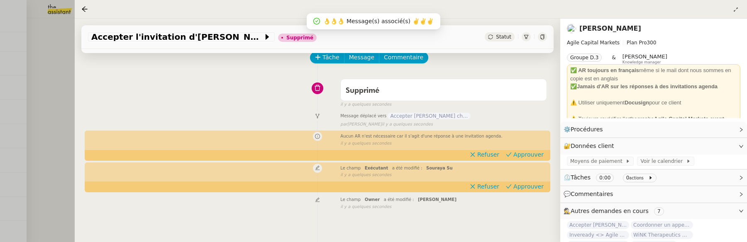
click at [421, 112] on div "Message déplacé vers Accepter Amir Belson chez Agile" at bounding box center [443, 116] width 207 height 10
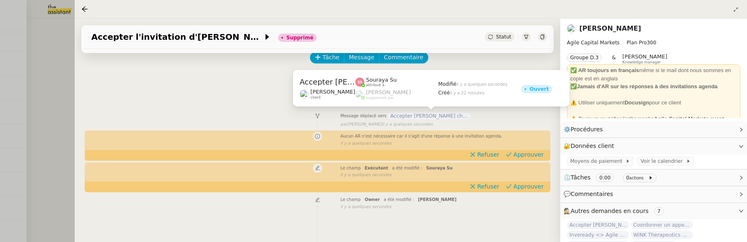
click at [422, 116] on span "Accepter Amir Belson chez Agile" at bounding box center [429, 116] width 83 height 7
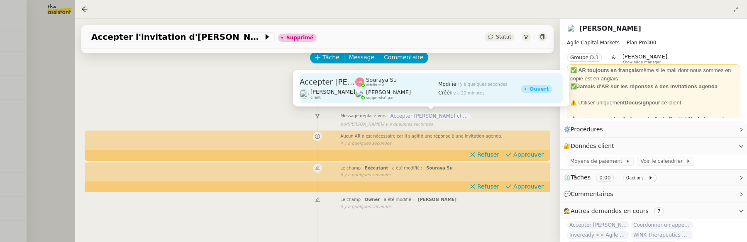
click at [420, 95] on div "Frédérique Albert suppervisé par" at bounding box center [396, 94] width 83 height 11
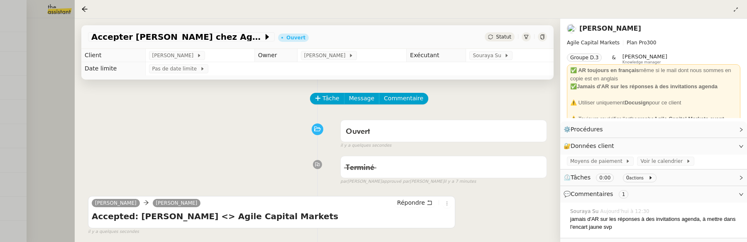
click at [63, 131] on div at bounding box center [373, 121] width 747 height 242
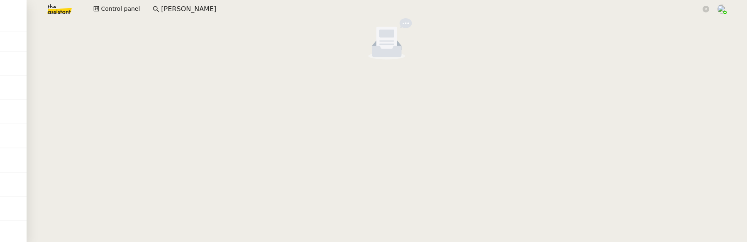
click at [64, 17] on img at bounding box center [53, 9] width 64 height 18
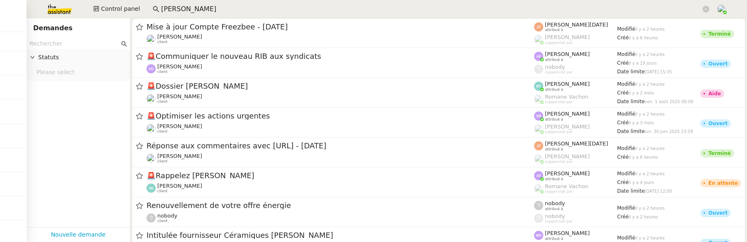
click at [57, 14] on img at bounding box center [53, 9] width 64 height 18
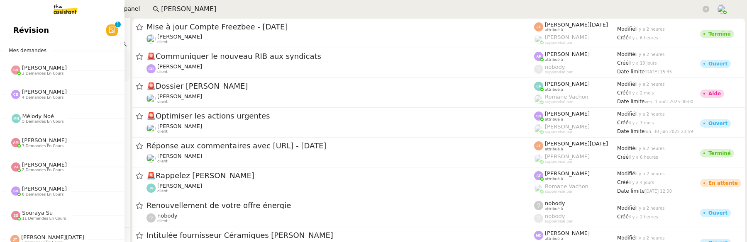
click at [20, 30] on span "Révision" at bounding box center [31, 30] width 36 height 12
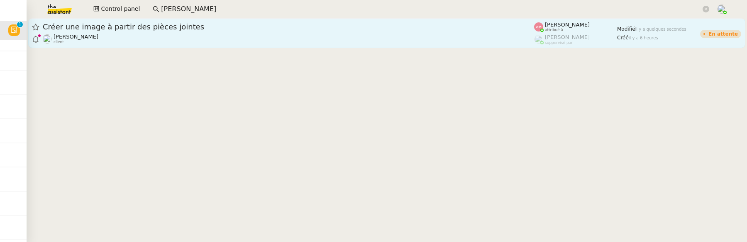
click at [236, 39] on div "Hugo Bentz client" at bounding box center [288, 39] width 491 height 11
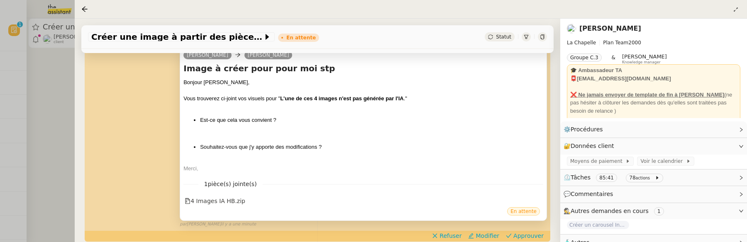
scroll to position [181, 0]
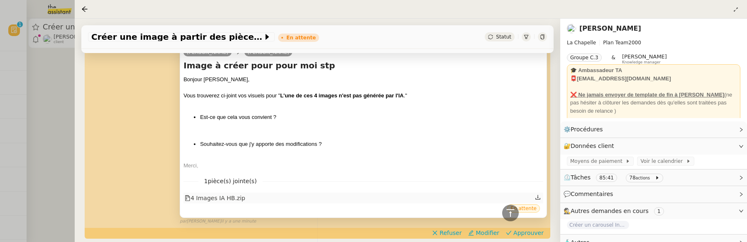
click at [232, 195] on div "4 Images IA HB.zip" at bounding box center [215, 199] width 61 height 10
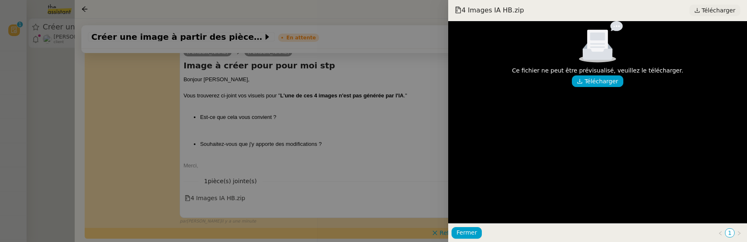
click at [707, 15] on span "Télécharger" at bounding box center [719, 10] width 34 height 11
click at [384, 131] on div at bounding box center [373, 121] width 747 height 242
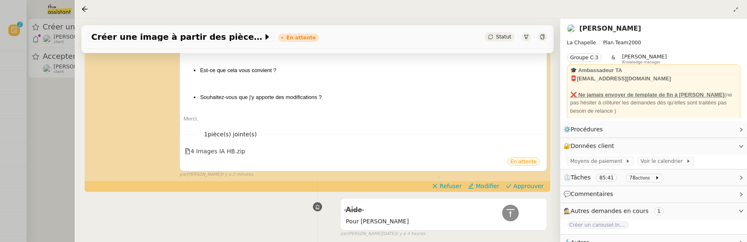
scroll to position [236, 0]
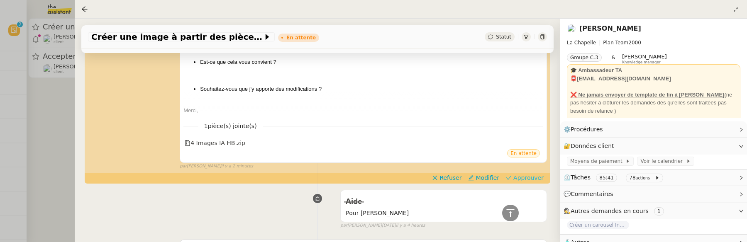
click at [524, 175] on span "Approuver" at bounding box center [528, 178] width 30 height 8
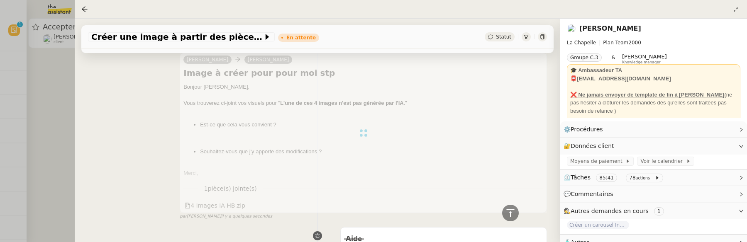
scroll to position [173, 0]
click at [64, 93] on div at bounding box center [373, 121] width 747 height 242
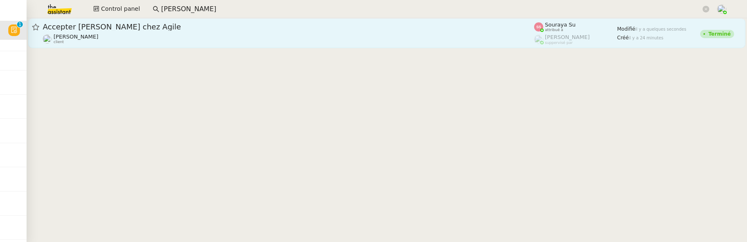
click at [154, 31] on div "Accepter Amir Belson chez Agile" at bounding box center [288, 27] width 491 height 10
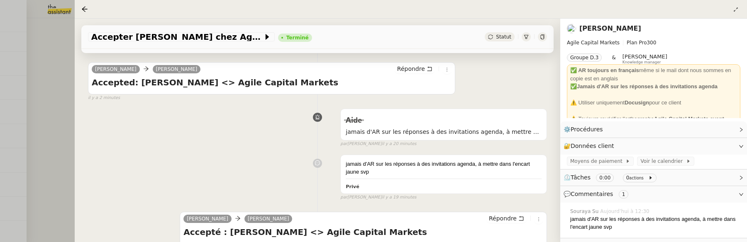
scroll to position [135, 0]
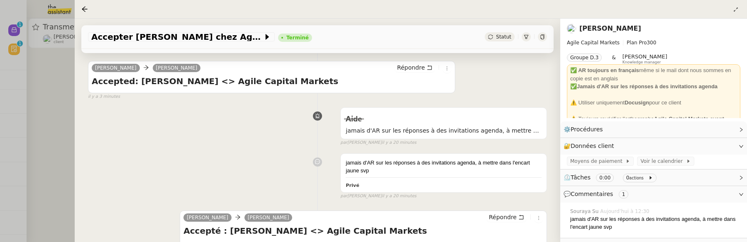
click at [57, 112] on div at bounding box center [373, 121] width 747 height 242
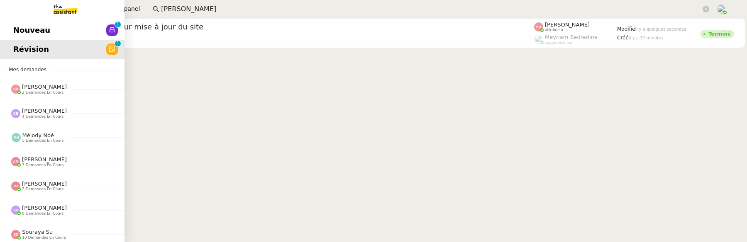
click at [22, 31] on span "Nouveau" at bounding box center [31, 30] width 37 height 12
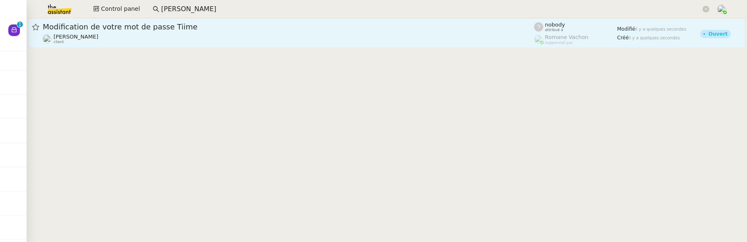
click at [417, 29] on span "Modification de votre mot de passe Tiime" at bounding box center [288, 26] width 491 height 7
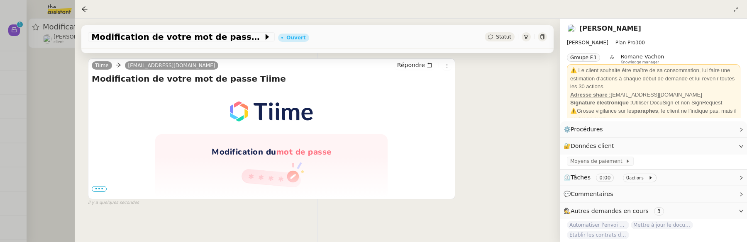
scroll to position [150, 0]
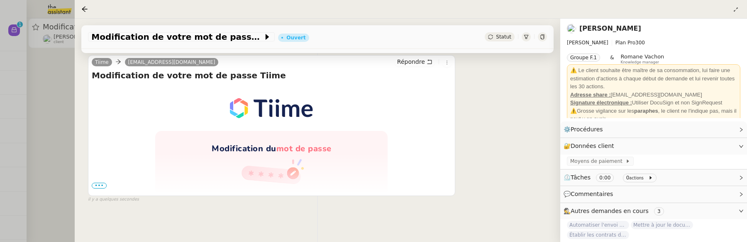
click at [97, 186] on span "•••" at bounding box center [99, 186] width 15 height 6
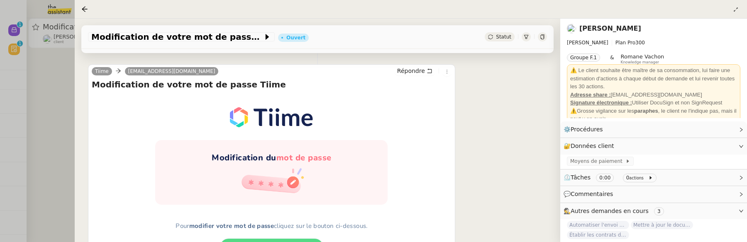
scroll to position [126, 0]
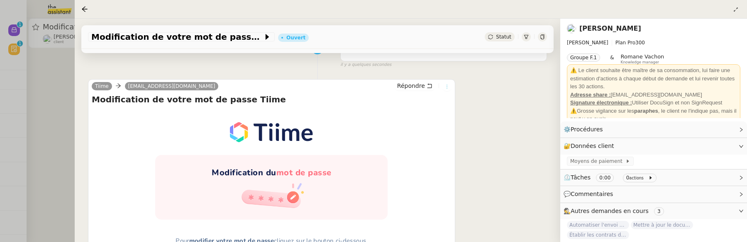
click at [449, 88] on icon at bounding box center [447, 86] width 5 height 5
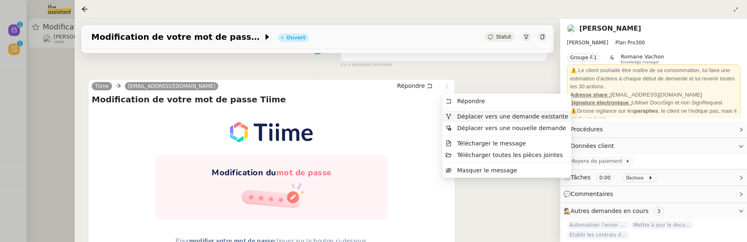
click at [471, 115] on span "Déplacer vers une demande existante" at bounding box center [512, 116] width 111 height 7
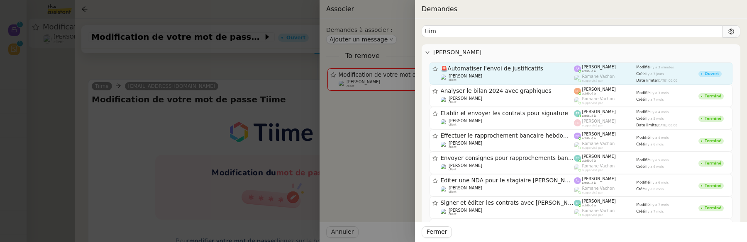
type input "tiim"
click at [500, 74] on div "Eliott Hosansky client" at bounding box center [508, 78] width 134 height 8
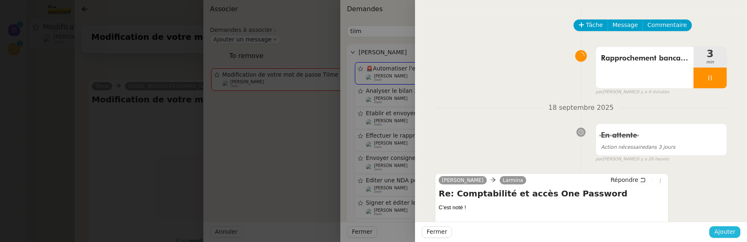
click at [737, 236] on button "Ajouter" at bounding box center [724, 233] width 31 height 12
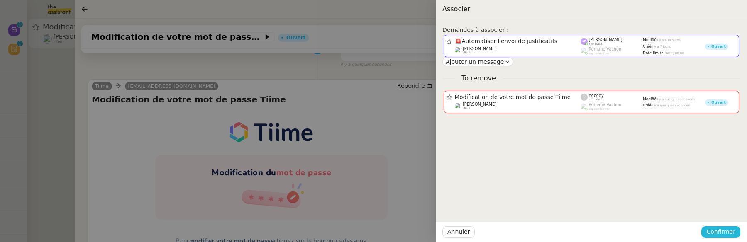
click at [725, 235] on span "Confirmer" at bounding box center [720, 232] width 29 height 10
click at [726, 211] on span "Ajouter" at bounding box center [721, 210] width 21 height 8
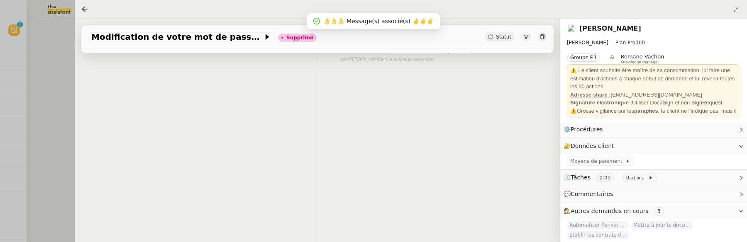
scroll to position [106, 0]
click at [53, 88] on div at bounding box center [373, 121] width 747 height 242
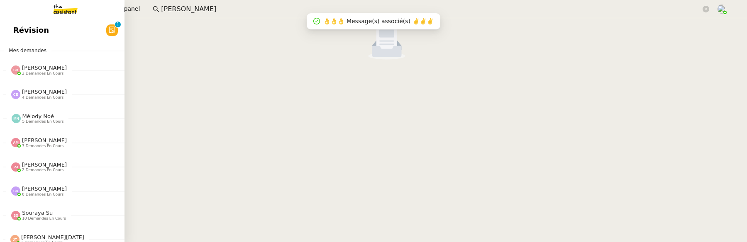
click at [22, 32] on span "Révision" at bounding box center [31, 30] width 36 height 12
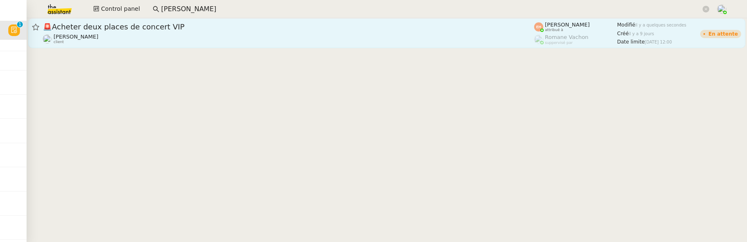
click at [288, 29] on span "🚨 Acheter deux places de concert VIP" at bounding box center [288, 26] width 491 height 7
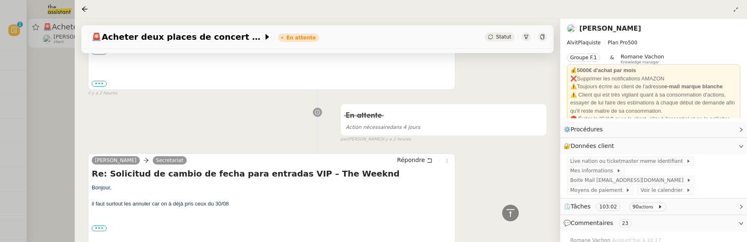
scroll to position [656, 0]
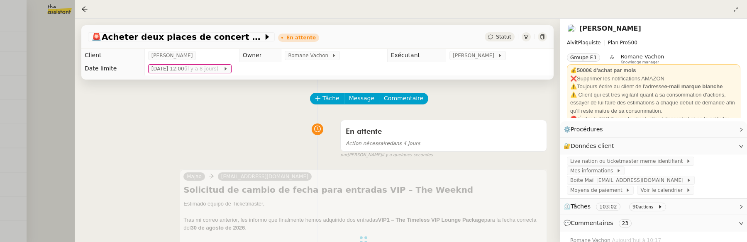
click at [53, 92] on div at bounding box center [373, 121] width 747 height 242
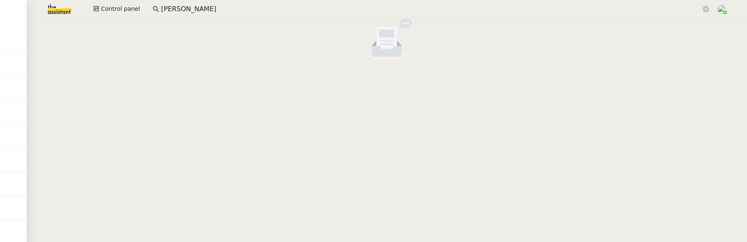
click at [178, 10] on input "[PERSON_NAME]" at bounding box center [431, 9] width 540 height 11
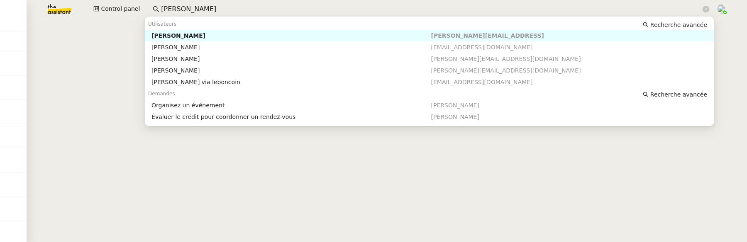
click at [178, 10] on input "[PERSON_NAME]" at bounding box center [431, 9] width 540 height 11
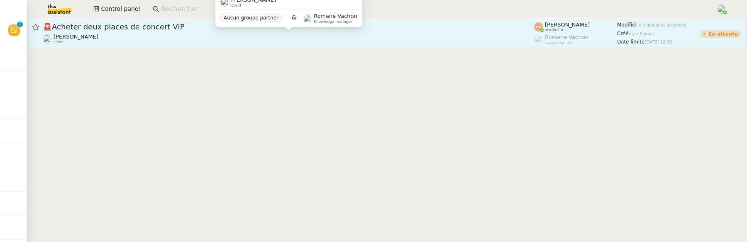
click at [200, 35] on div "[PERSON_NAME] client" at bounding box center [288, 39] width 491 height 11
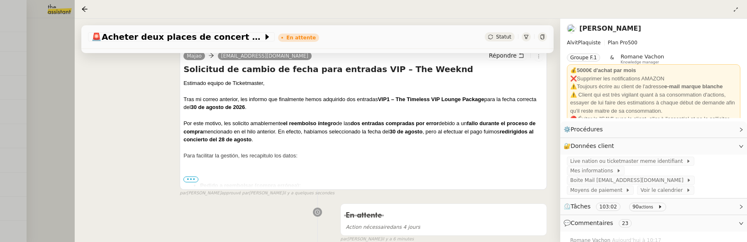
scroll to position [122, 0]
click at [196, 177] on span "•••" at bounding box center [190, 179] width 15 height 6
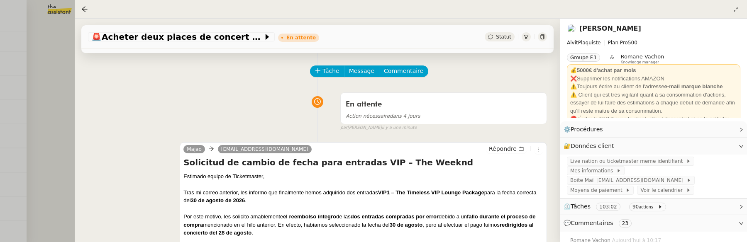
scroll to position [0, 0]
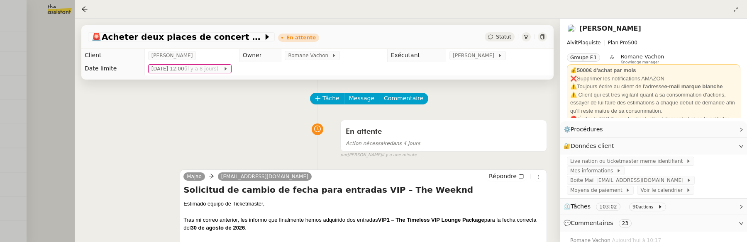
click at [60, 109] on div at bounding box center [373, 121] width 747 height 242
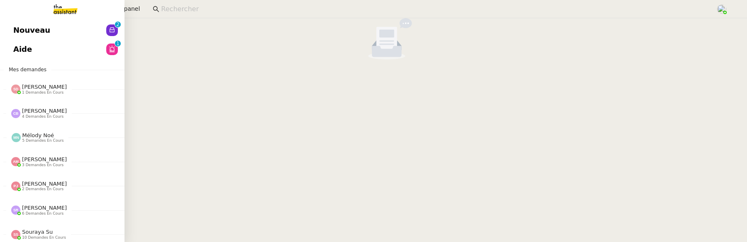
click at [20, 48] on span "Aide" at bounding box center [22, 49] width 19 height 12
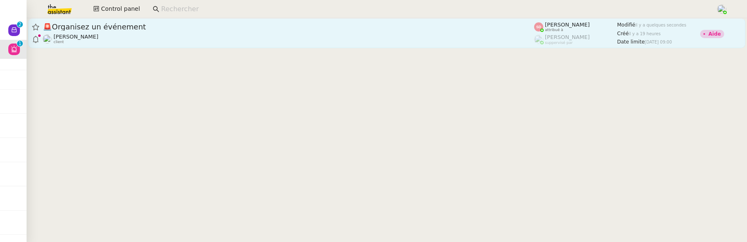
click at [305, 29] on span "🚨 Organisez un événement" at bounding box center [288, 26] width 491 height 7
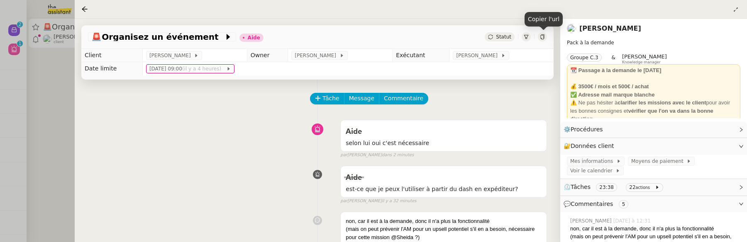
click at [541, 39] on icon at bounding box center [542, 36] width 4 height 5
click at [543, 37] on icon at bounding box center [542, 36] width 5 height 5
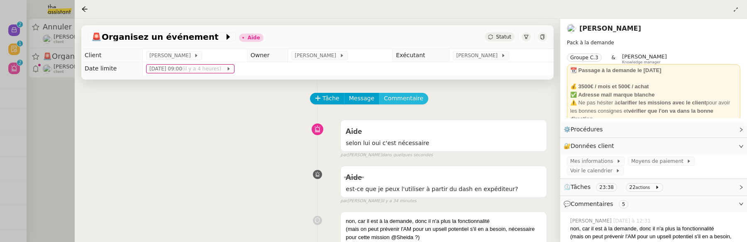
click at [413, 97] on span "Commentaire" at bounding box center [403, 99] width 39 height 10
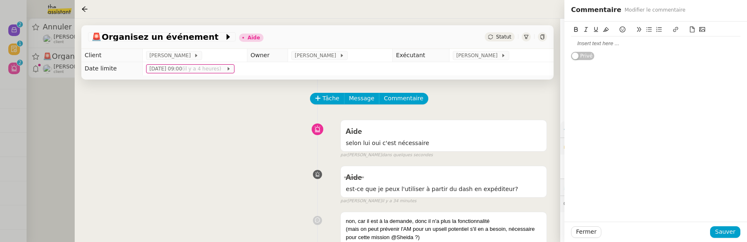
click at [635, 46] on div at bounding box center [655, 43] width 169 height 7
click at [731, 226] on div "Fermer Sauver" at bounding box center [655, 232] width 183 height 20
click at [730, 231] on span "Sauver" at bounding box center [725, 232] width 20 height 10
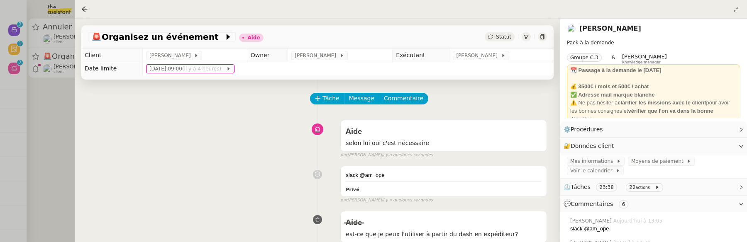
click at [52, 98] on div at bounding box center [373, 121] width 747 height 242
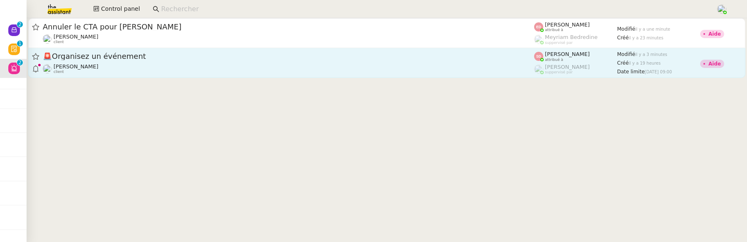
click at [135, 56] on span "🚨 Organisez un événement" at bounding box center [288, 56] width 491 height 7
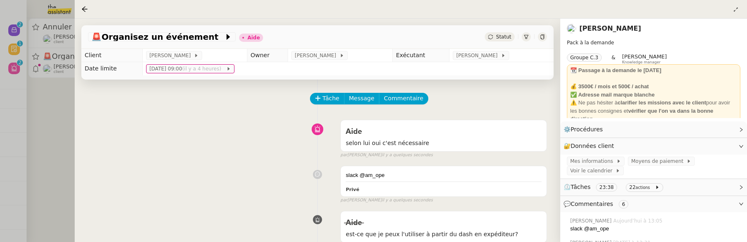
click at [54, 127] on div at bounding box center [373, 121] width 747 height 242
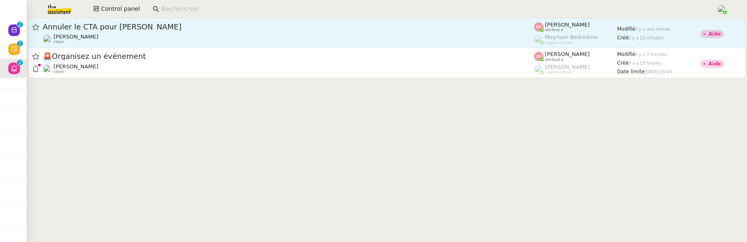
click at [91, 29] on span "Annuler le CTA pour [PERSON_NAME]" at bounding box center [288, 26] width 491 height 7
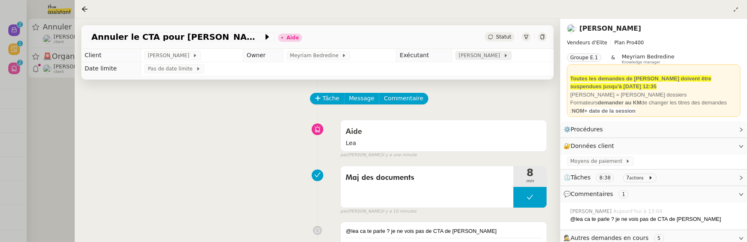
click at [487, 55] on span "[PERSON_NAME]" at bounding box center [481, 55] width 44 height 8
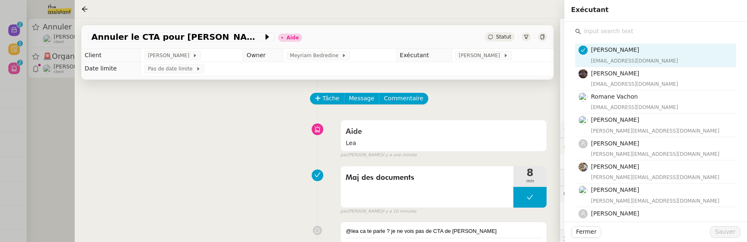
click at [629, 31] on input "text" at bounding box center [658, 31] width 155 height 11
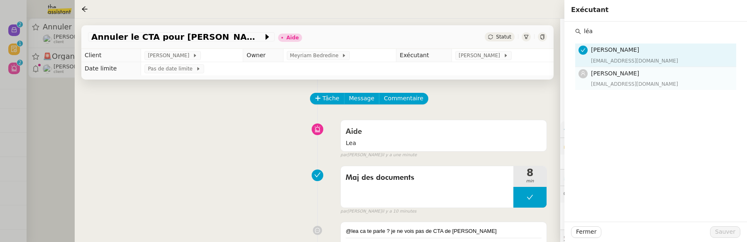
type input "léa"
click at [628, 70] on h4 "[PERSON_NAME]" at bounding box center [661, 74] width 140 height 10
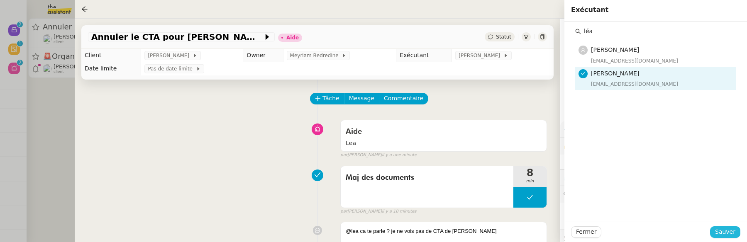
click at [731, 232] on span "Sauver" at bounding box center [725, 232] width 20 height 10
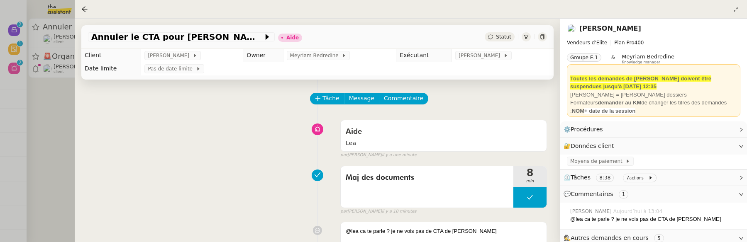
click at [506, 39] on span "Statut" at bounding box center [503, 37] width 15 height 6
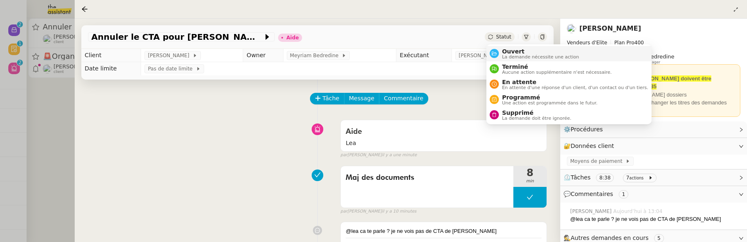
click at [513, 53] on span "Ouvert" at bounding box center [540, 51] width 77 height 7
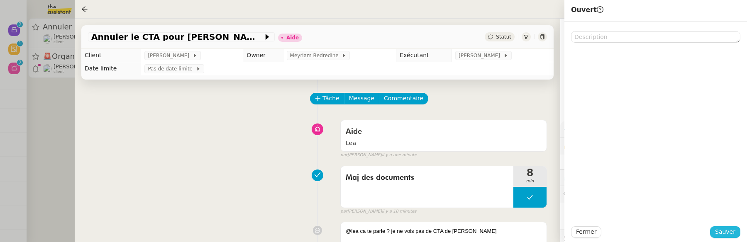
click at [733, 235] on span "Sauver" at bounding box center [725, 232] width 20 height 10
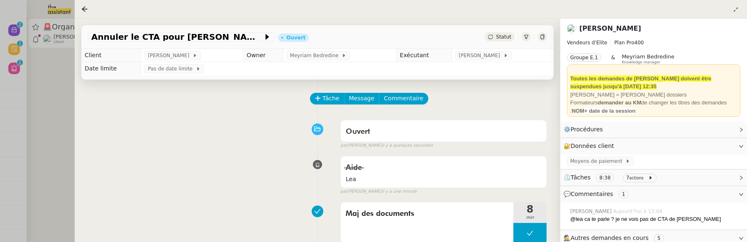
click at [41, 100] on div at bounding box center [373, 121] width 747 height 242
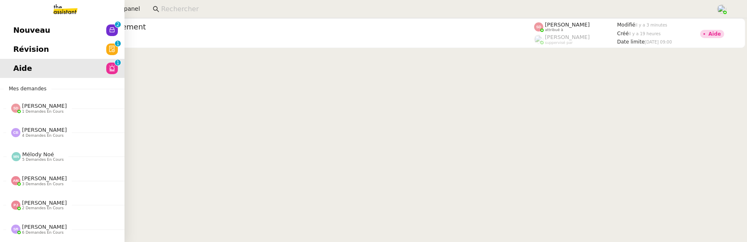
click at [17, 43] on span "Révision" at bounding box center [31, 49] width 36 height 12
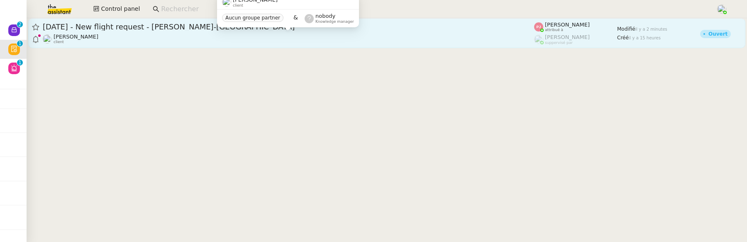
click at [193, 34] on div "[PERSON_NAME] client" at bounding box center [288, 39] width 491 height 11
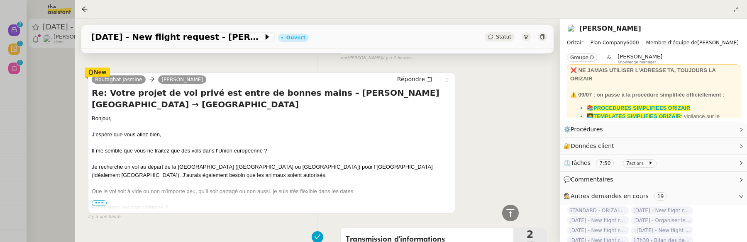
scroll to position [328, 0]
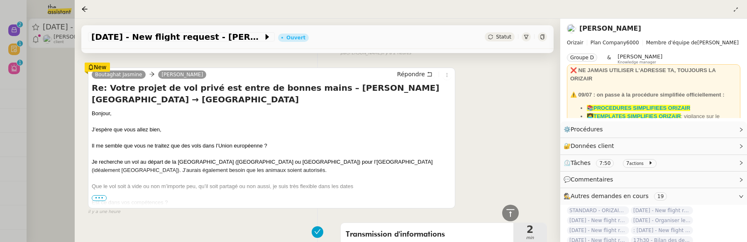
click at [102, 200] on span "•••" at bounding box center [99, 198] width 15 height 6
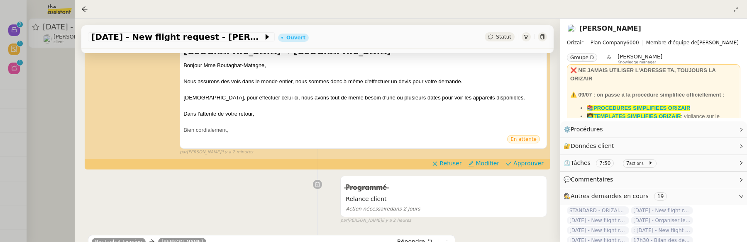
scroll to position [162, 0]
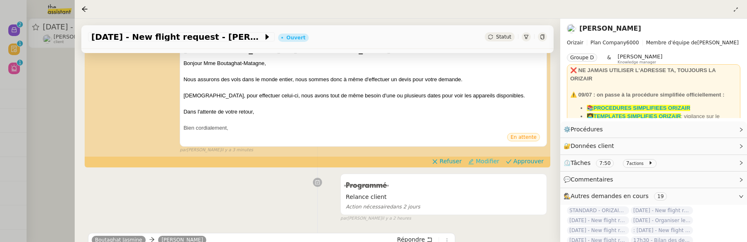
click at [486, 161] on span "Modifier" at bounding box center [488, 161] width 24 height 8
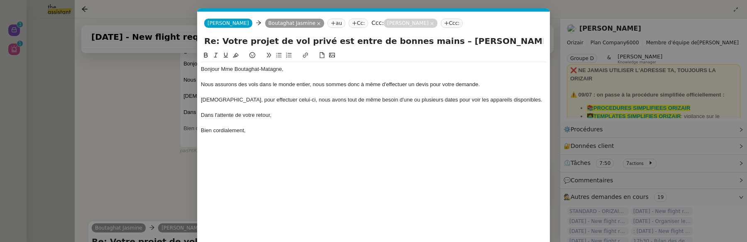
scroll to position [0, 17]
click at [135, 170] on nz-modal-container "Service TA - VOYAGE - PROPOSITION GLOBALE A utiliser dans le cadre de propositi…" at bounding box center [373, 121] width 747 height 242
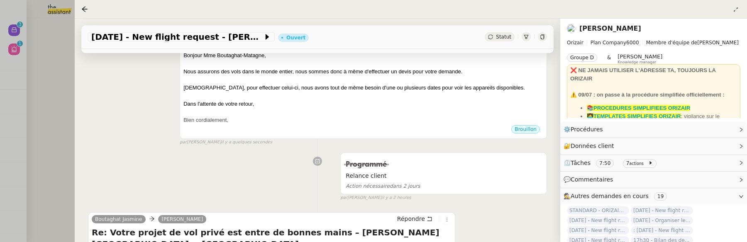
scroll to position [163, 0]
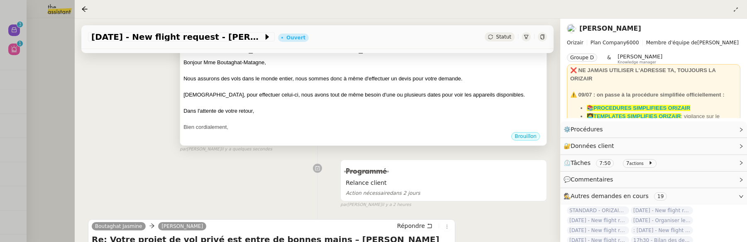
click at [439, 86] on div at bounding box center [363, 87] width 360 height 8
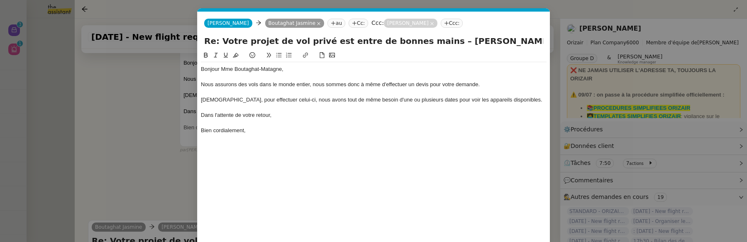
scroll to position [0, 17]
click at [493, 83] on div "Nous assurons des vols dans le monde entier, nous sommes donc à même d'effectue…" at bounding box center [374, 84] width 346 height 7
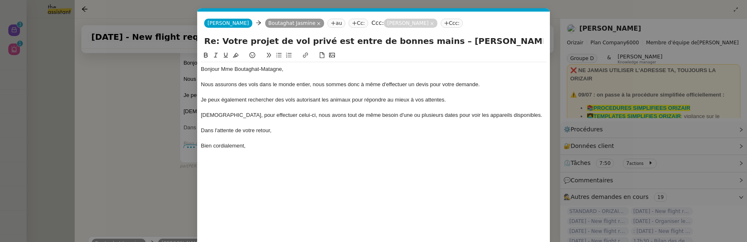
click at [160, 163] on nz-modal-container "Service TA - VOYAGE - PROPOSITION GLOBALE A utiliser dans le cadre de propositi…" at bounding box center [373, 121] width 747 height 242
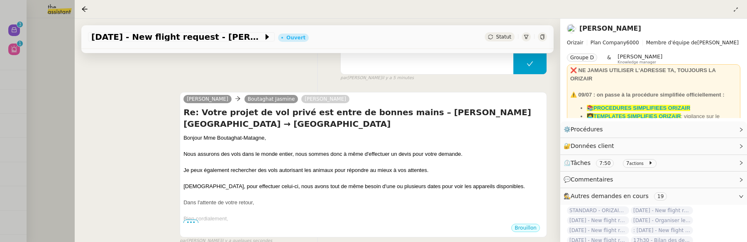
scroll to position [90, 0]
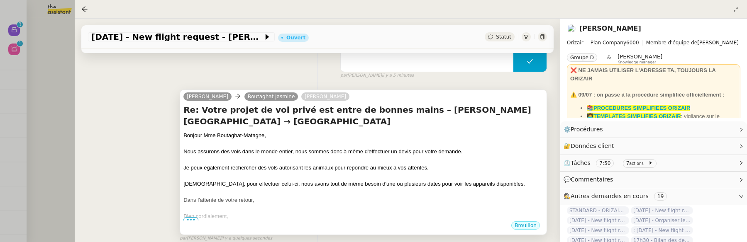
click at [206, 188] on div "[DEMOGRAPHIC_DATA], pour effectuer celui-ci, nous avons tout de même besoin d'u…" at bounding box center [363, 184] width 360 height 8
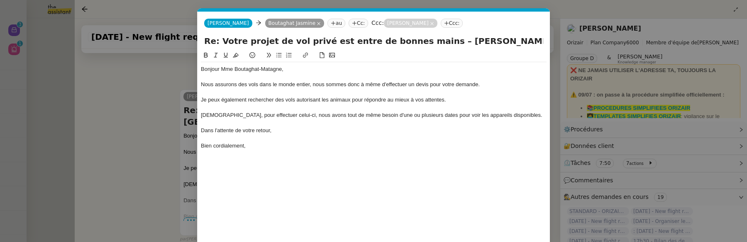
scroll to position [0, 17]
drag, startPoint x: 282, startPoint y: 115, endPoint x: 198, endPoint y: 115, distance: 84.3
click at [198, 115] on nz-spin "Bonjour Mme Boutaghat-Matagne, Nous assurons des vols dans le monde entier, nou…" at bounding box center [374, 151] width 352 height 201
drag, startPoint x: 238, startPoint y: 116, endPoint x: 246, endPoint y: 116, distance: 8.3
click at [246, 116] on div "Votre demande est donc totalement d, nous avons tout de même besoin d'une ou pl…" at bounding box center [374, 115] width 346 height 7
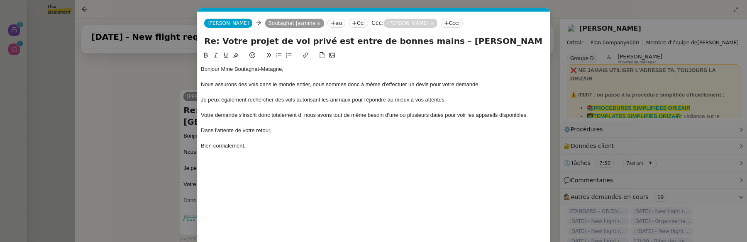
click at [301, 120] on div at bounding box center [374, 123] width 346 height 7
click at [301, 117] on div "Votre demande s'inscrit donc totalement d, nous avons tout de même besoin d'une…" at bounding box center [374, 115] width 346 height 7
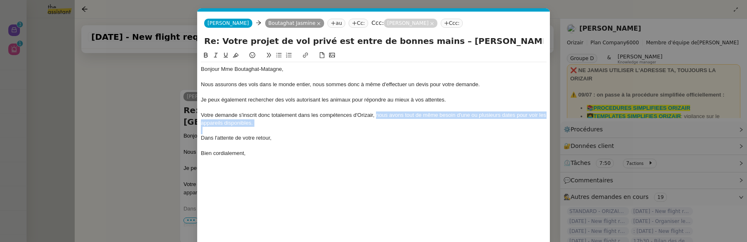
drag, startPoint x: 376, startPoint y: 116, endPoint x: 400, endPoint y: 130, distance: 27.9
click at [400, 130] on div "Bonjour Mme Boutaghat-Matagne, Nous assurons des vols dans le monde entier, nou…" at bounding box center [374, 111] width 346 height 98
click at [444, 119] on div "Votre demande s'inscrit donc totalement dans les compétences d'Orizair, nous av…" at bounding box center [374, 119] width 346 height 15
drag, startPoint x: 376, startPoint y: 115, endPoint x: 460, endPoint y: 117, distance: 84.3
click at [460, 117] on div "Votre demande s'inscrit donc totalement dans les compétences d'Orizair, nous av…" at bounding box center [374, 119] width 346 height 15
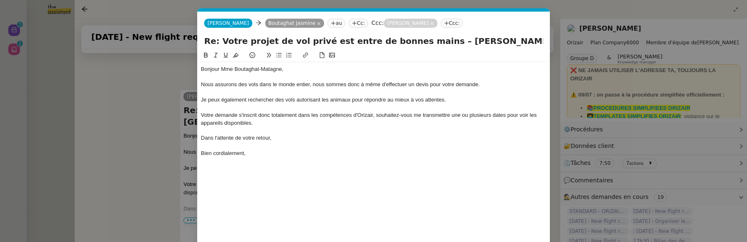
click at [507, 116] on div "Votre demande s'inscrit donc totalement dans les compétences d'Orizair, souhait…" at bounding box center [374, 119] width 346 height 15
drag, startPoint x: 271, startPoint y: 123, endPoint x: 283, endPoint y: 124, distance: 12.5
click at [283, 124] on div "Votre demande s'inscrit donc totalement dans les compétences d'Orizair, souhait…" at bounding box center [374, 119] width 346 height 15
click at [341, 123] on div "Votre demande s'inscrit donc totalement dans les compétences d'Orizair, souhait…" at bounding box center [374, 119] width 346 height 15
click at [225, 123] on div "Votre demande s'inscrit donc totalement dans les compétences d'Orizair, souhait…" at bounding box center [374, 119] width 346 height 15
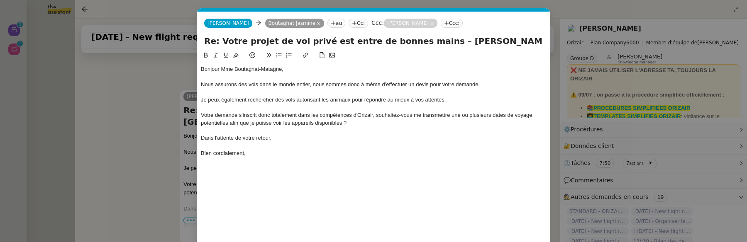
click at [382, 87] on div "Nous assurons des vols dans le monde entier, nous sommes donc à même d'effectue…" at bounding box center [374, 84] width 346 height 7
click at [282, 117] on div "Votre demande s'inscrit donc totalement dans les compétences d'Orizair, souhait…" at bounding box center [374, 119] width 346 height 15
click at [0, 0] on lt-span "entièrement" at bounding box center [0, 0] width 0 height 0
click at [257, 116] on div "Votre demande s'inscrit donc entièrement dans les compétences d'Orizair, souhai…" at bounding box center [374, 119] width 346 height 15
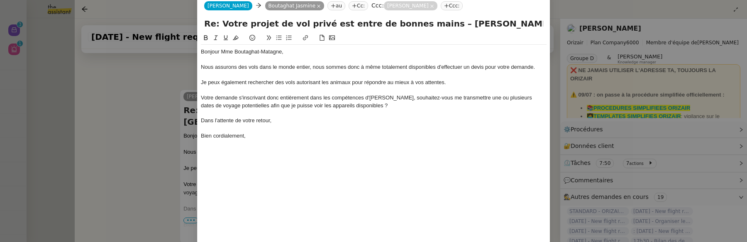
scroll to position [19, 0]
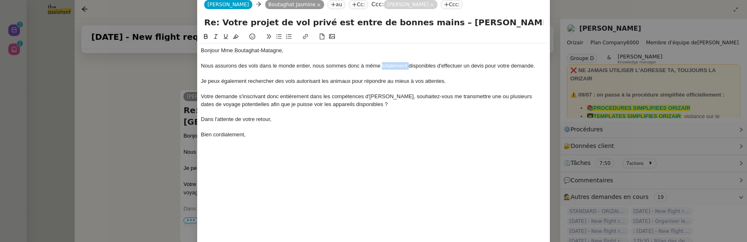
drag, startPoint x: 382, startPoint y: 66, endPoint x: 408, endPoint y: 68, distance: 26.2
click at [408, 68] on div "Nous assurons des vols dans le monde entier, nous sommes donc à même totalement…" at bounding box center [374, 65] width 346 height 7
click at [386, 68] on div "Nous assurons des vols dans le monde entier, nous sommes donc à même totalement…" at bounding box center [374, 65] width 346 height 7
drag, startPoint x: 381, startPoint y: 66, endPoint x: 437, endPoint y: 69, distance: 55.3
click at [437, 69] on div "Nous assurons des vols dans le monde entier, nous sommes donc à même totalement…" at bounding box center [374, 65] width 346 height 7
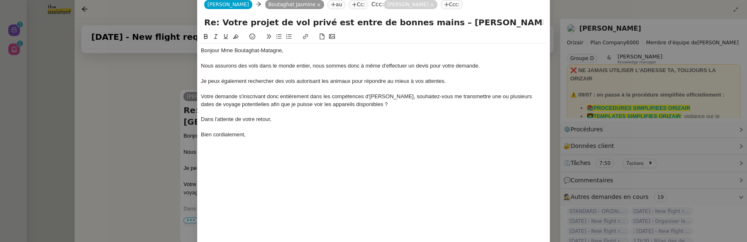
click at [415, 67] on div "Nous assurons des vols dans le monde entier, nous sommes donc à même d'effectue…" at bounding box center [374, 65] width 346 height 7
drag, startPoint x: 480, startPoint y: 68, endPoint x: 469, endPoint y: 67, distance: 11.2
click at [469, 67] on div "Nous assurons des vols dans le monde entier, nous sommes donc à même d'effectue…" at bounding box center [374, 65] width 346 height 7
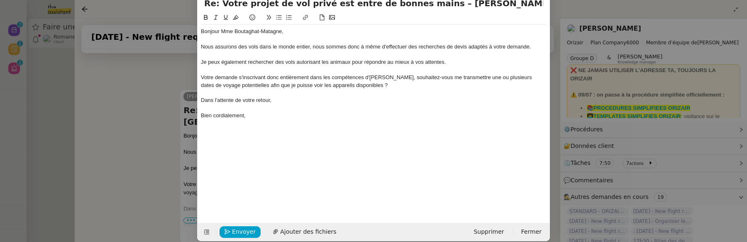
scroll to position [39, 0]
click at [236, 75] on div "Votre demande s'inscrivant donc entièrement dans les compétences d'[PERSON_NAME…" at bounding box center [374, 80] width 346 height 15
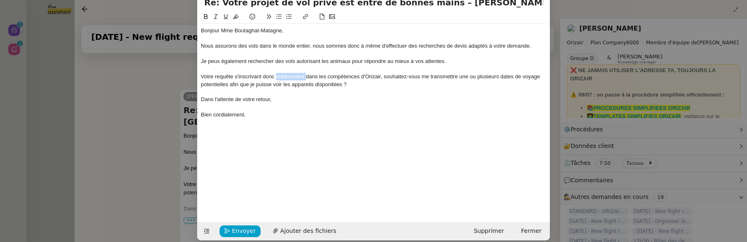
drag, startPoint x: 277, startPoint y: 76, endPoint x: 307, endPoint y: 78, distance: 29.9
click at [307, 78] on div "Votre requête s'inscrivant donc entièrement dans les compétences d'Orizair, sou…" at bounding box center [374, 80] width 346 height 15
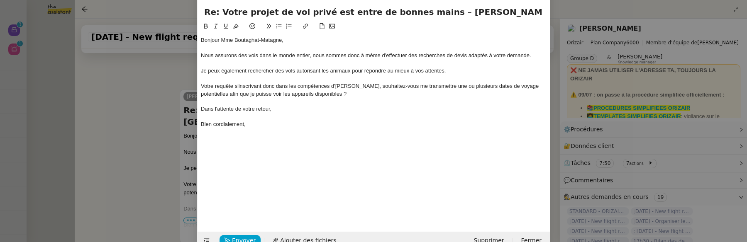
scroll to position [23, 0]
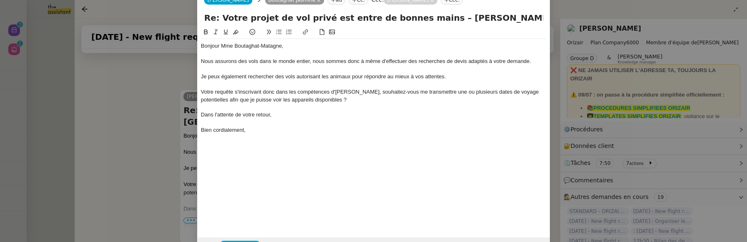
drag, startPoint x: 285, startPoint y: 110, endPoint x: 269, endPoint y: 109, distance: 15.4
click at [269, 109] on div at bounding box center [374, 107] width 346 height 7
drag, startPoint x: 280, startPoint y: 115, endPoint x: 198, endPoint y: 107, distance: 82.2
click at [198, 107] on nz-spin "Bonjour Mme Boutaghat-Matagne, Nous assurons des vols dans le monde entier, nou…" at bounding box center [374, 127] width 352 height 201
click at [168, 151] on nz-modal-container "Service TA - VOYAGE - PROPOSITION GLOBALE A utiliser dans le cadre de propositi…" at bounding box center [373, 121] width 747 height 242
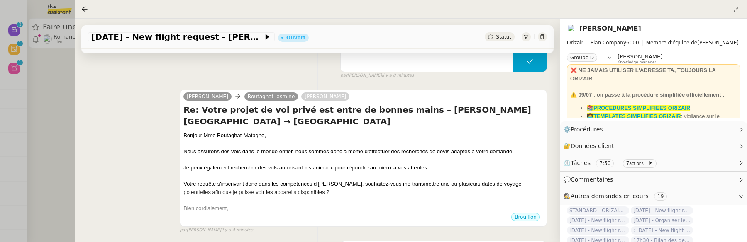
click at [643, 112] on li "📚PROCEDURES SIMPLIFIEES ORIZAIR" at bounding box center [662, 108] width 150 height 8
click at [644, 115] on strong "👩‍💻TEMPLATES SIMPLIFIES ORIZAIR" at bounding box center [634, 116] width 94 height 6
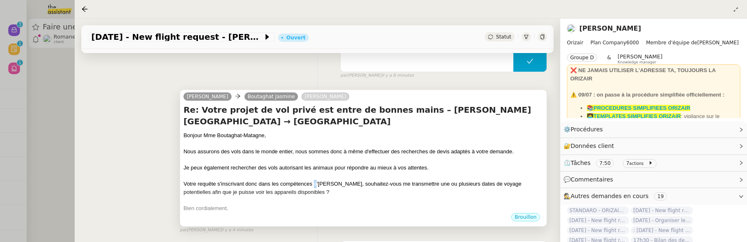
click at [315, 184] on div "Votre requête s'inscrivant donc dans les compétences d'[PERSON_NAME], souhaitez…" at bounding box center [363, 188] width 360 height 16
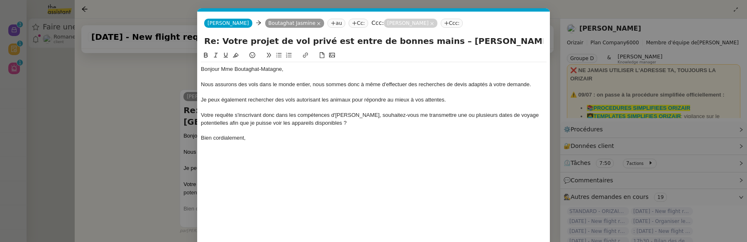
scroll to position [0, 17]
click at [326, 125] on div "Votre requête s'inscrivant donc dans les compétences d'[PERSON_NAME], souhaitez…" at bounding box center [374, 119] width 346 height 15
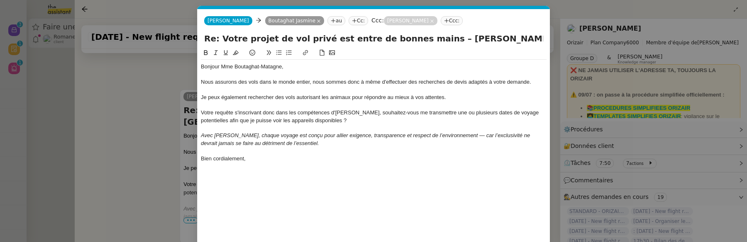
scroll to position [46, 0]
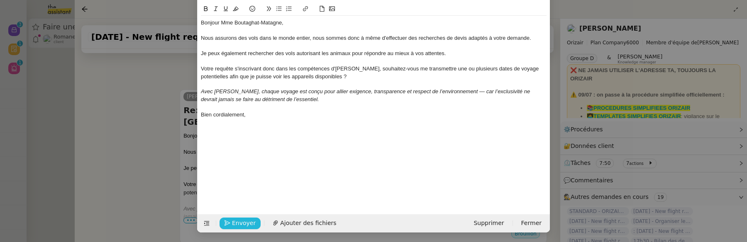
click at [225, 223] on icon "button" at bounding box center [228, 223] width 6 height 6
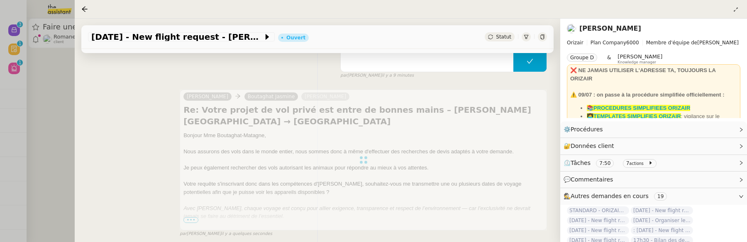
scroll to position [0, 0]
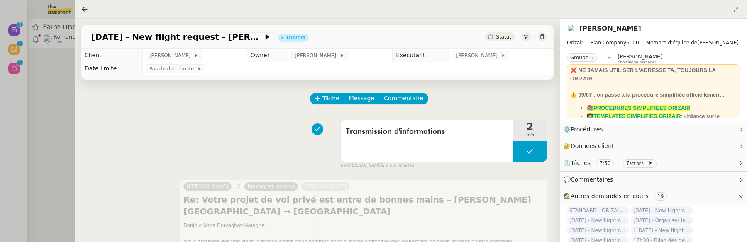
click at [56, 132] on div at bounding box center [373, 121] width 747 height 242
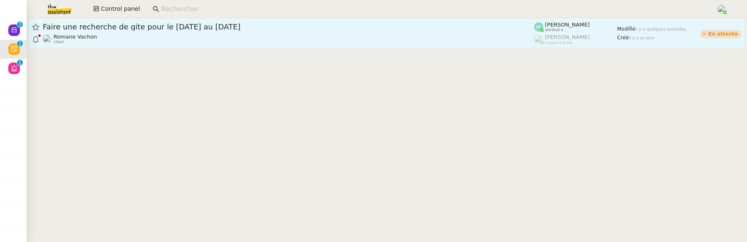
click at [120, 40] on div "[PERSON_NAME] client" at bounding box center [288, 39] width 491 height 11
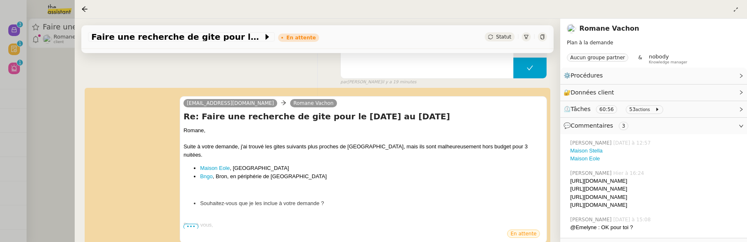
scroll to position [131, 0]
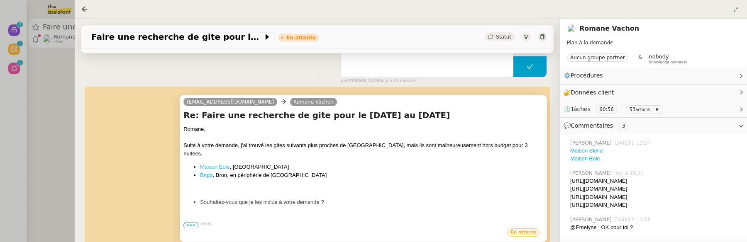
click at [210, 164] on link "Maison Eole" at bounding box center [215, 167] width 30 height 6
click at [199, 167] on ul "Maison Eole , [GEOGRAPHIC_DATA] Bngo , Bron, en périphérie de [GEOGRAPHIC_DATA]" at bounding box center [363, 171] width 360 height 16
click at [201, 172] on link "Bngo" at bounding box center [206, 175] width 12 height 6
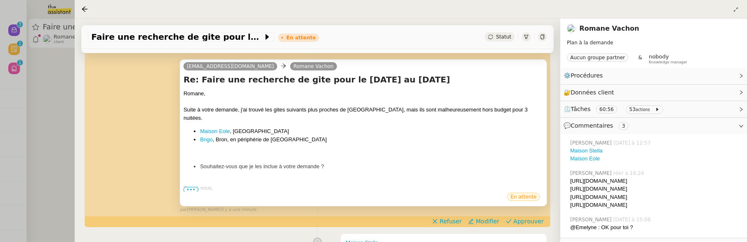
scroll to position [167, 0]
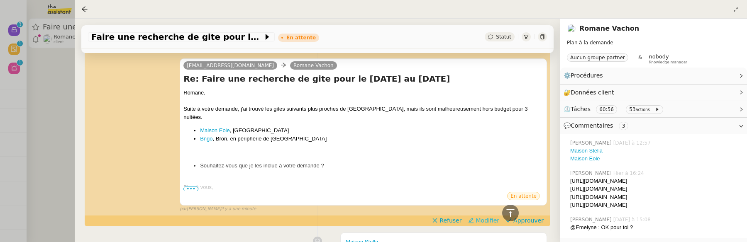
click at [487, 217] on span "Modifier" at bounding box center [488, 221] width 24 height 8
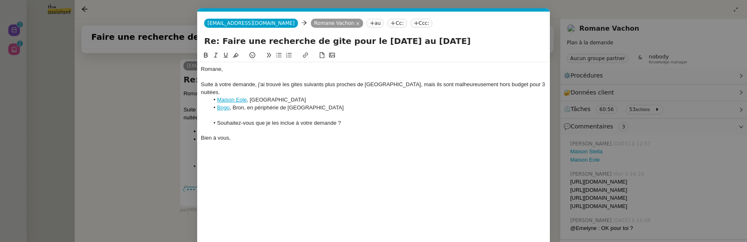
scroll to position [0, 17]
click at [256, 120] on li "Souhaitez-vous que je les inclue à votre demande ?" at bounding box center [378, 123] width 338 height 7
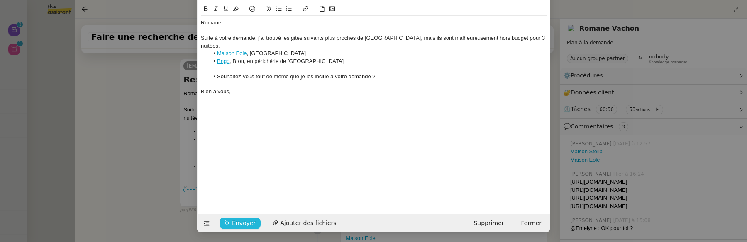
click at [242, 219] on span "Envoyer" at bounding box center [244, 224] width 24 height 10
click at [242, 219] on span "Confirmer l'envoi" at bounding box center [257, 224] width 50 height 10
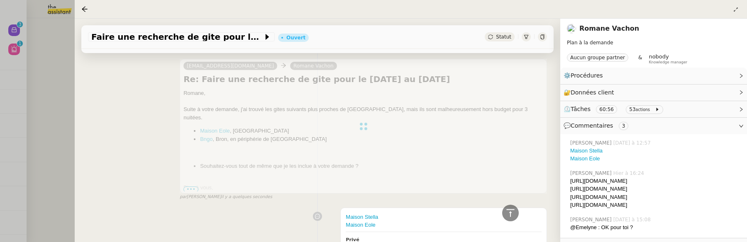
scroll to position [0, 0]
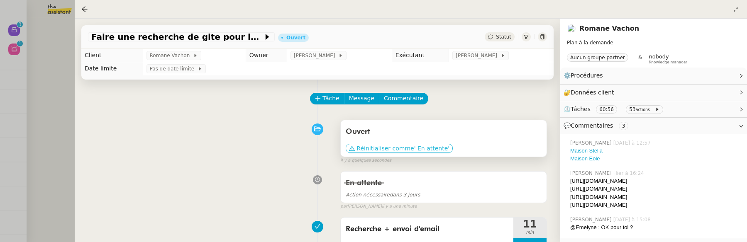
click at [389, 151] on span "Réinitialiser comme" at bounding box center [385, 148] width 57 height 8
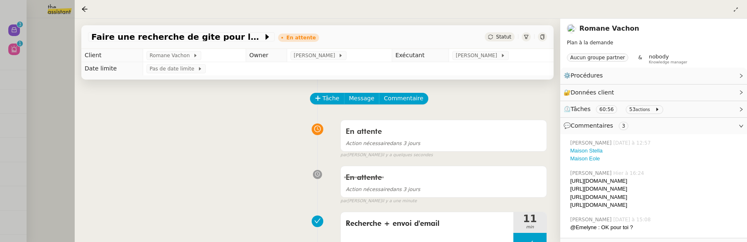
click at [42, 65] on div at bounding box center [373, 121] width 747 height 242
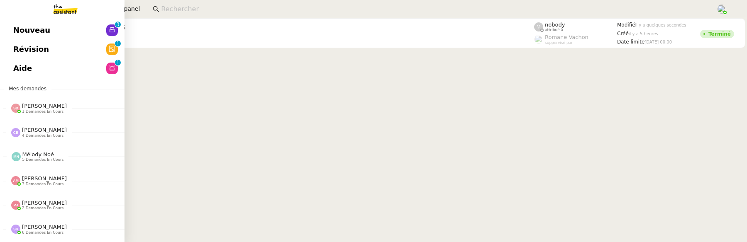
click at [13, 34] on link "Nouveau 0 1 2 3 4 5 6 7 8 9" at bounding box center [62, 30] width 125 height 19
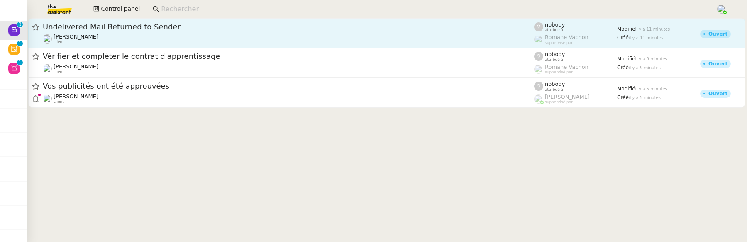
click at [162, 29] on span "Undelivered Mail Returned to Sender" at bounding box center [288, 26] width 491 height 7
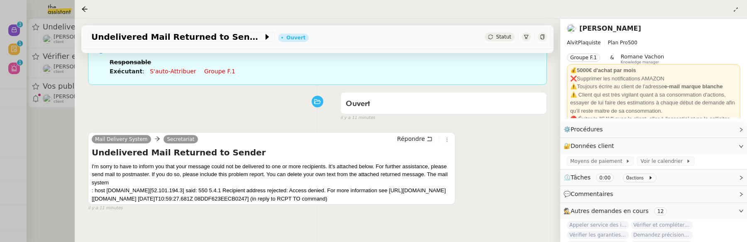
scroll to position [73, 0]
click at [446, 139] on icon at bounding box center [447, 139] width 5 height 5
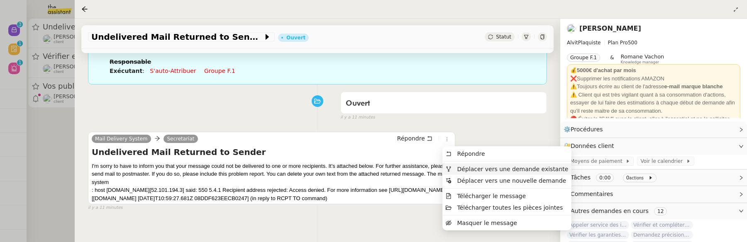
click at [473, 170] on span "Déplacer vers une demande existante" at bounding box center [512, 169] width 111 height 7
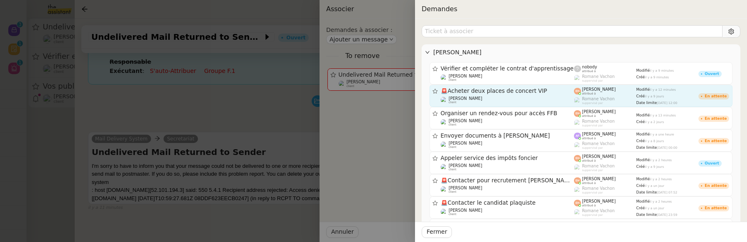
click at [503, 90] on span "🚨 Acheter deux places de concert VIP" at bounding box center [508, 91] width 134 height 6
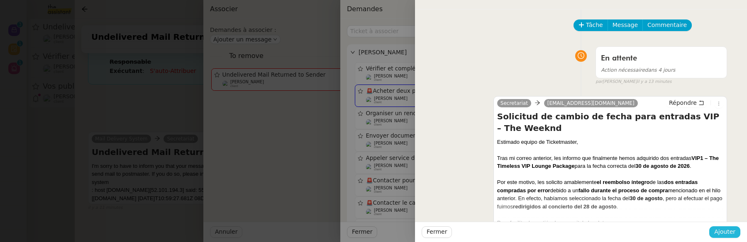
click at [730, 230] on span "Ajouter" at bounding box center [724, 232] width 21 height 10
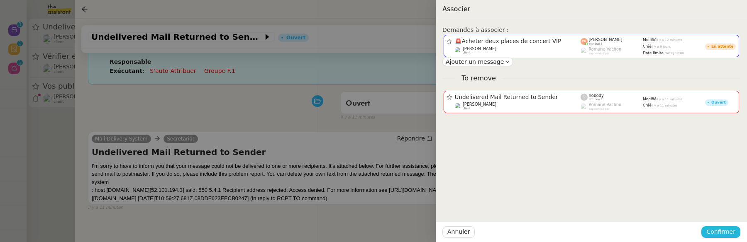
click at [730, 230] on span "Confirmer" at bounding box center [720, 232] width 29 height 10
click at [728, 213] on span "Ajouter" at bounding box center [721, 210] width 21 height 8
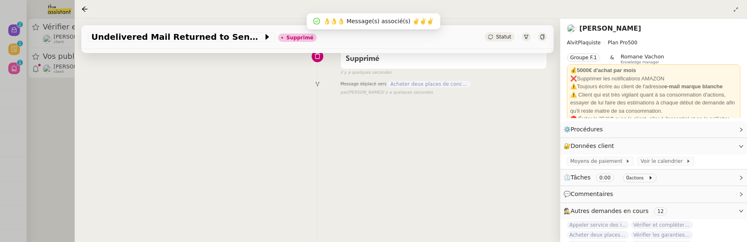
click at [62, 134] on div at bounding box center [373, 121] width 747 height 242
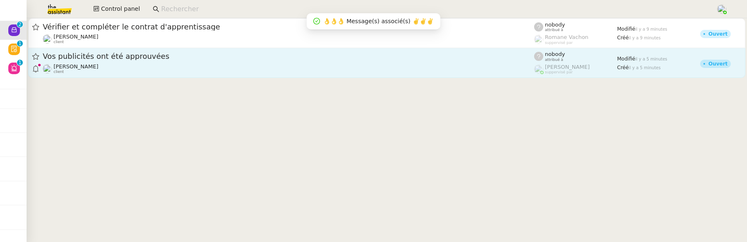
click at [142, 63] on div "Vos publicités ont été approuvées [PERSON_NAME] client" at bounding box center [288, 62] width 491 height 23
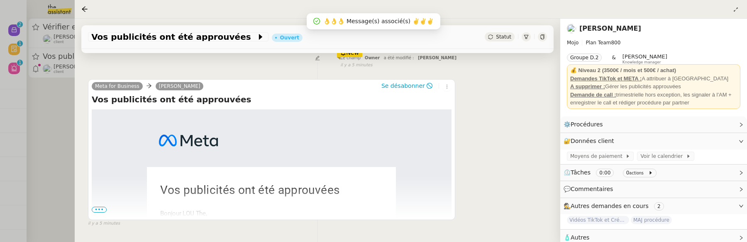
scroll to position [147, 0]
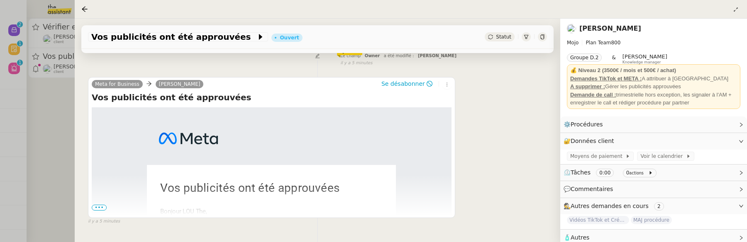
click at [504, 33] on div "Statut" at bounding box center [500, 36] width 30 height 9
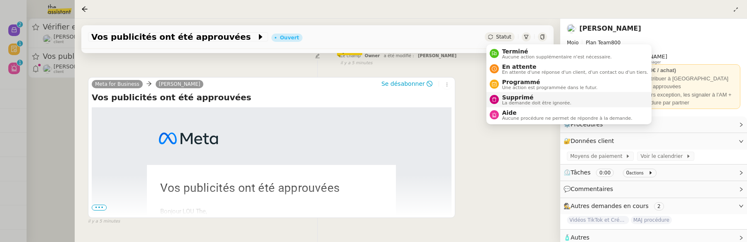
click at [514, 96] on span "Supprimé" at bounding box center [536, 97] width 69 height 7
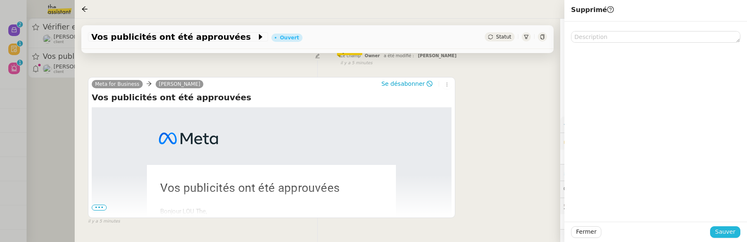
click at [726, 230] on span "Sauver" at bounding box center [725, 232] width 20 height 10
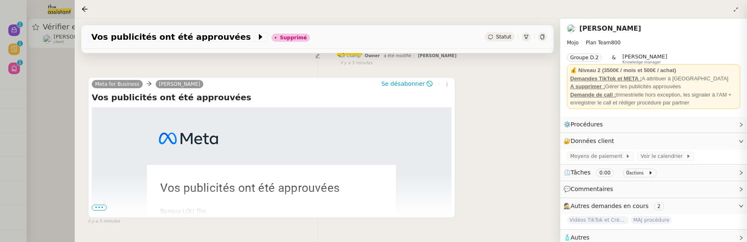
click at [67, 124] on div at bounding box center [373, 121] width 747 height 242
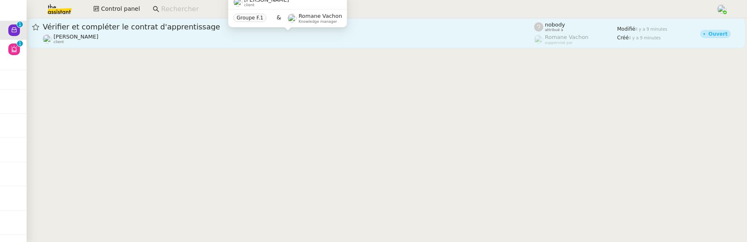
click at [93, 37] on div "[PERSON_NAME] client" at bounding box center [288, 39] width 491 height 11
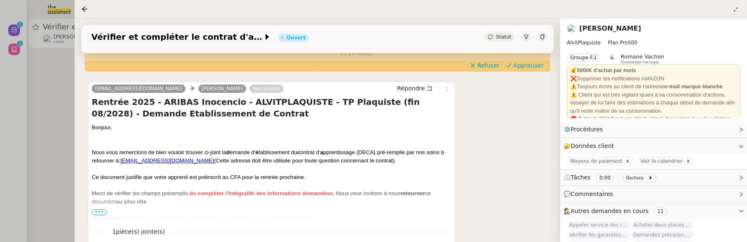
scroll to position [142, 0]
click at [443, 90] on icon at bounding box center [446, 89] width 9 height 5
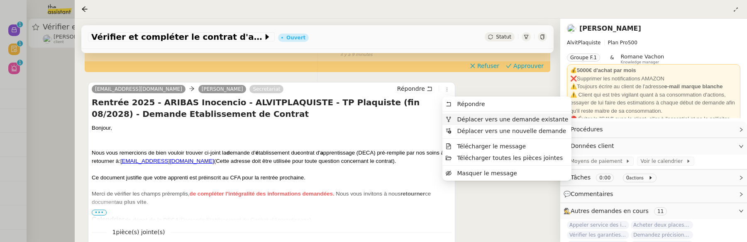
click at [474, 121] on span "Déplacer vers une demande existante" at bounding box center [512, 119] width 111 height 7
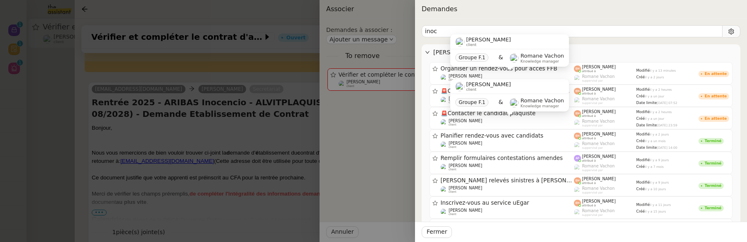
type input "inoc"
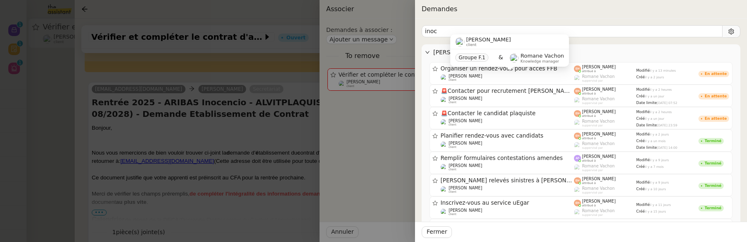
click at [523, 72] on div "[PERSON_NAME] client Groupe F.1 & [PERSON_NAME] Knowledge manager" at bounding box center [509, 53] width 119 height 39
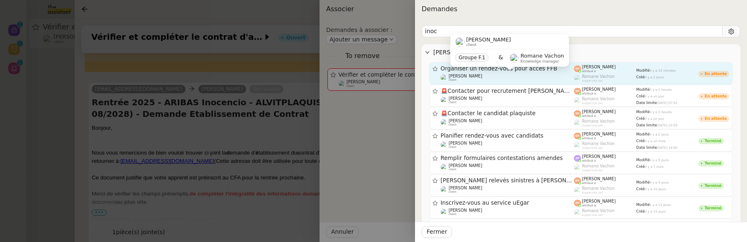
click at [559, 77] on div "[PERSON_NAME] client" at bounding box center [508, 78] width 134 height 8
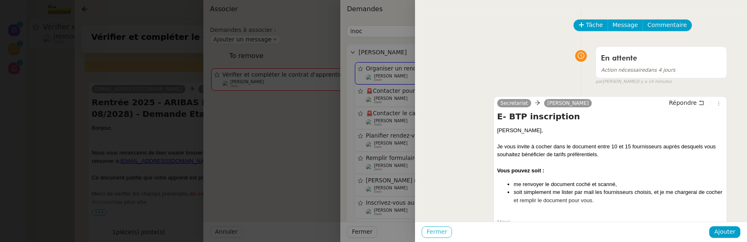
click at [430, 235] on span "Fermer" at bounding box center [437, 232] width 20 height 10
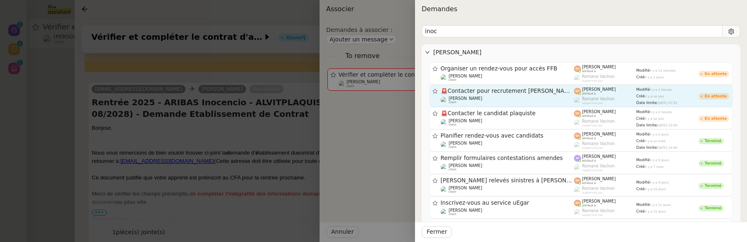
click at [462, 92] on span "🚨 Contacter pour recrutement [PERSON_NAME]" at bounding box center [508, 91] width 134 height 6
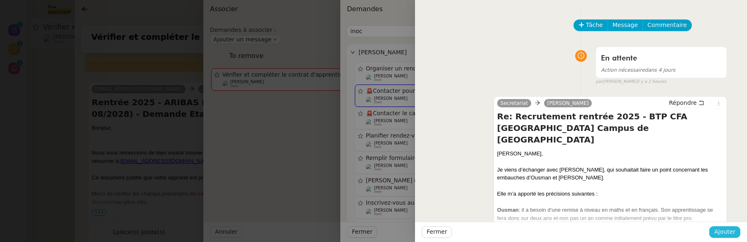
click at [724, 232] on span "Ajouter" at bounding box center [724, 232] width 21 height 10
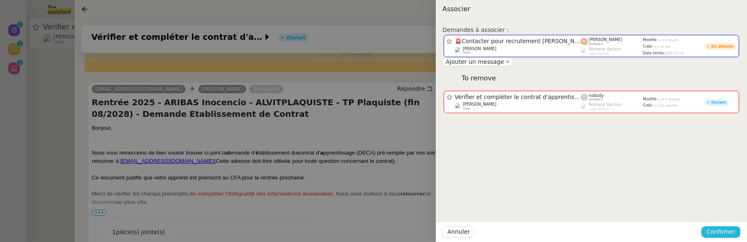
click at [724, 232] on span "Confirmer" at bounding box center [720, 232] width 29 height 10
click at [721, 209] on span "Ajouter" at bounding box center [721, 210] width 21 height 8
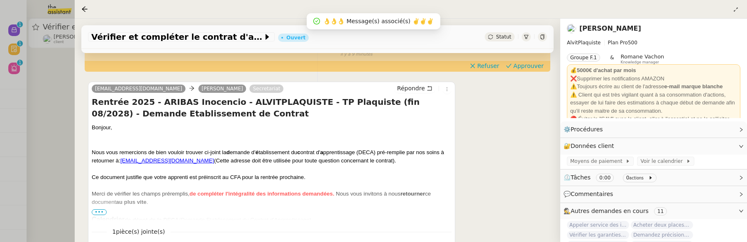
scroll to position [106, 0]
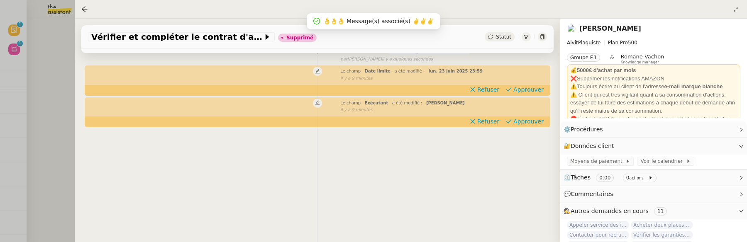
click at [57, 90] on div at bounding box center [373, 121] width 747 height 242
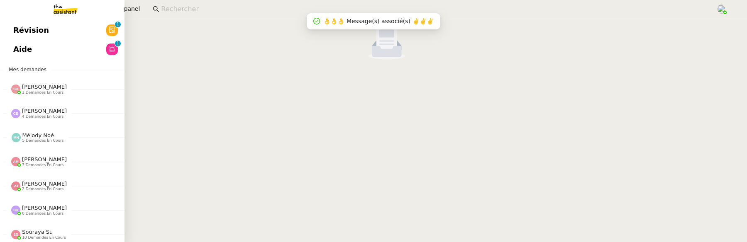
click at [19, 36] on span "Révision" at bounding box center [31, 30] width 36 height 12
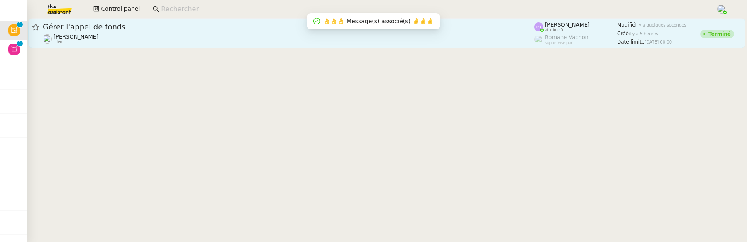
click at [177, 27] on span "Gérer l'appel de fonds" at bounding box center [288, 26] width 491 height 7
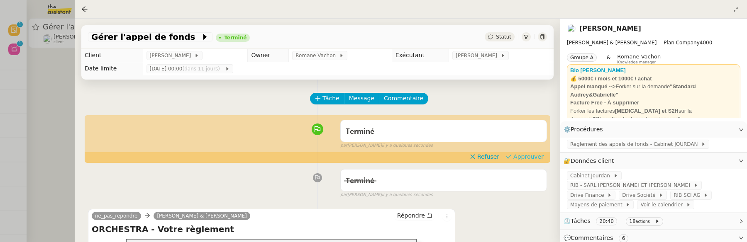
click at [526, 156] on span "Approuver" at bounding box center [528, 157] width 30 height 8
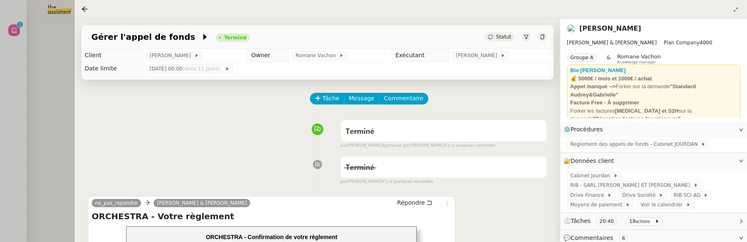
click at [73, 83] on div at bounding box center [373, 121] width 747 height 242
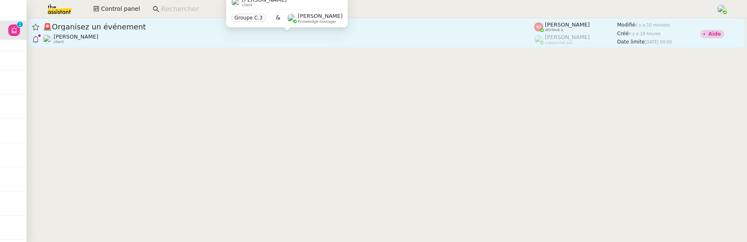
click at [315, 38] on div "[PERSON_NAME]Diaye client" at bounding box center [288, 39] width 491 height 11
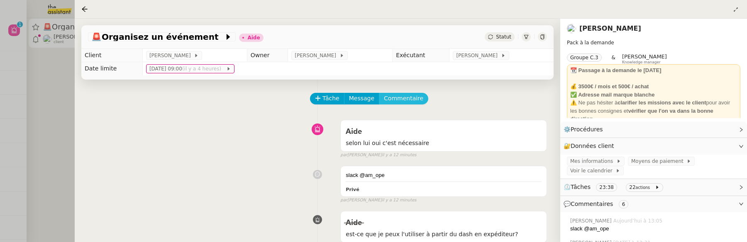
click at [393, 102] on span "Commentaire" at bounding box center [403, 99] width 39 height 10
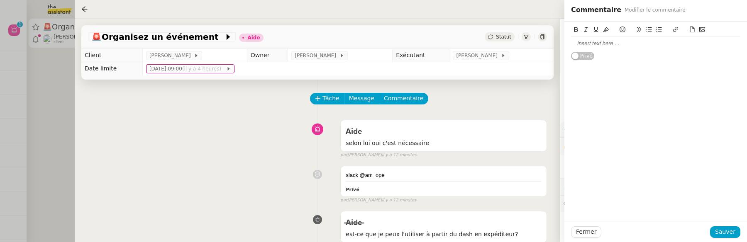
click at [583, 43] on div at bounding box center [655, 43] width 169 height 7
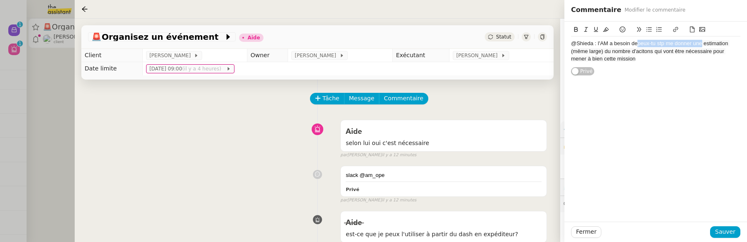
drag, startPoint x: 703, startPoint y: 44, endPoint x: 640, endPoint y: 43, distance: 63.1
click at [640, 43] on span "peux-tu stp me donner une estimation (même large) du nombre d'acitons qui vont …" at bounding box center [650, 51] width 159 height 22
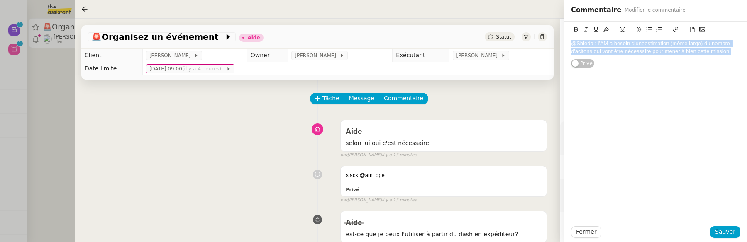
drag, startPoint x: 733, startPoint y: 50, endPoint x: 604, endPoint y: 45, distance: 128.8
click at [604, 45] on body "Nouveau 0 1 2 3 4 5 6 7 8 9 Aide 0 1 2 3 4 5 6 7 8 9 Mes demandes [PERSON_NAME]…" at bounding box center [373, 121] width 747 height 242
drag, startPoint x: 731, startPoint y: 51, endPoint x: 574, endPoint y: 44, distance: 157.9
click at [574, 44] on body "Nouveau 0 1 2 3 4 5 6 7 8 9 Aide 0 1 2 3 4 5 6 7 8 9 Mes demandes [PERSON_NAME]…" at bounding box center [373, 121] width 747 height 242
click at [567, 44] on div "@Shieda : l'AM a besoin d'une estimation (même large) du nombre d'acitons qui v…" at bounding box center [655, 45] width 183 height 47
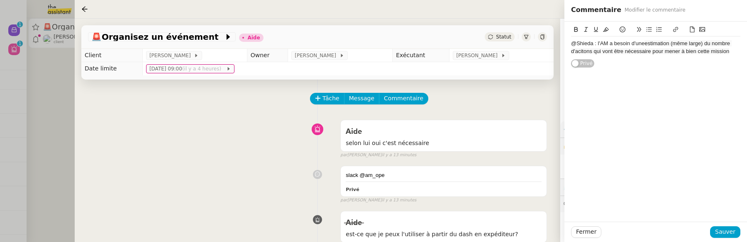
drag, startPoint x: 572, startPoint y: 42, endPoint x: 734, endPoint y: 52, distance: 163.0
click at [734, 52] on body "Nouveau 0 1 2 3 4 5 6 7 8 9 Aide 0 1 2 3 4 5 6 7 8 9 Mes demandes [PERSON_NAME]…" at bounding box center [373, 121] width 747 height 242
click at [606, 31] on icon at bounding box center [606, 29] width 6 height 5
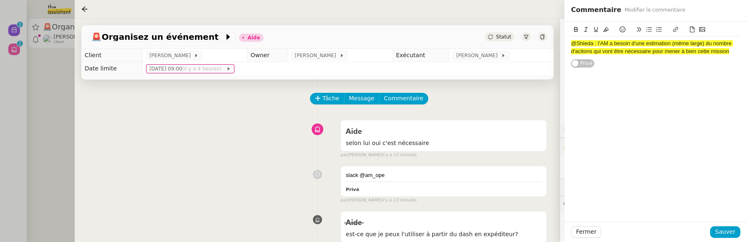
click at [665, 56] on div "@Shieda : l'AM a besoin d'une estimation (même large) du nombre d'acitons qui v…" at bounding box center [655, 48] width 169 height 22
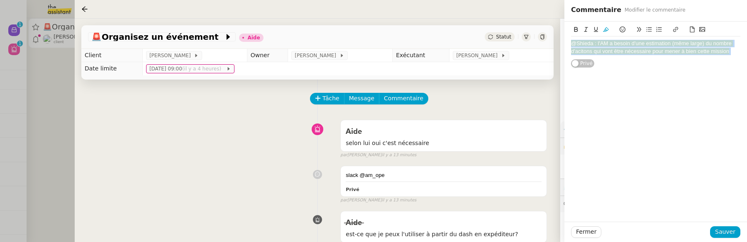
drag, startPoint x: 730, startPoint y: 49, endPoint x: 565, endPoint y: 44, distance: 165.3
click at [564, 44] on body "Nouveau 0 1 2 3 4 5 6 7 8 9 Aide 0 1 2 3 4 5 6 7 8 9 Mes demandes [PERSON_NAME]…" at bounding box center [373, 121] width 747 height 242
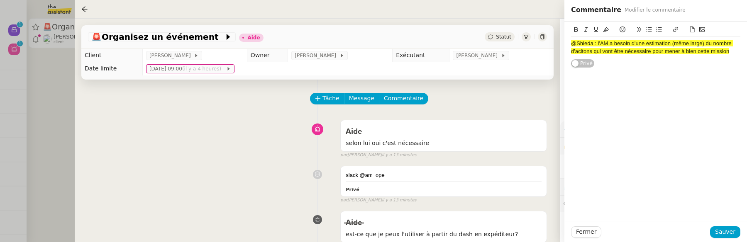
click at [573, 44] on span "@Shieda : l'AM a besoin d'une estimation (même large) du nombre d'acitons qui v…" at bounding box center [652, 47] width 162 height 14
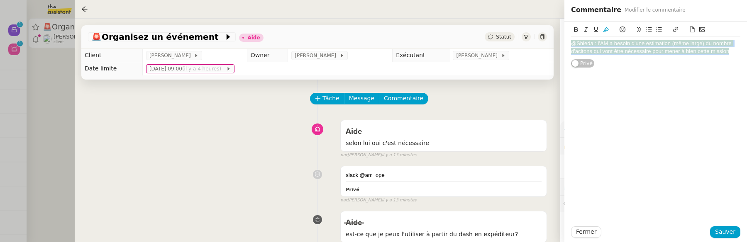
click at [573, 44] on span "@Shieda : l'AM a besoin d'une estimation (même large) du nombre d'acitons qui v…" at bounding box center [652, 47] width 162 height 14
click at [608, 27] on icon at bounding box center [606, 30] width 6 height 6
click at [0, 0] on lt-div at bounding box center [0, 0] width 0 height 0
click at [652, 59] on div "@Shieda : l'AM a besoin d'une estimation (même large) du nombre d'acitons qui v…" at bounding box center [655, 45] width 169 height 47
click at [645, 52] on div "@Shieda : l'AM a besoin d'une estimation (même large) du nombre d'acitons qui v…" at bounding box center [655, 47] width 169 height 15
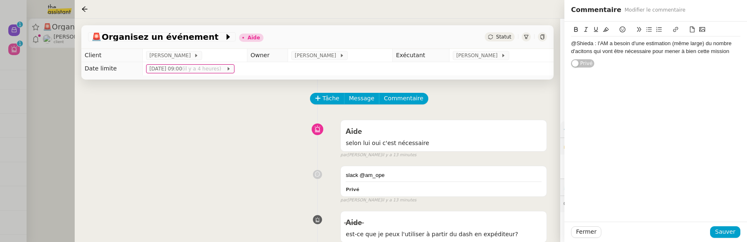
click at [0, 0] on lt-div at bounding box center [0, 0] width 0 height 0
click at [644, 46] on div "@Shieda : l'AM a besoin d'une estimation (même large) du nombre d'acitons qui v…" at bounding box center [655, 47] width 169 height 15
click at [638, 49] on div "@Shieda : l'AM a besoin d'une estimation (même large) du nombre d'acitons qui v…" at bounding box center [655, 47] width 169 height 15
click at [722, 51] on div "@Shieda : l'AM a besoin d'une estimation (même large) du nombre d'acitons qui v…" at bounding box center [655, 47] width 169 height 15
click at [728, 231] on span "Sauver" at bounding box center [725, 232] width 20 height 10
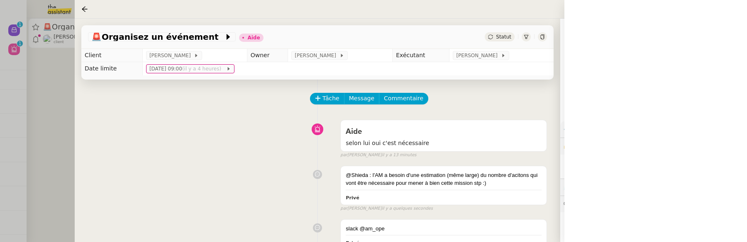
click at [506, 35] on span "Statut" at bounding box center [503, 37] width 15 height 6
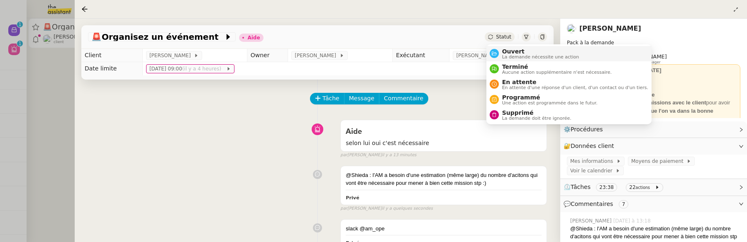
click at [516, 55] on span "La demande nécessite une action" at bounding box center [540, 57] width 77 height 5
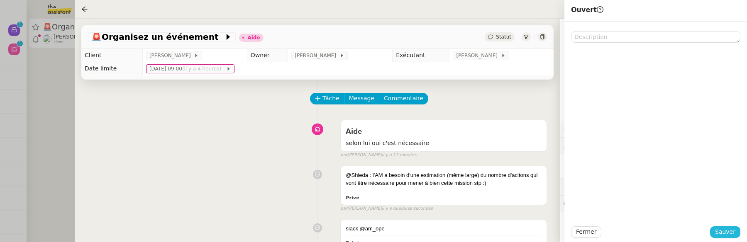
click at [732, 233] on span "Sauver" at bounding box center [725, 232] width 20 height 10
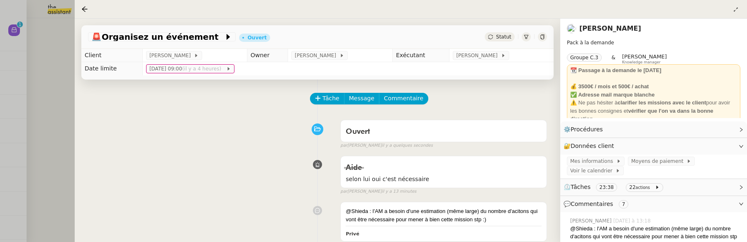
click at [63, 71] on div at bounding box center [373, 121] width 747 height 242
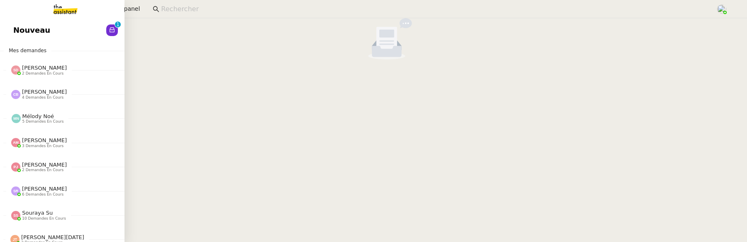
click at [17, 32] on span "Nouveau" at bounding box center [31, 30] width 37 height 12
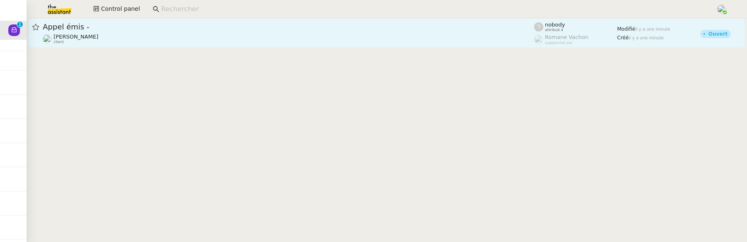
click at [232, 38] on div "[PERSON_NAME] client" at bounding box center [288, 39] width 491 height 11
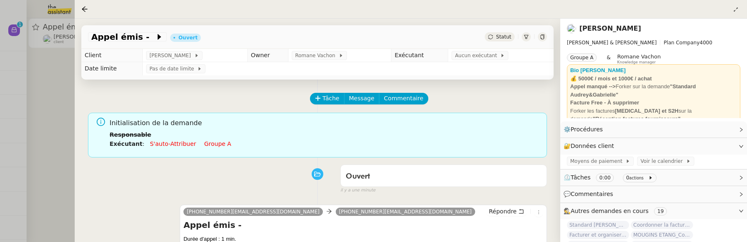
click at [504, 32] on div "Appel émis - Ouvert Statut" at bounding box center [317, 37] width 472 height 24
click at [504, 37] on span "Statut" at bounding box center [503, 37] width 15 height 6
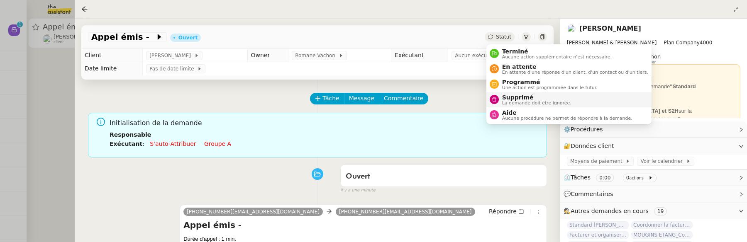
click at [519, 102] on span "La demande doit être ignorée." at bounding box center [536, 103] width 69 height 5
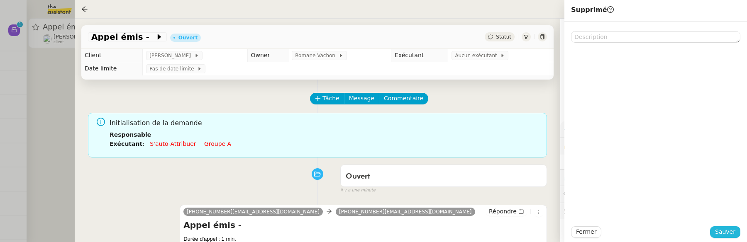
click at [721, 231] on span "Sauver" at bounding box center [725, 232] width 20 height 10
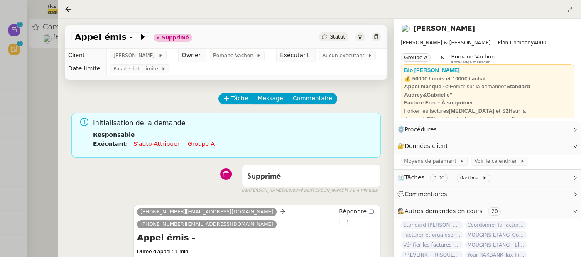
click at [33, 185] on div at bounding box center [290, 128] width 581 height 257
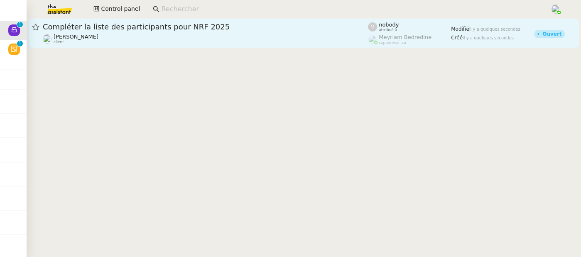
click at [122, 35] on div "[PERSON_NAME] client" at bounding box center [205, 39] width 325 height 11
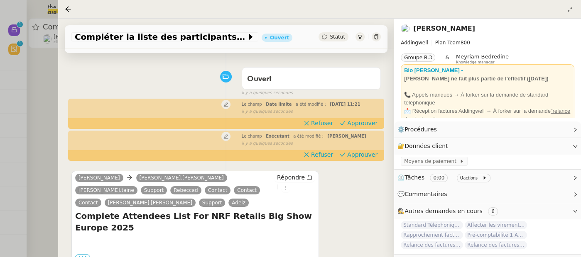
scroll to position [106, 0]
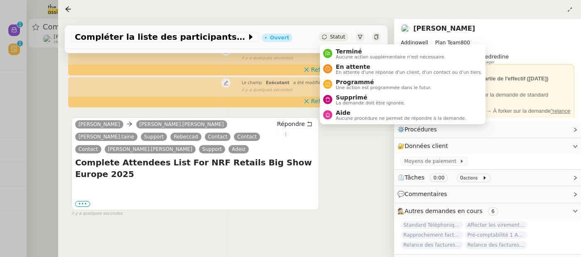
click at [335, 37] on span "Statut" at bounding box center [337, 37] width 15 height 6
click at [343, 95] on span "Supprimé" at bounding box center [369, 97] width 69 height 7
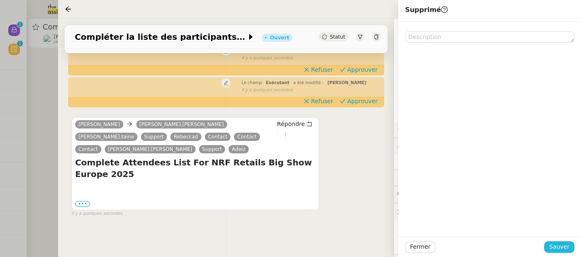
click at [570, 242] on button "Sauver" at bounding box center [559, 248] width 30 height 12
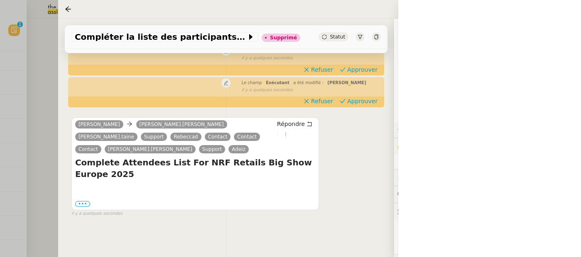
click at [44, 81] on div at bounding box center [290, 128] width 581 height 257
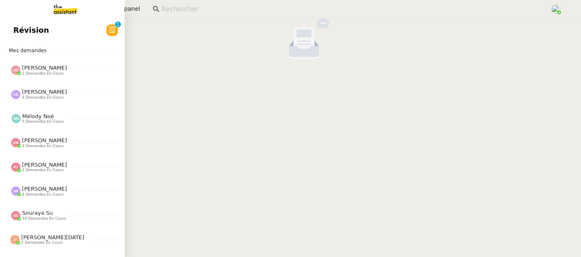
click at [19, 27] on span "Révision" at bounding box center [31, 30] width 36 height 12
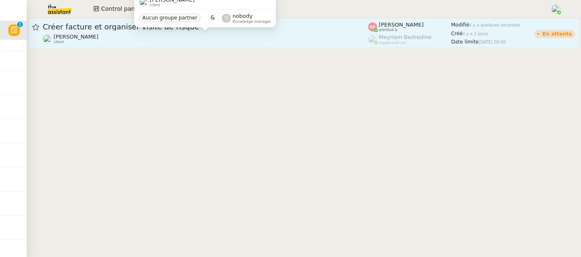
click at [193, 35] on div "[PERSON_NAME] client" at bounding box center [205, 39] width 325 height 11
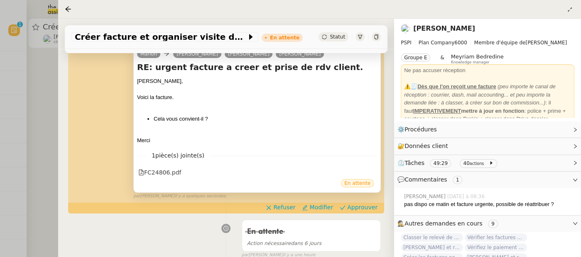
scroll to position [125, 0]
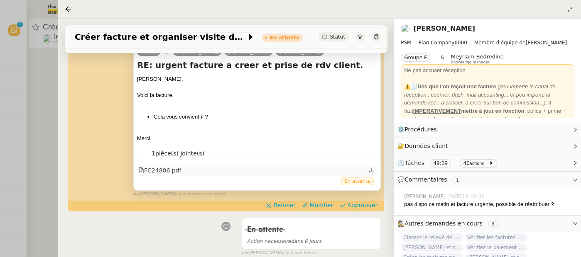
click at [169, 175] on div "FC24806.pdf" at bounding box center [159, 171] width 43 height 10
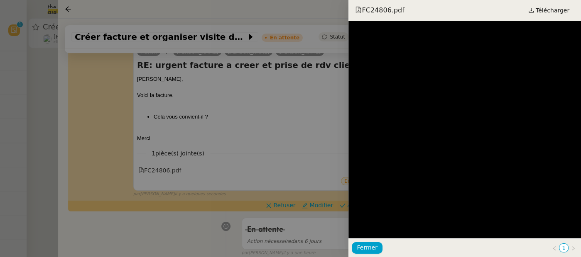
click at [175, 193] on div at bounding box center [290, 128] width 581 height 257
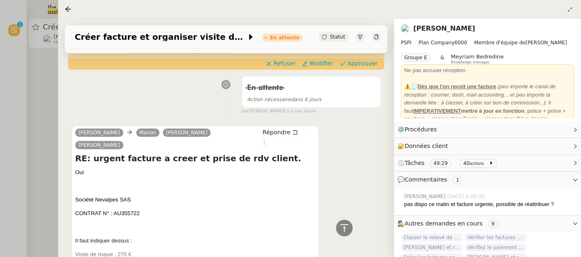
scroll to position [130, 0]
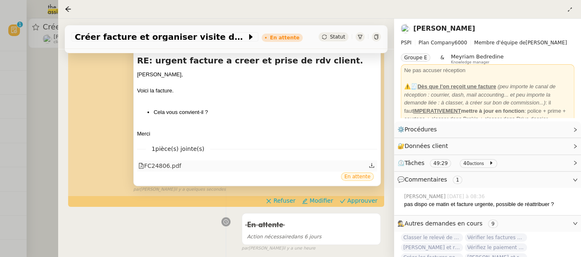
click at [160, 166] on div "FC24806.pdf" at bounding box center [159, 166] width 43 height 10
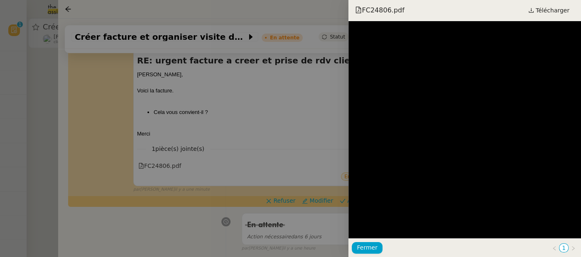
click at [147, 209] on div at bounding box center [290, 128] width 581 height 257
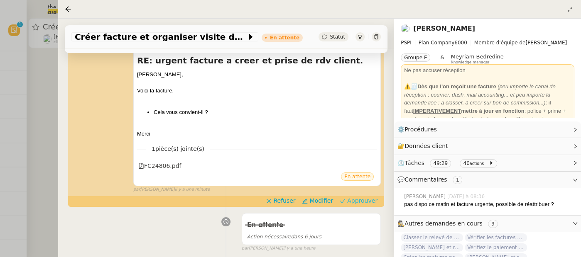
click at [360, 203] on span "Approuver" at bounding box center [362, 201] width 30 height 8
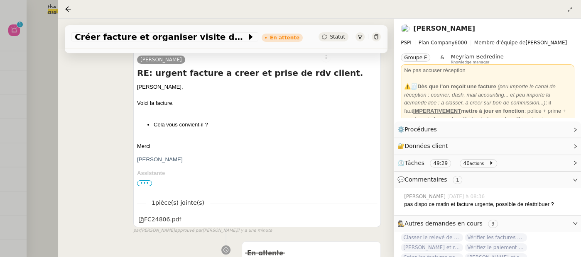
click at [53, 93] on div at bounding box center [290, 128] width 581 height 257
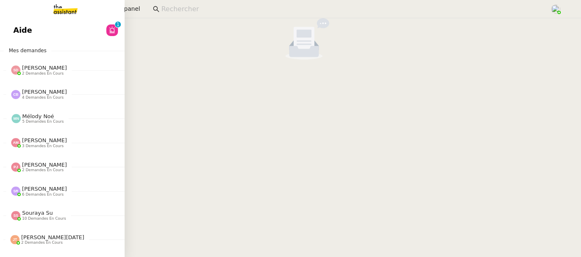
click at [20, 32] on span "Aide" at bounding box center [22, 30] width 19 height 12
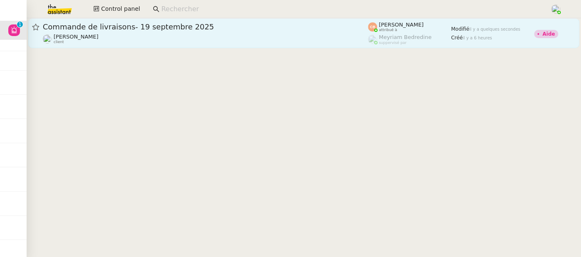
click at [176, 31] on div "Commande de livraisons- 19 septembre 2025" at bounding box center [205, 27] width 325 height 10
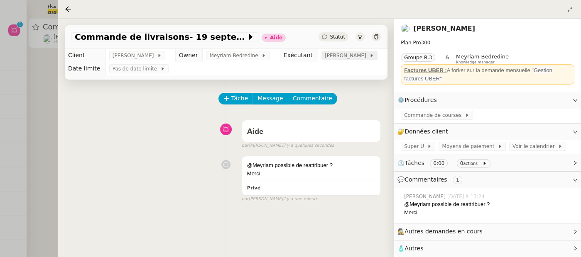
click at [345, 57] on span "[PERSON_NAME]" at bounding box center [347, 55] width 44 height 8
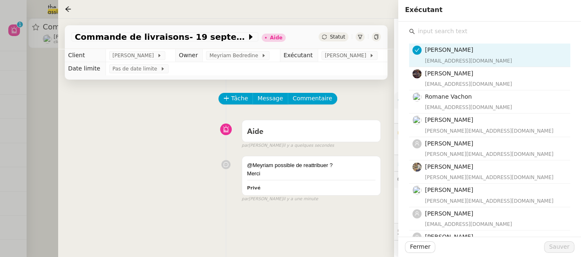
click at [440, 36] on input "text" at bounding box center [492, 31] width 155 height 11
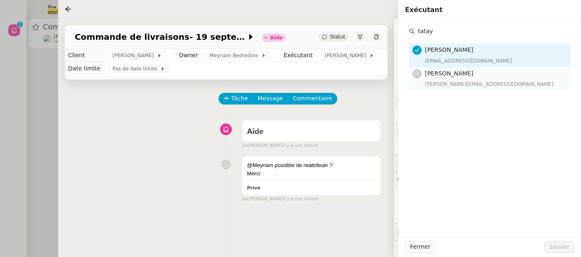
type input "tatay"
click at [453, 80] on div "[PERSON_NAME][EMAIL_ADDRESS][DOMAIN_NAME]" at bounding box center [495, 84] width 140 height 8
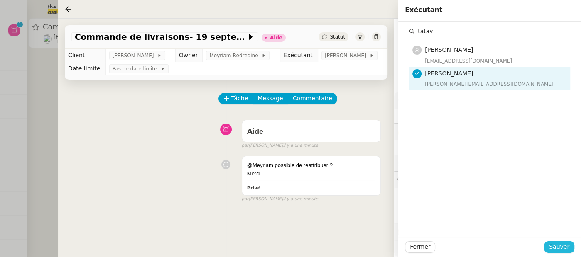
click at [565, 242] on span "Sauver" at bounding box center [559, 247] width 20 height 10
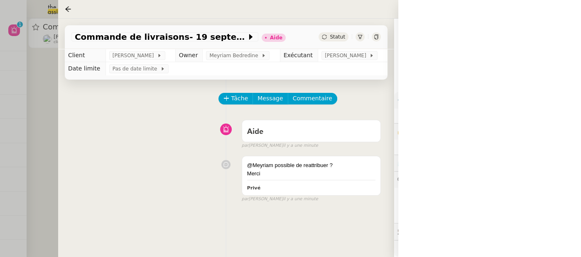
click at [333, 41] on div "Statut" at bounding box center [333, 36] width 30 height 9
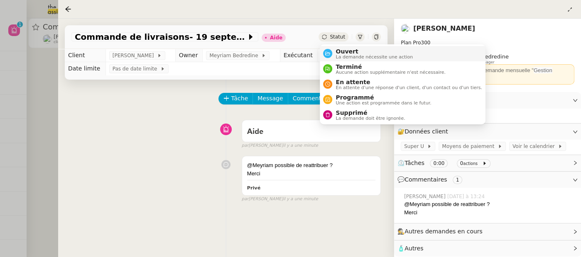
click at [348, 52] on span "Ouvert" at bounding box center [373, 51] width 77 height 7
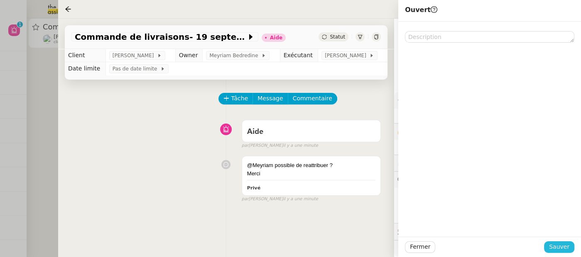
click at [564, 242] on span "Sauver" at bounding box center [559, 247] width 20 height 10
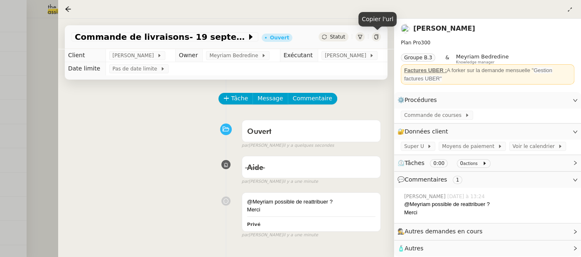
click at [374, 35] on icon at bounding box center [376, 36] width 5 height 5
click at [50, 158] on div at bounding box center [290, 128] width 581 height 257
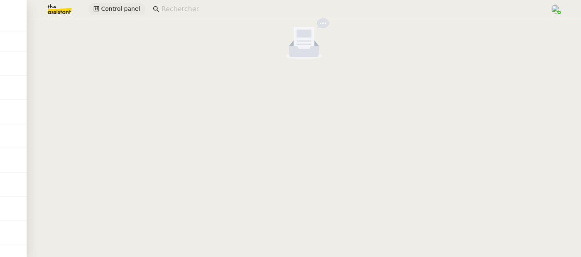
click at [108, 9] on span "Control panel" at bounding box center [120, 9] width 39 height 10
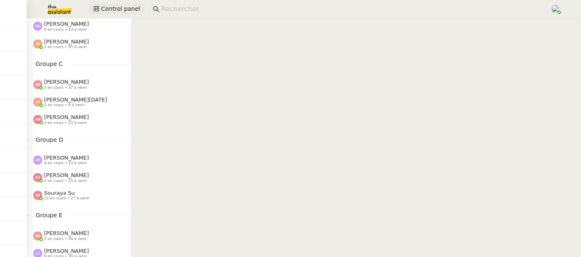
scroll to position [130, 0]
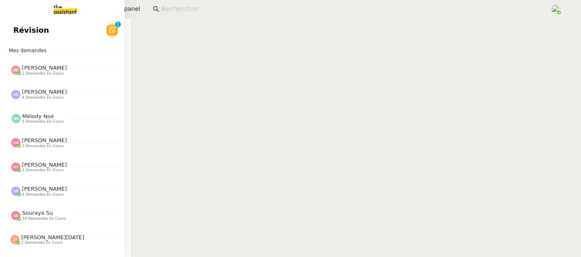
click at [26, 32] on span "Révision" at bounding box center [31, 30] width 36 height 12
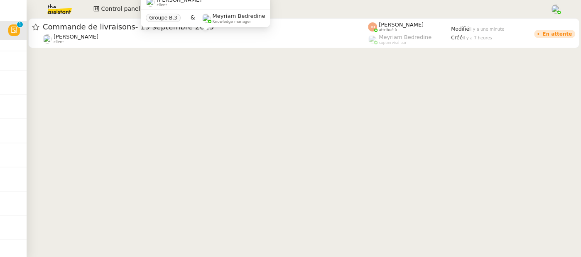
click at [197, 33] on div "Ilyes Hadj client Groupe B.3 & Meyriam Bedredine Knowledge manager" at bounding box center [205, 14] width 129 height 39
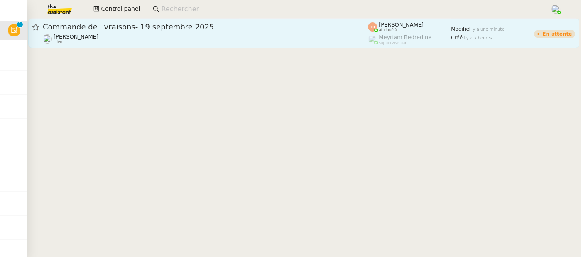
click at [243, 46] on link "Commande de livraisons- [DATE] [PERSON_NAME] client [PERSON_NAME] attribué à [P…" at bounding box center [303, 33] width 551 height 30
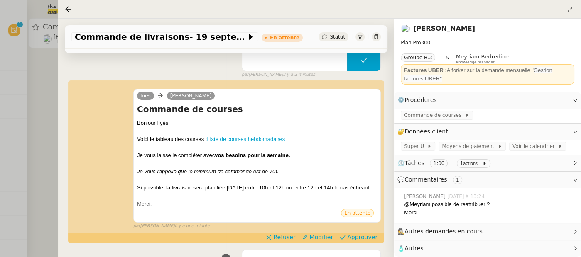
scroll to position [141, 0]
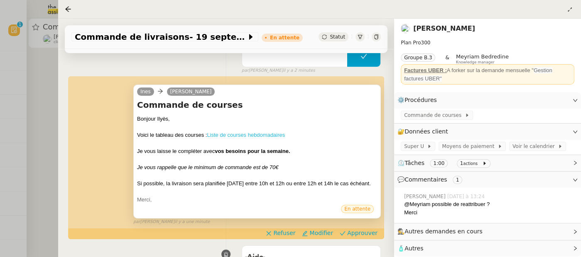
click at [262, 132] on link "Liste de courses hebdomadaires" at bounding box center [246, 135] width 78 height 6
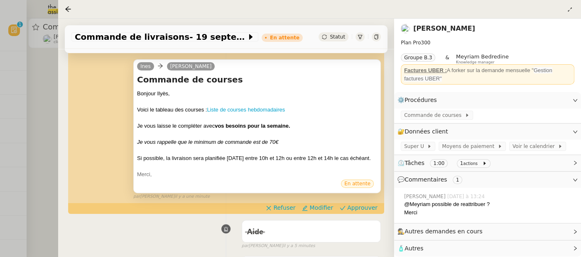
scroll to position [169, 0]
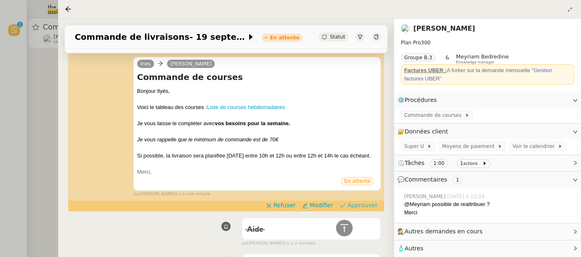
click at [370, 203] on span "Approuver" at bounding box center [362, 205] width 30 height 8
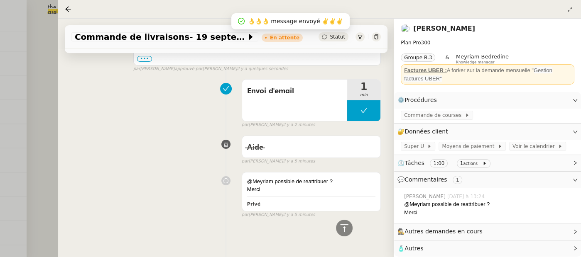
scroll to position [242, 0]
